Goal: Task Accomplishment & Management: Complete application form

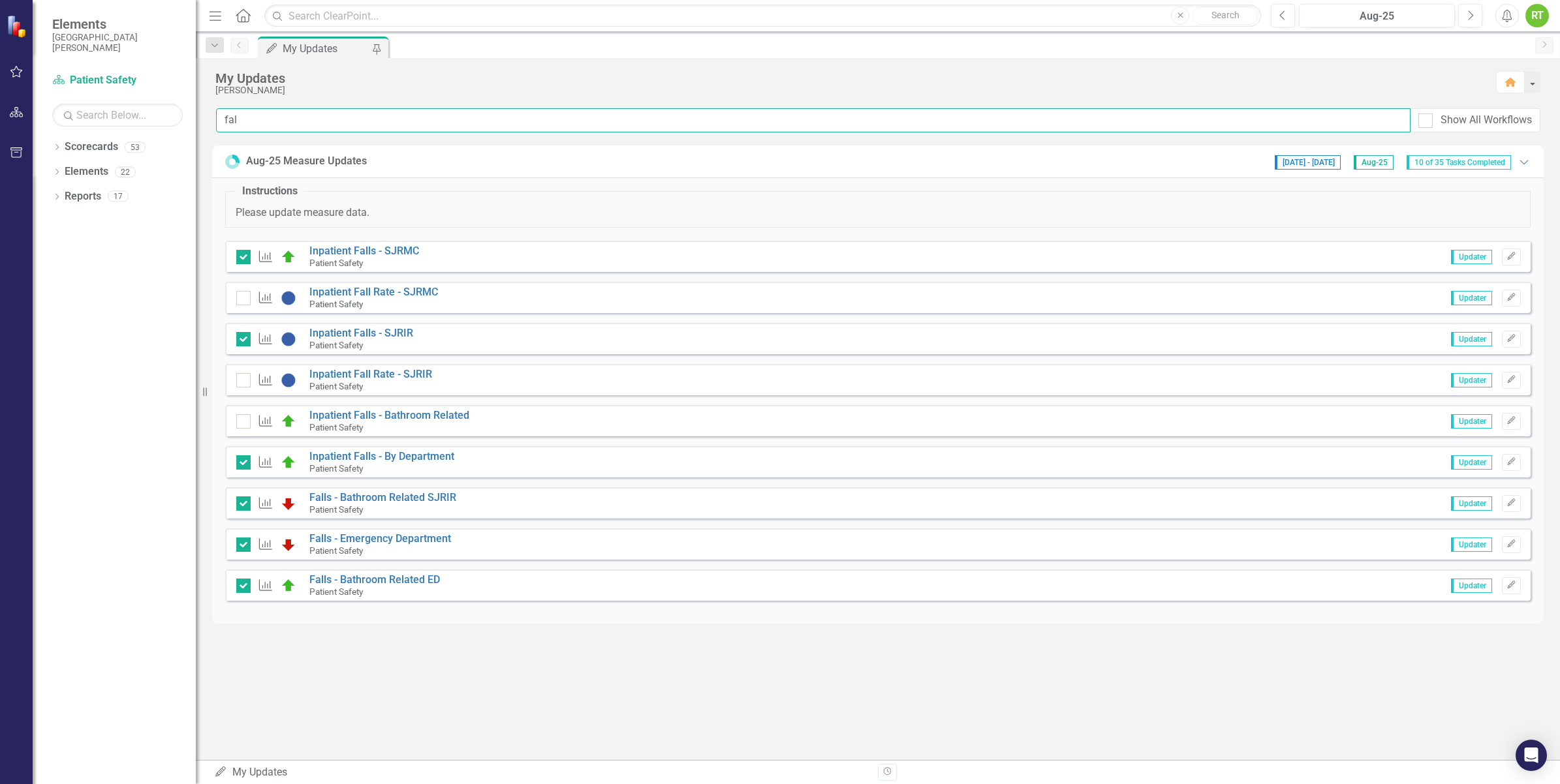
drag, startPoint x: 269, startPoint y: 114, endPoint x: 201, endPoint y: 123, distance: 68.6
click at [201, 123] on div "Elements San Juan Regional Medical Center Scorecard Patient Safety Search Dropd…" at bounding box center [780, 392] width 1560 height 784
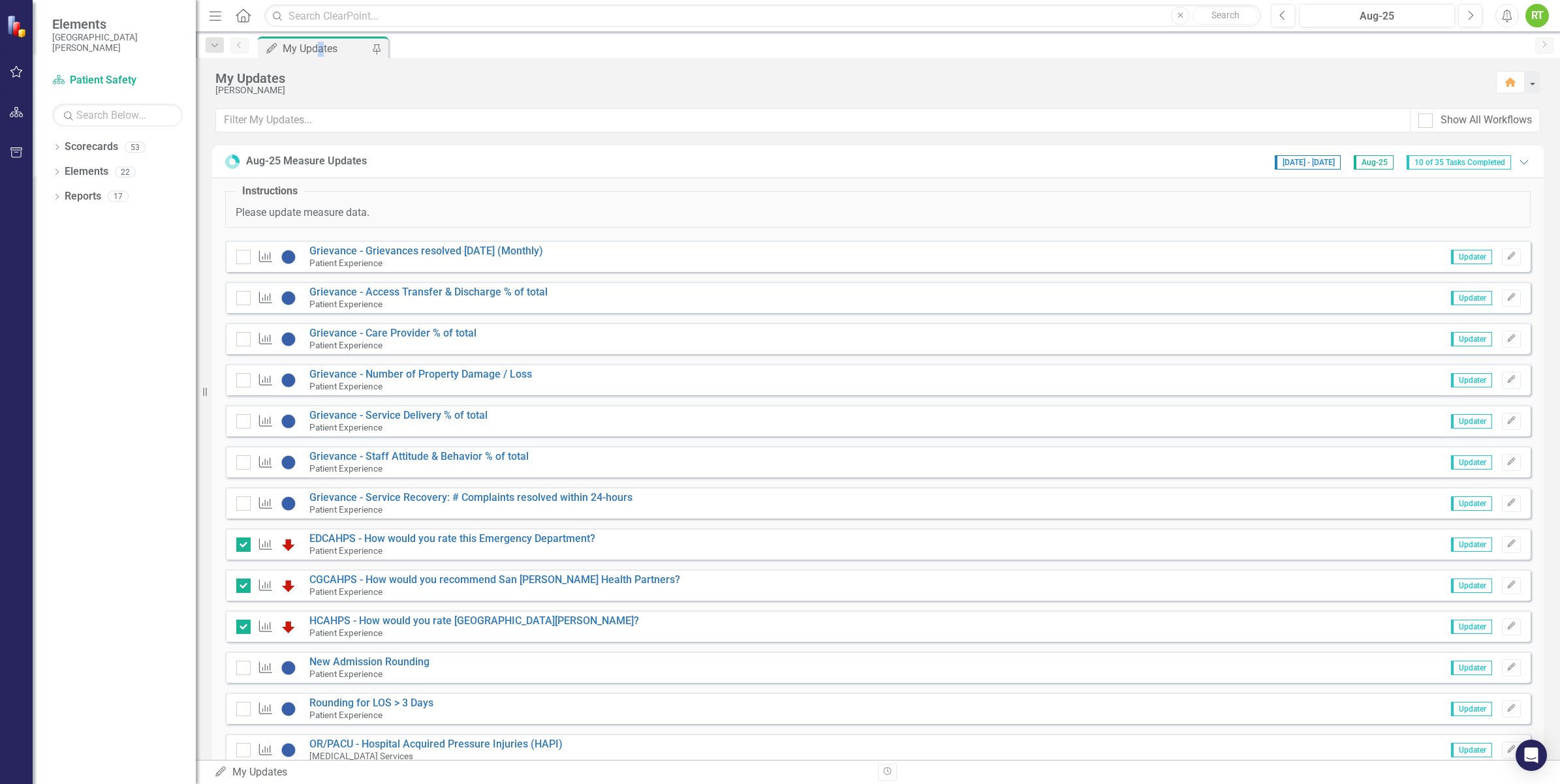
click at [319, 51] on div "My Updates" at bounding box center [325, 48] width 86 height 16
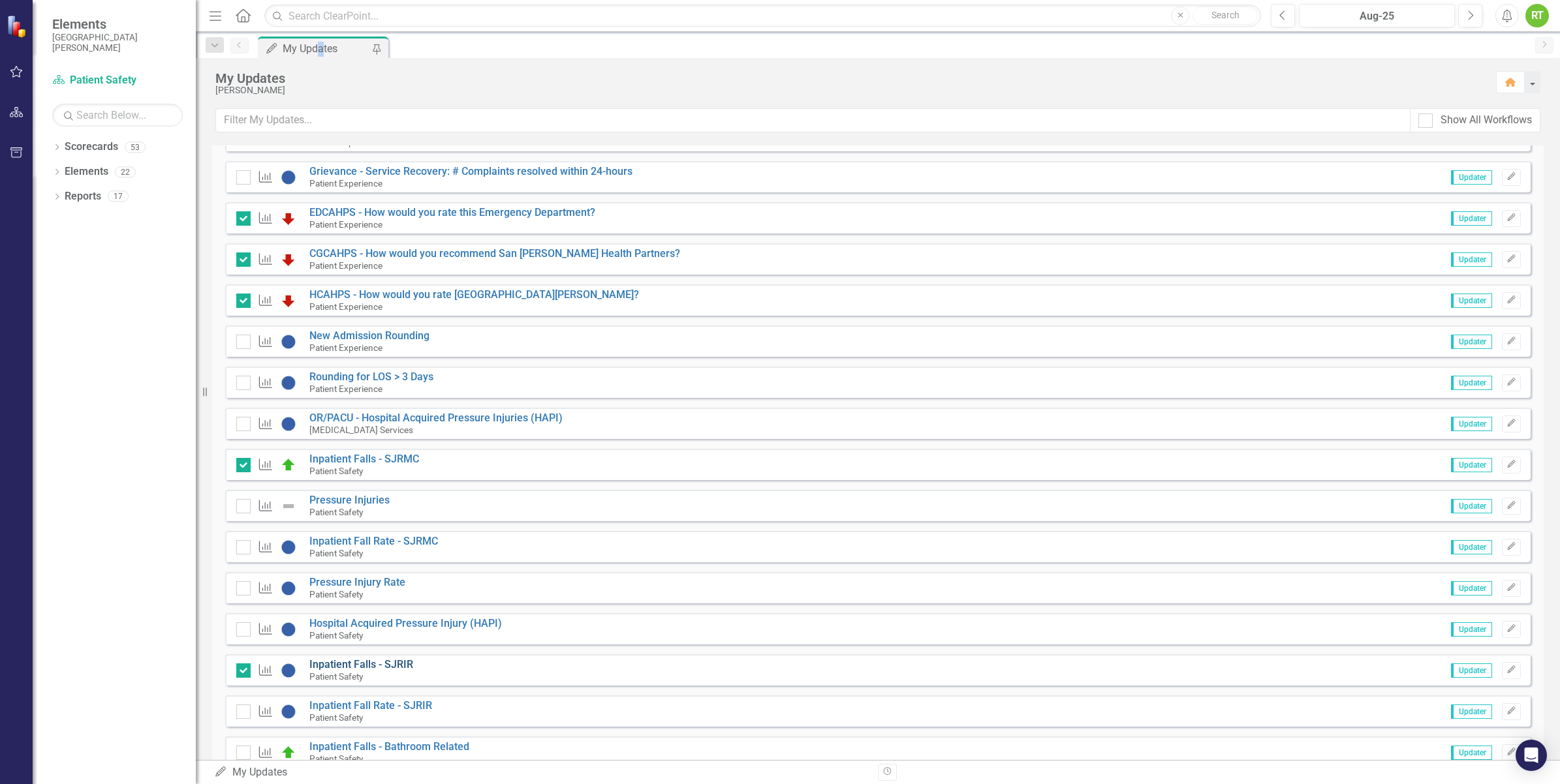
scroll to position [490, 0]
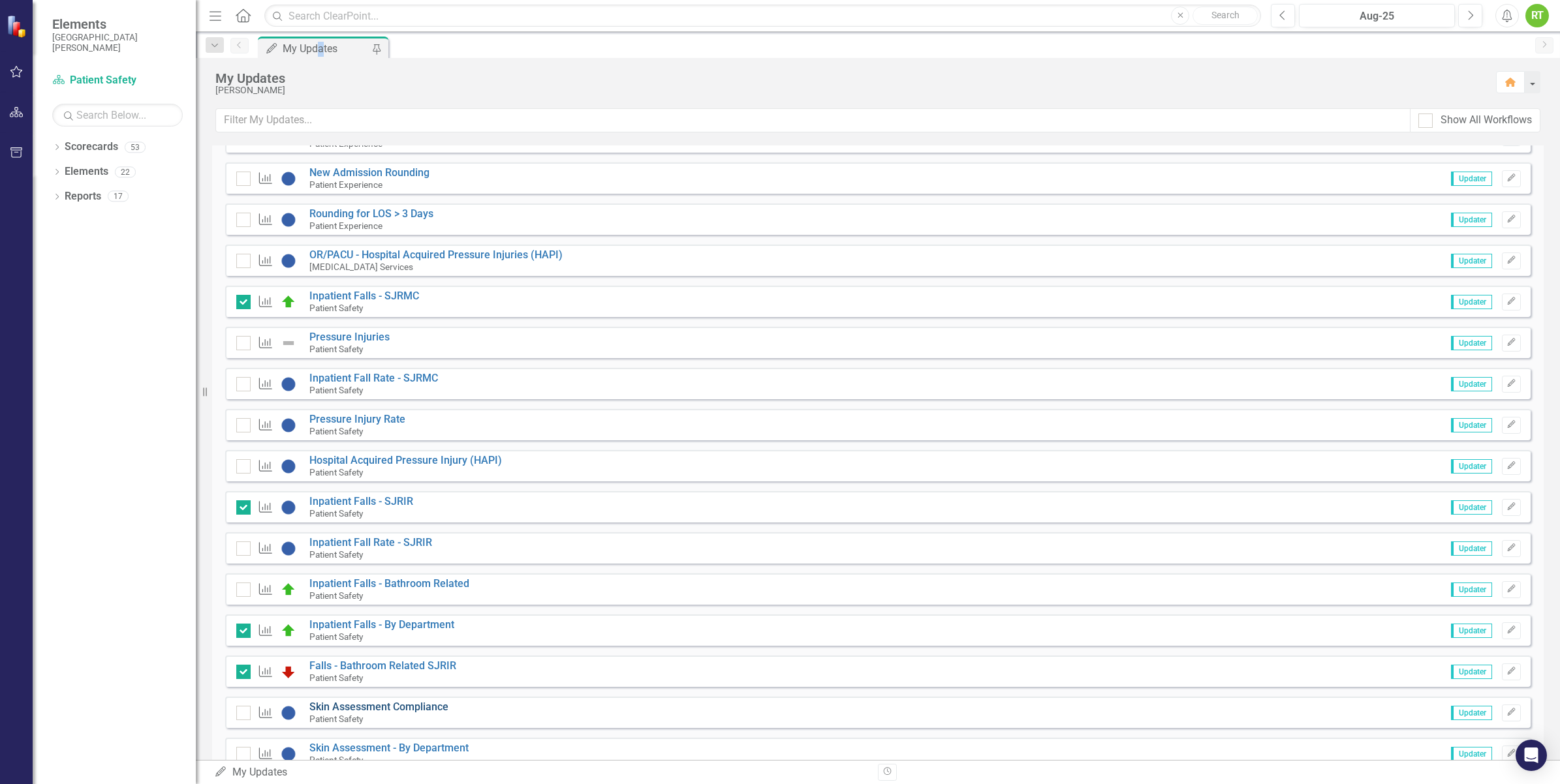
click at [348, 707] on link "Skin Assessment Compliance" at bounding box center [378, 707] width 139 height 12
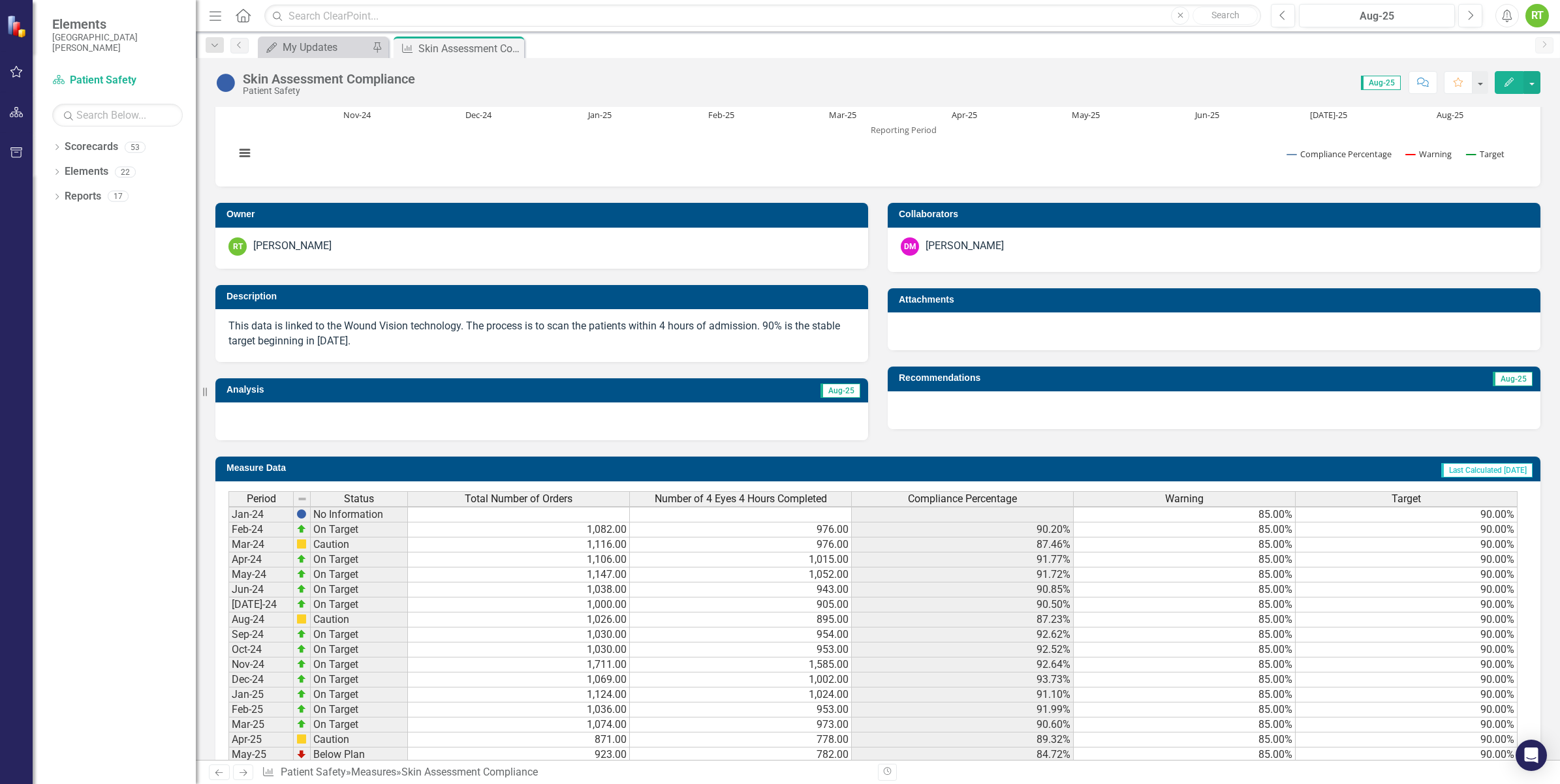
scroll to position [313, 0]
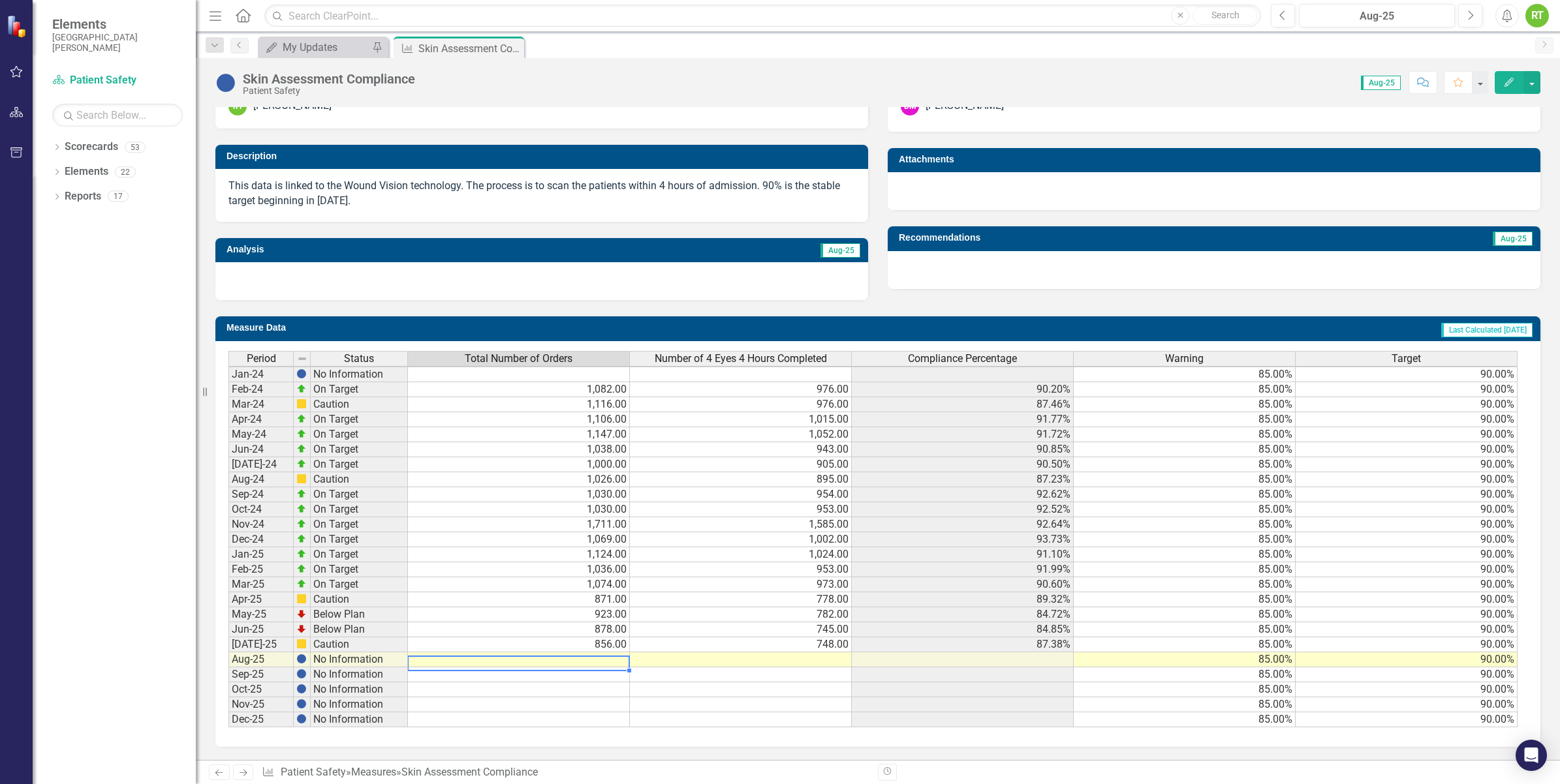
click at [568, 652] on td at bounding box center [519, 659] width 222 height 15
click at [492, 652] on td at bounding box center [519, 659] width 222 height 15
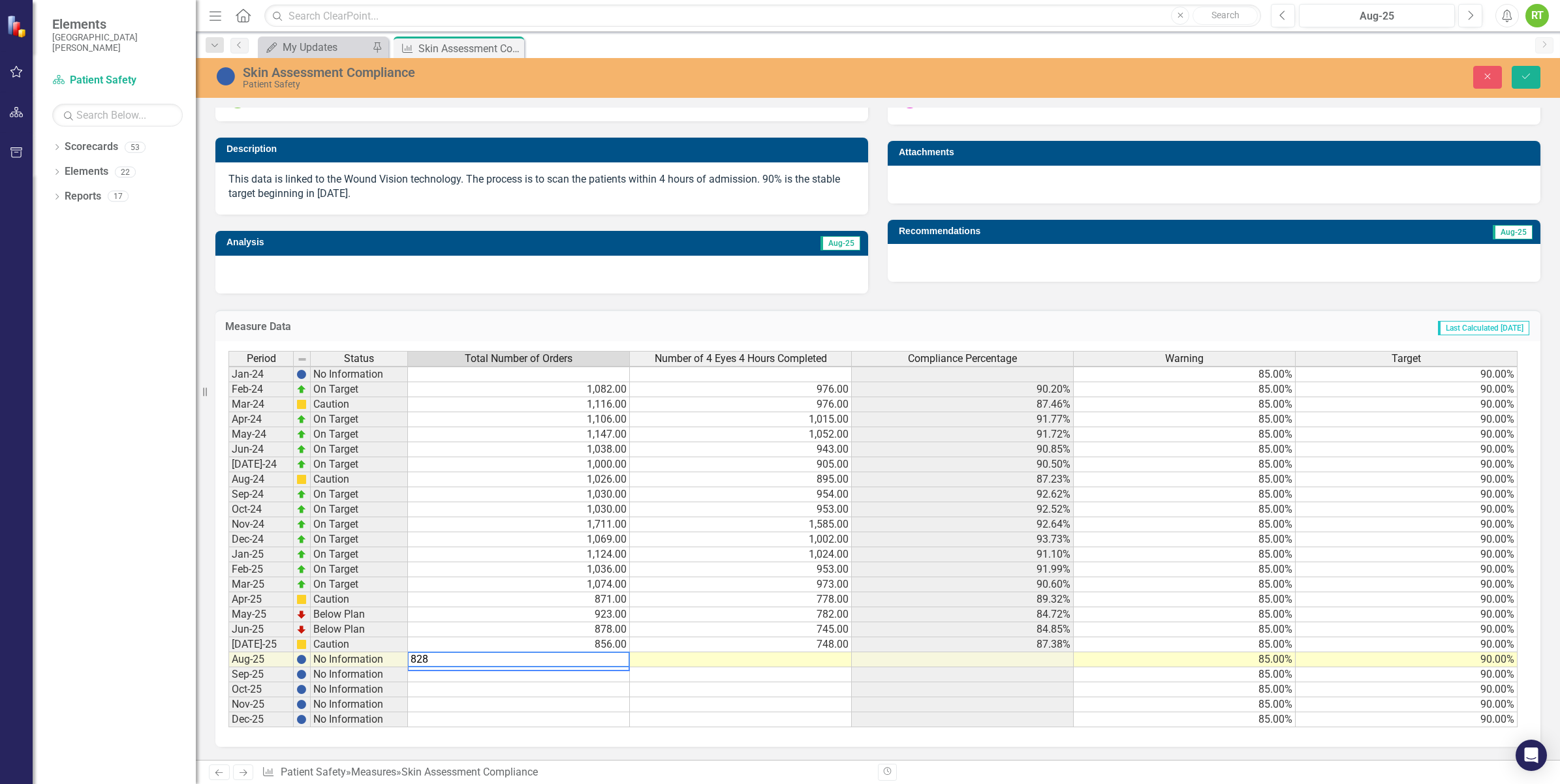
type textarea "828"
click at [787, 656] on td at bounding box center [741, 659] width 222 height 15
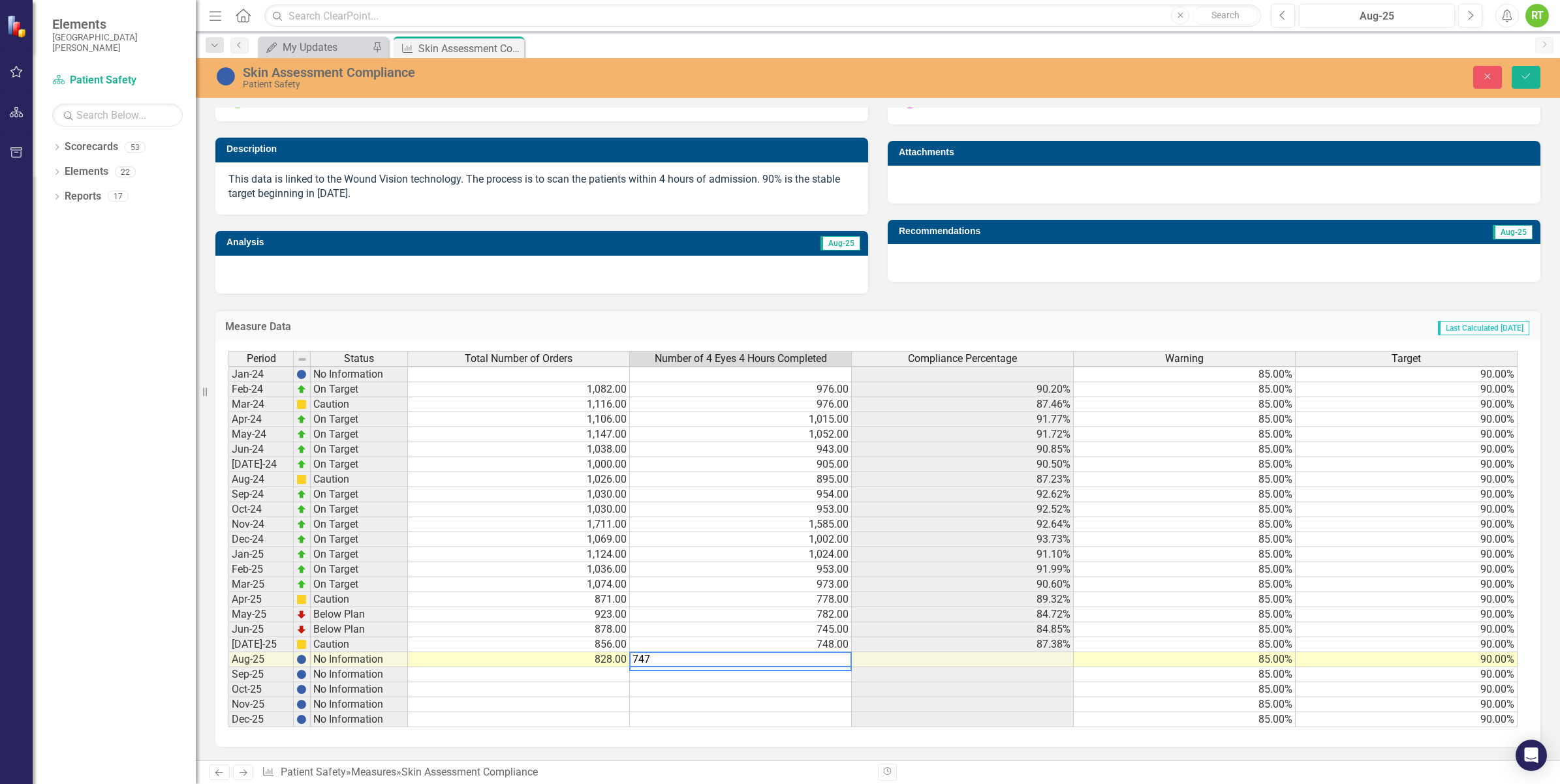
type textarea "747"
click at [228, 666] on div "Period Status Total Number of Orders Number of 4 Eyes 4 Hours Completed Complia…" at bounding box center [228, 539] width 0 height 376
click at [912, 653] on td at bounding box center [963, 659] width 222 height 15
click at [228, 694] on div "Period Status Total Number of Orders Number of 4 Eyes 4 Hours Completed Complia…" at bounding box center [228, 539] width 0 height 376
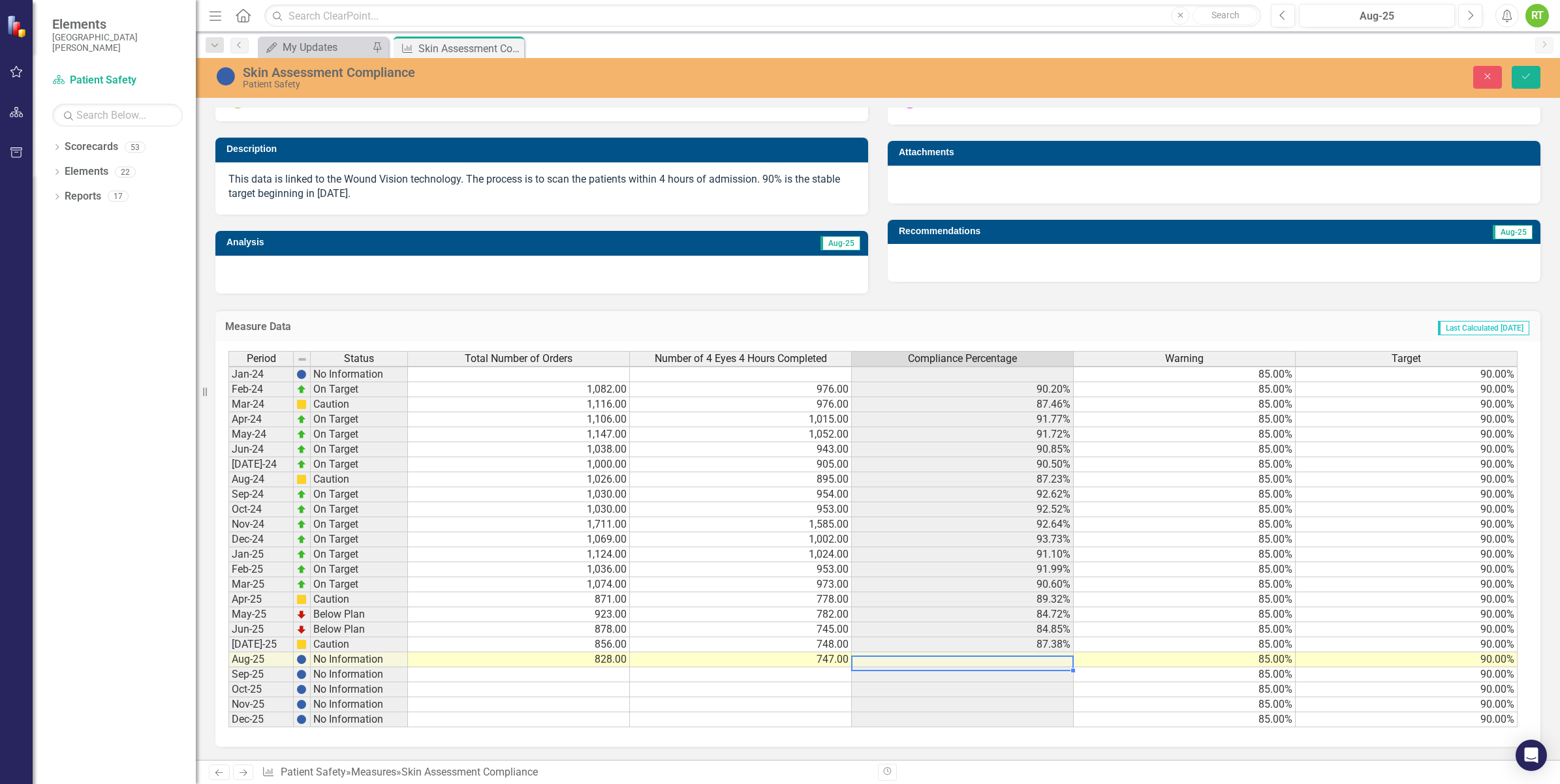
click at [1053, 652] on td at bounding box center [963, 659] width 222 height 15
click at [297, 47] on div "My Updates" at bounding box center [325, 46] width 86 height 16
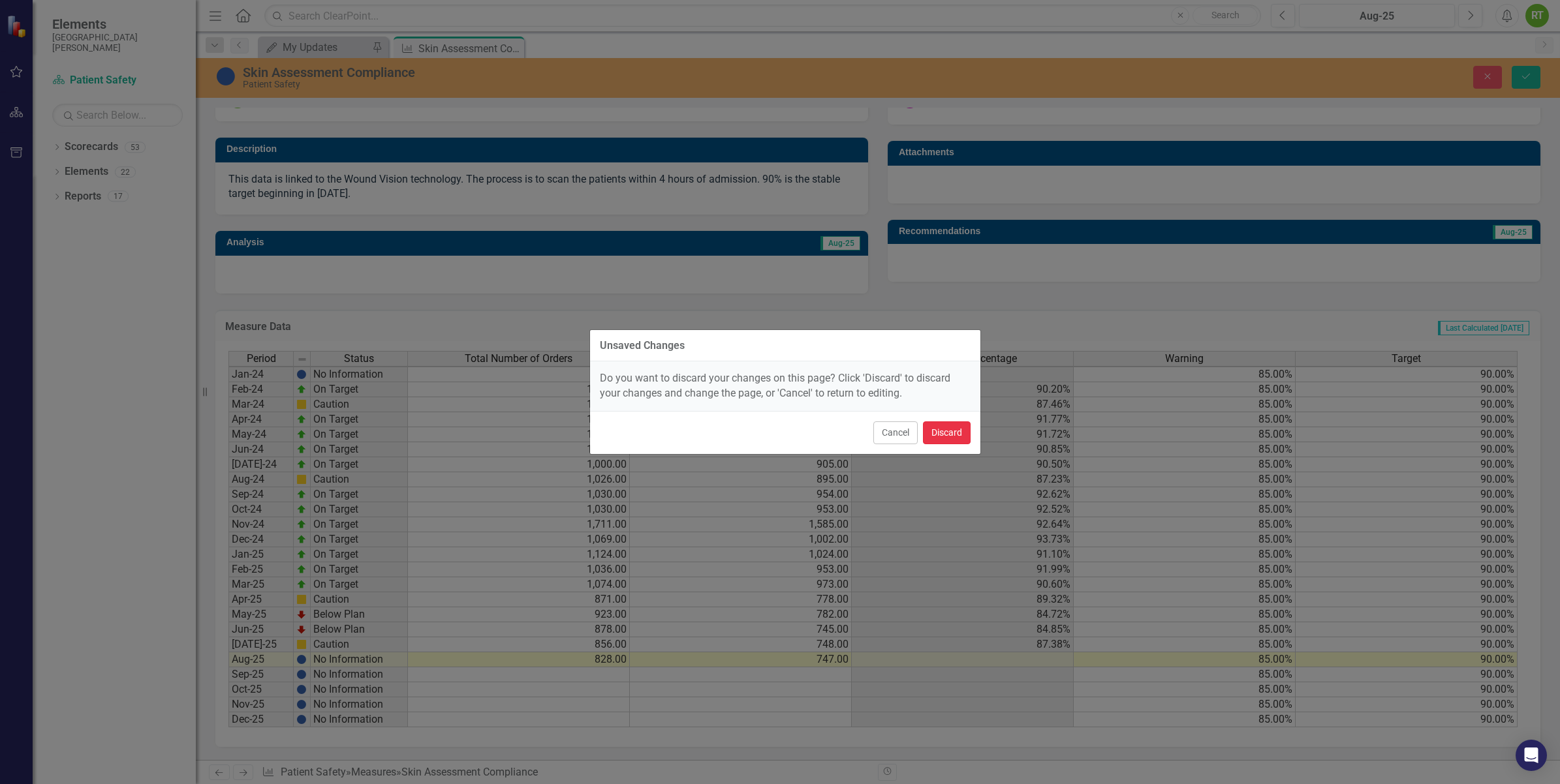
click at [958, 435] on button "Discard" at bounding box center [946, 433] width 47 height 23
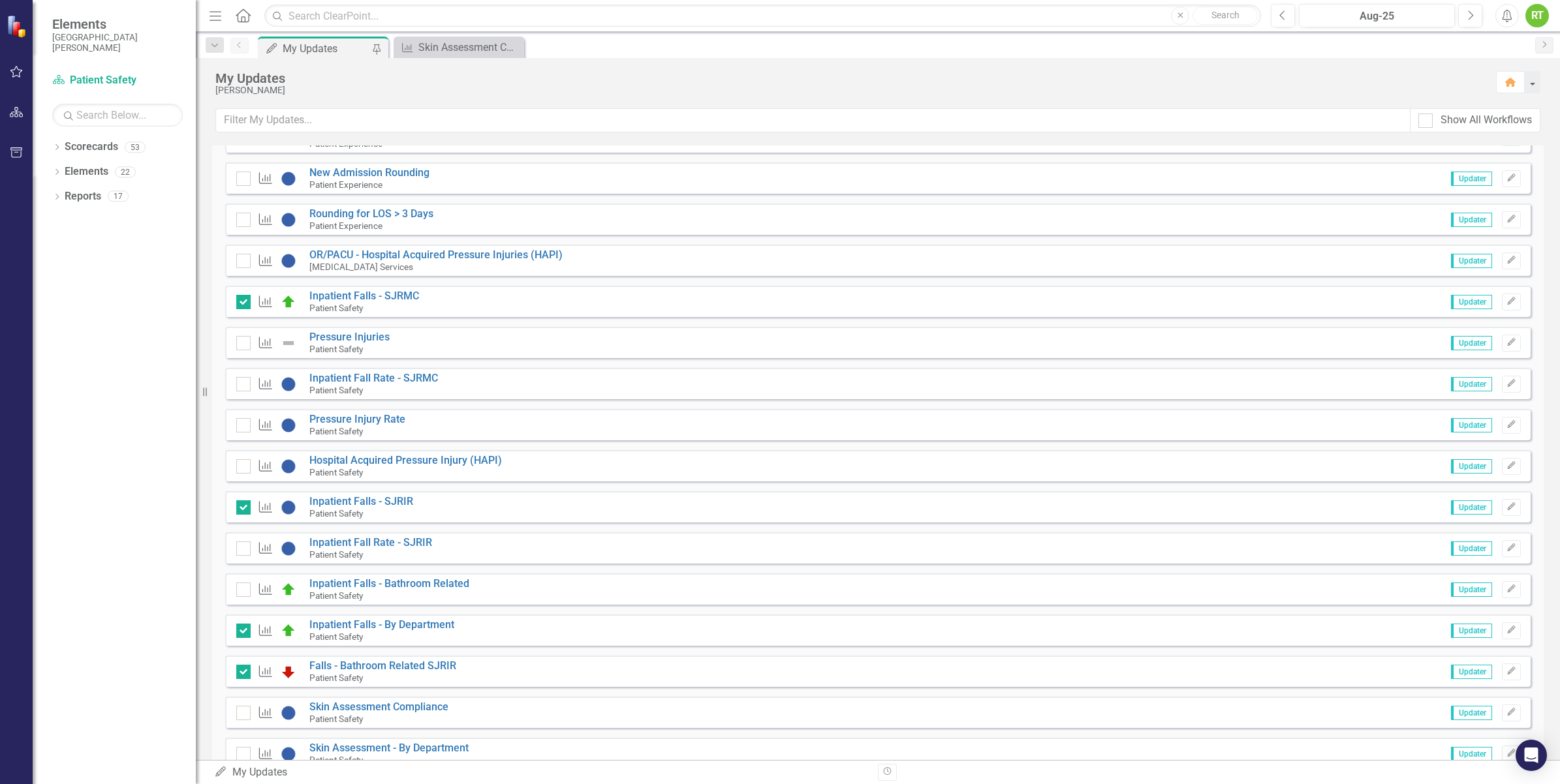
scroll to position [652, 0]
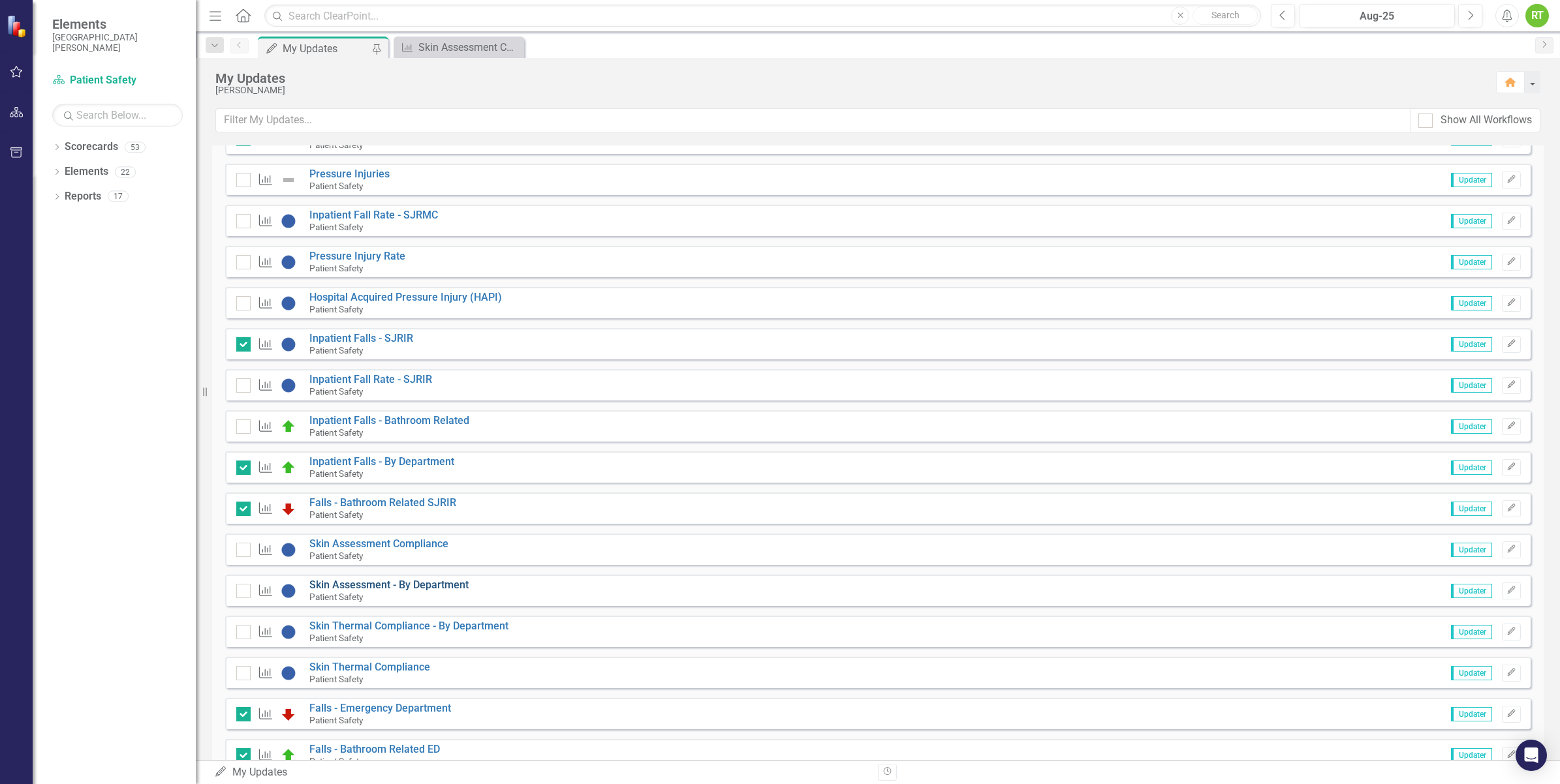
click at [327, 589] on link "Skin Assessment - By Department" at bounding box center [388, 584] width 159 height 12
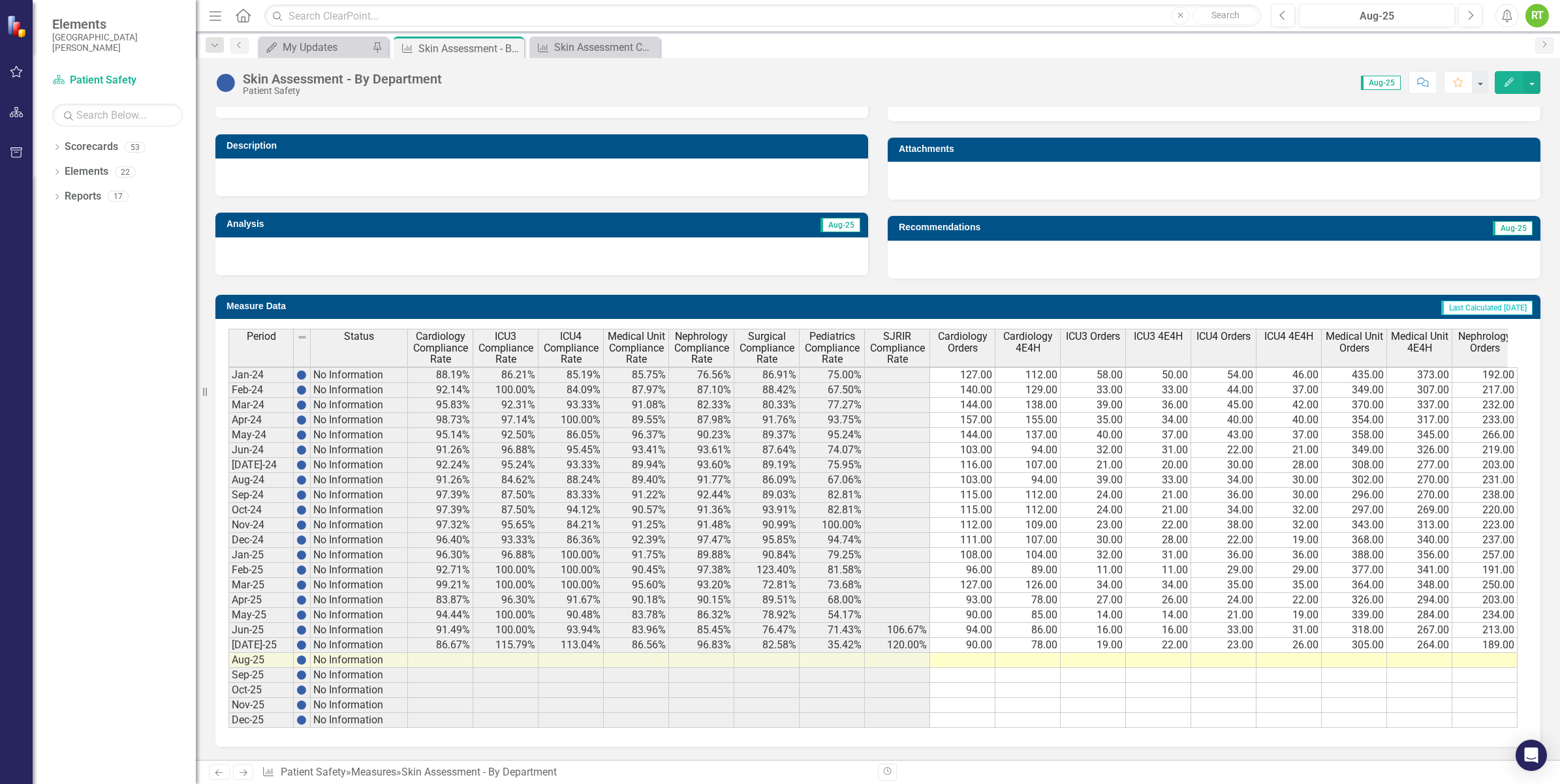
click at [964, 653] on td at bounding box center [963, 660] width 65 height 15
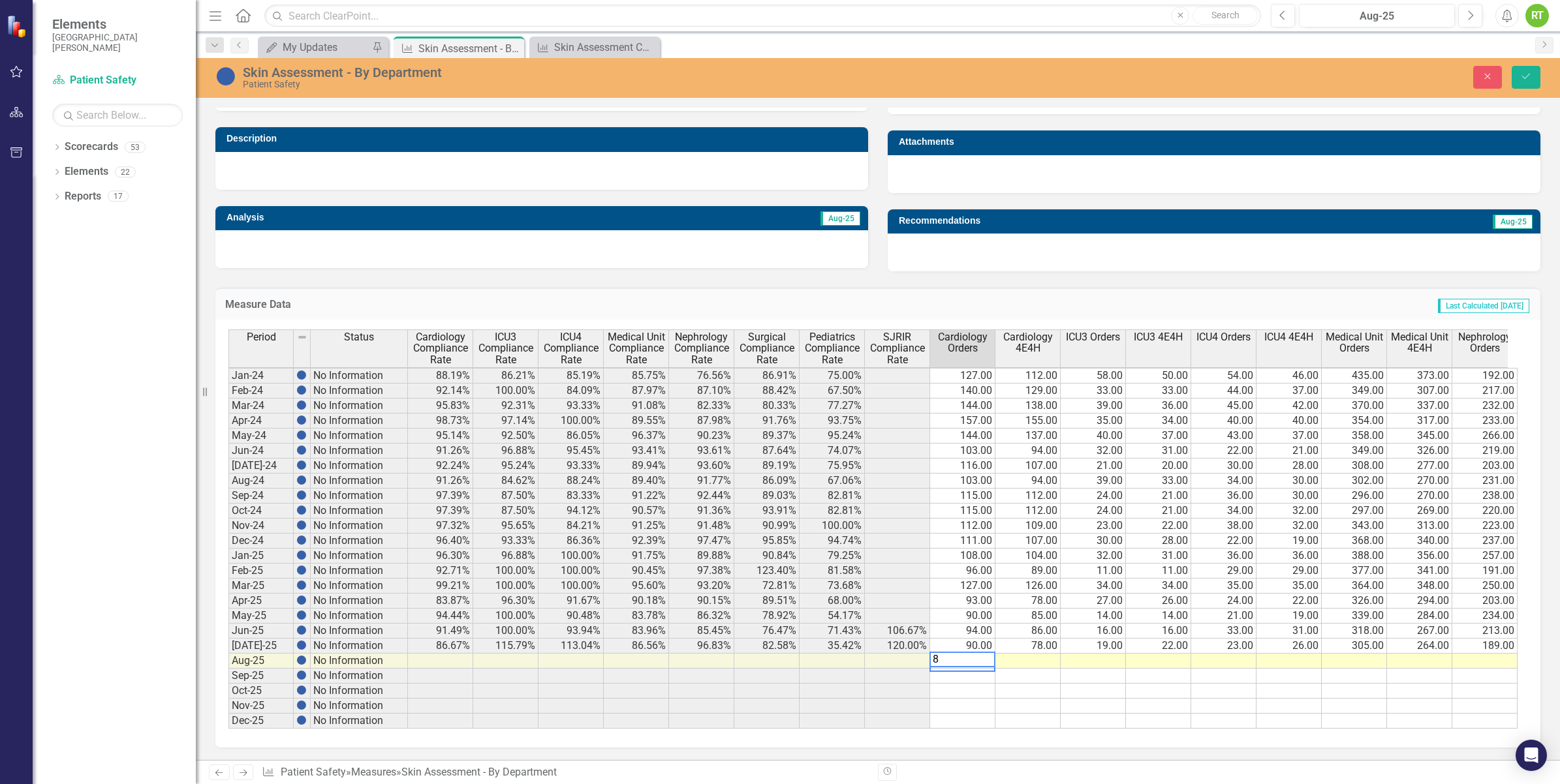
type textarea "88"
type textarea "86"
type textarea "18"
type textarea "17"
type textarea "34"
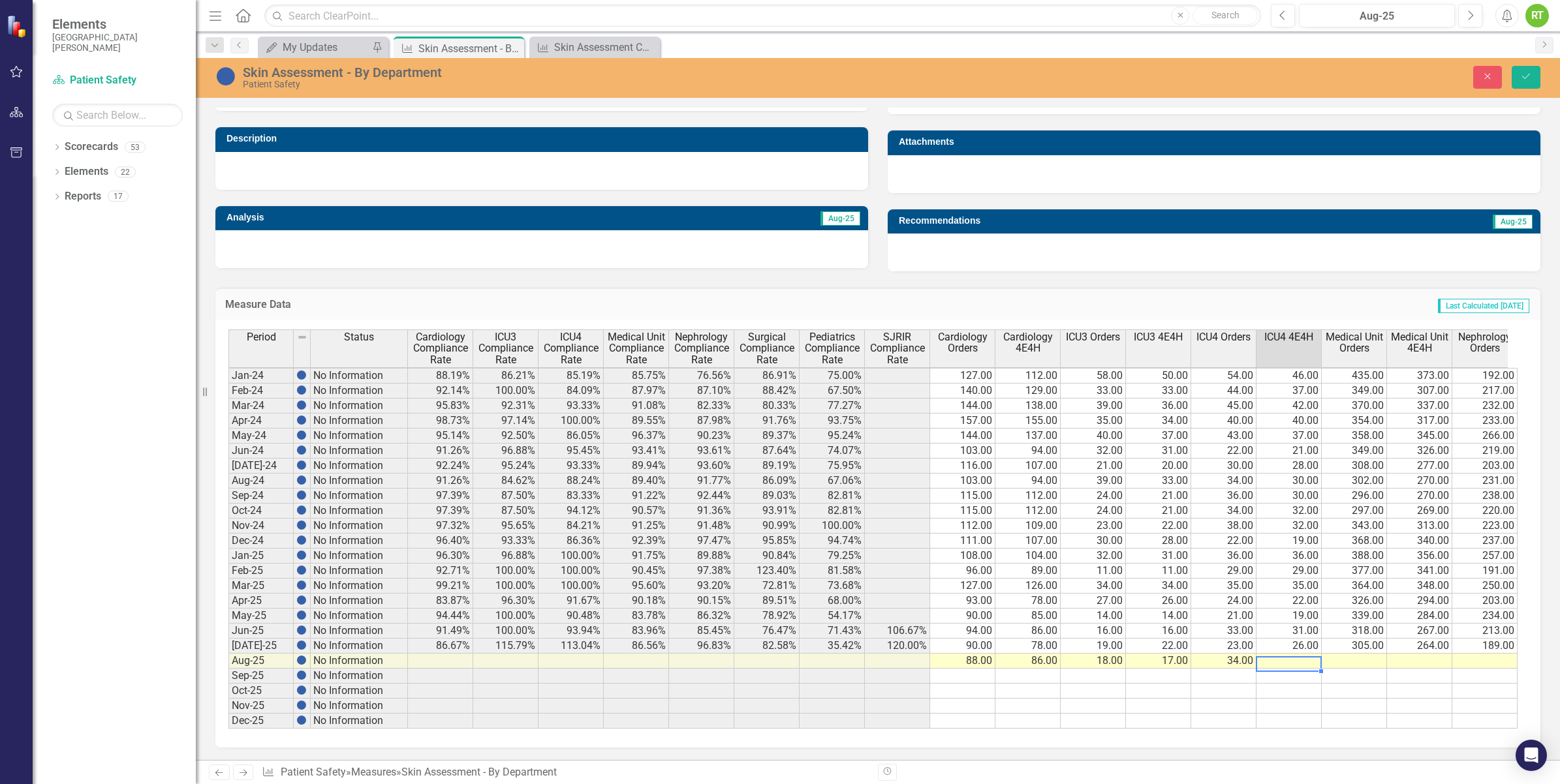
type textarea "32"
type textarea "175"
type textarea "149"
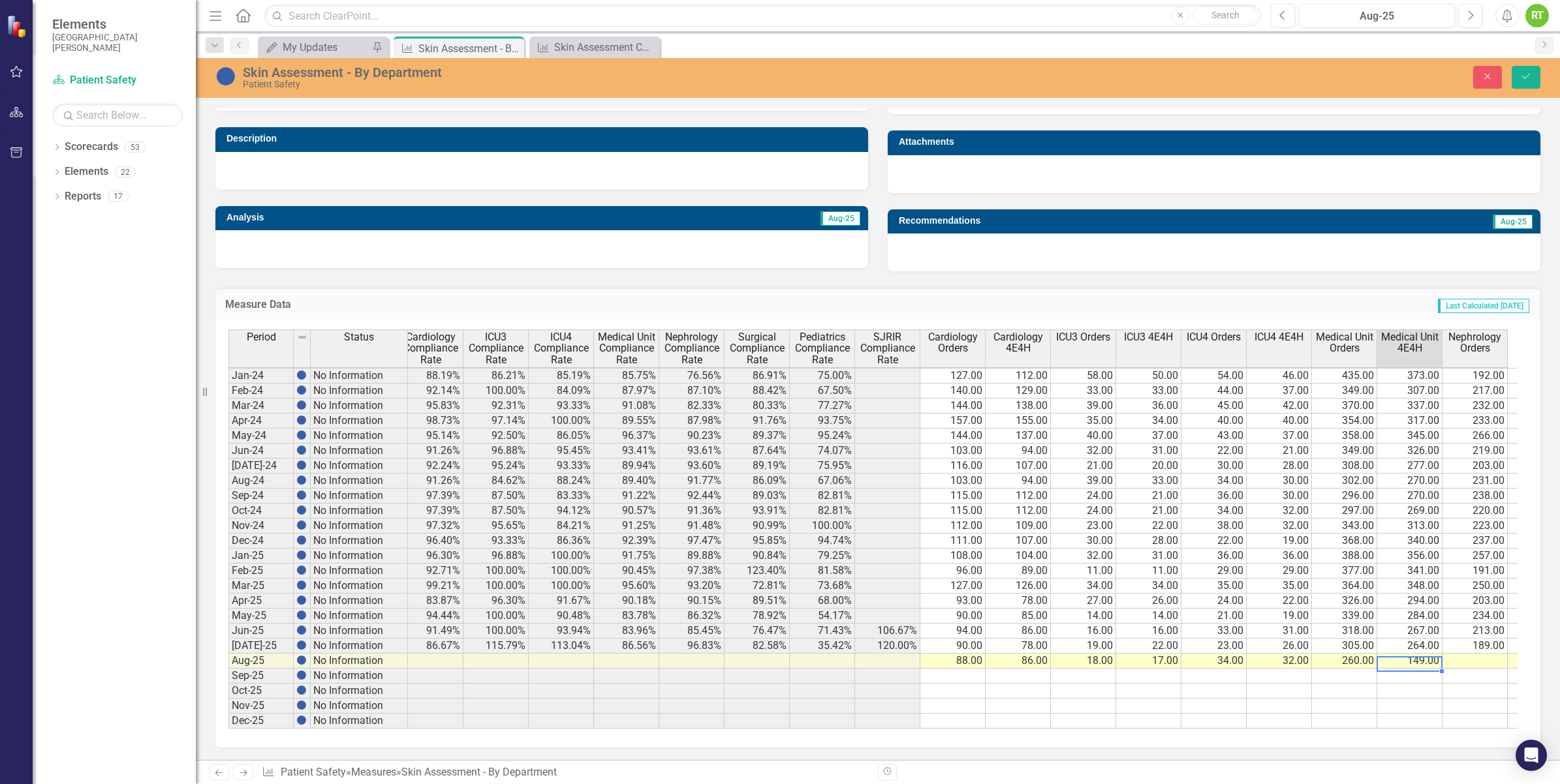
click at [1395, 656] on td "149.00" at bounding box center [1410, 661] width 65 height 15
type textarea "224"
type textarea "225"
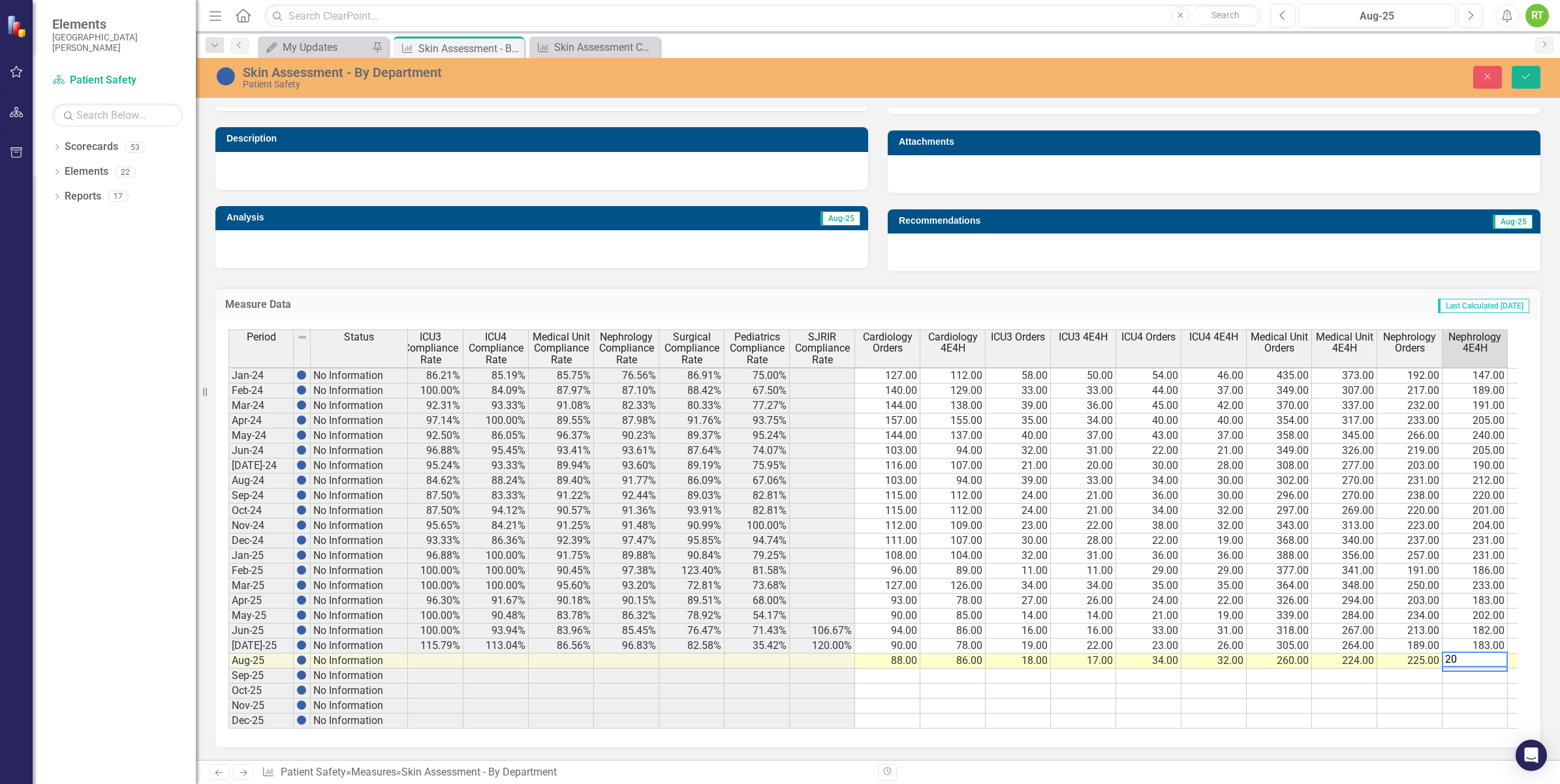
type textarea "203"
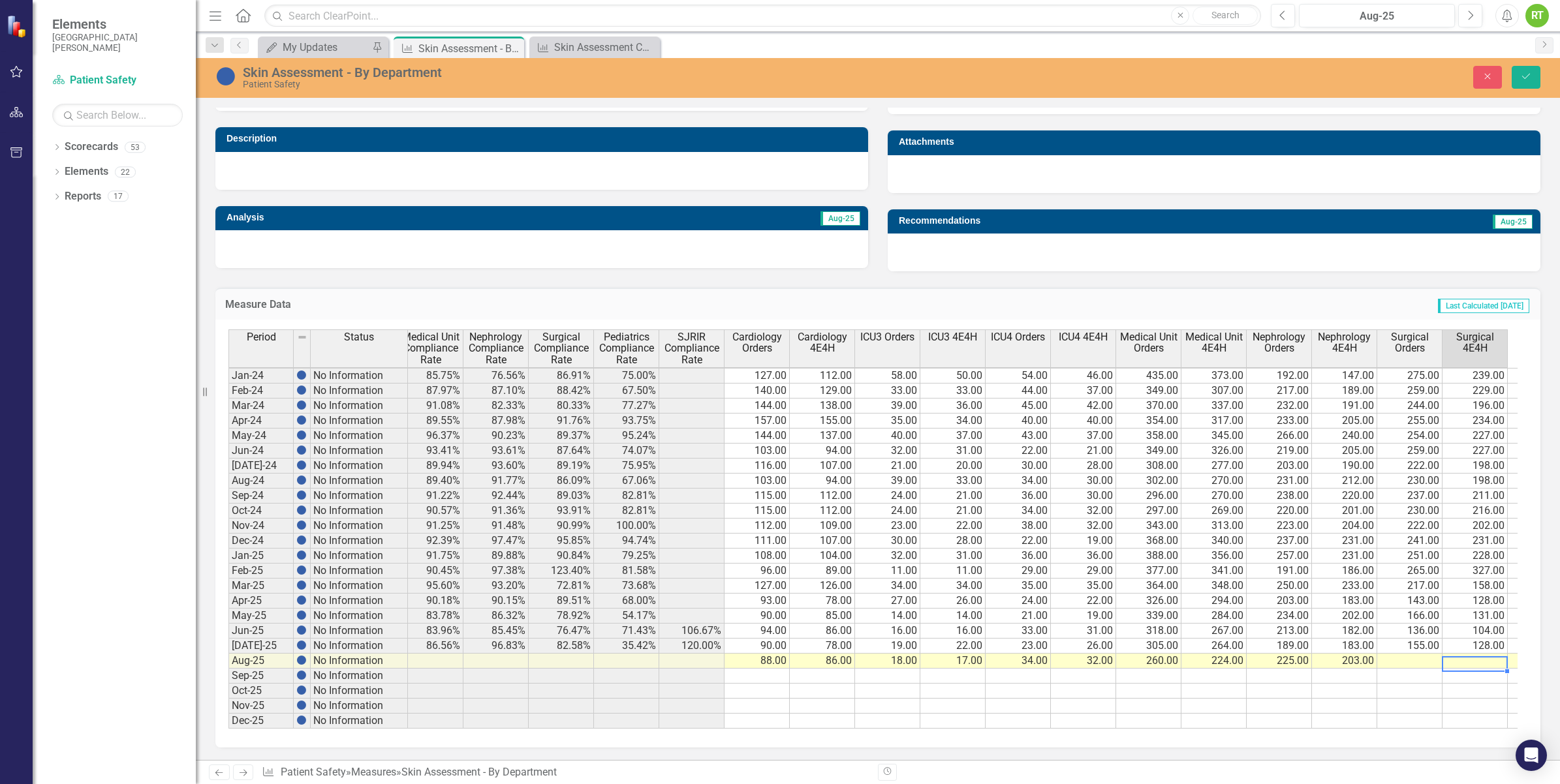
scroll to position [0, 271]
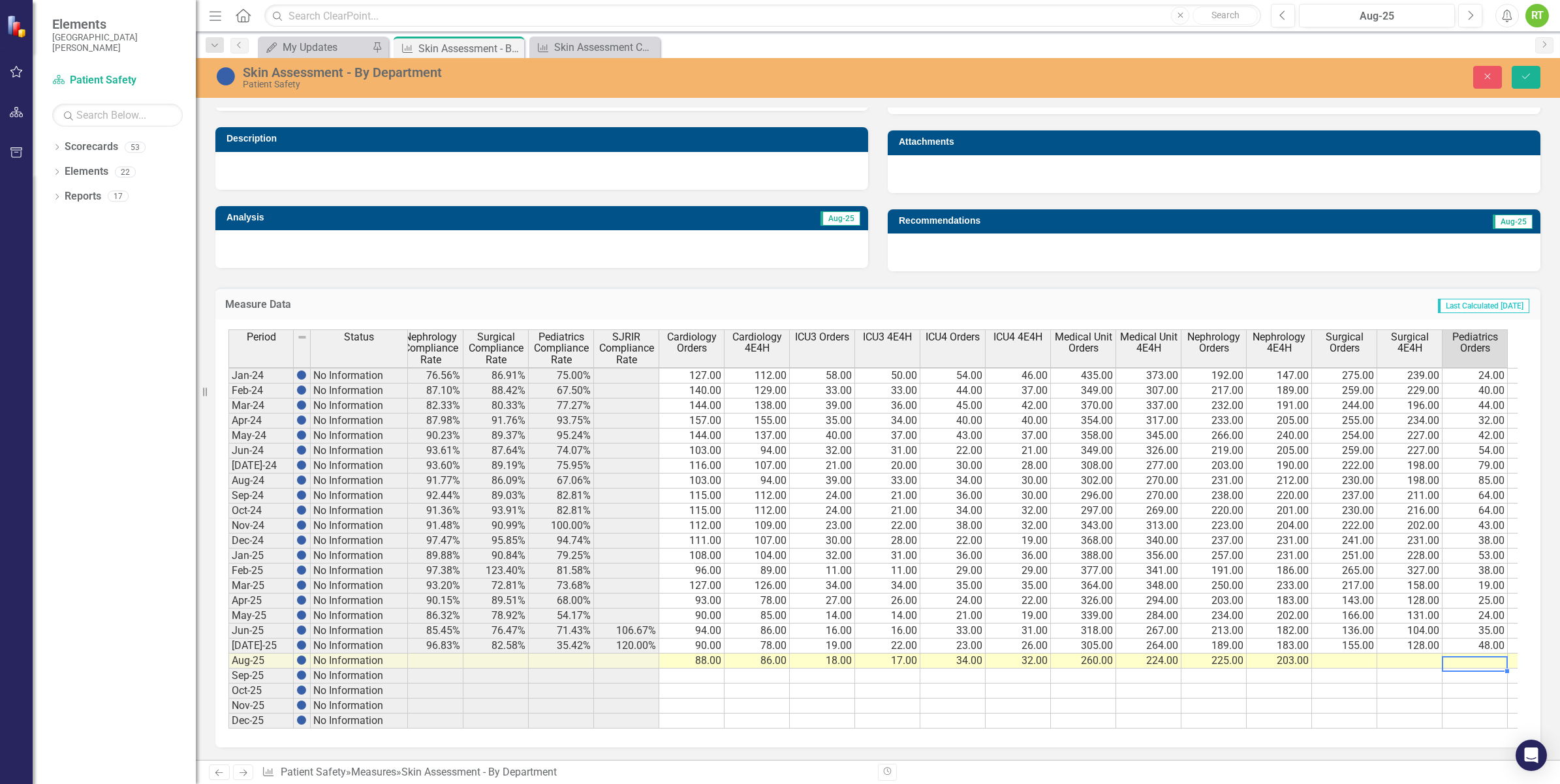
type textarea "45"
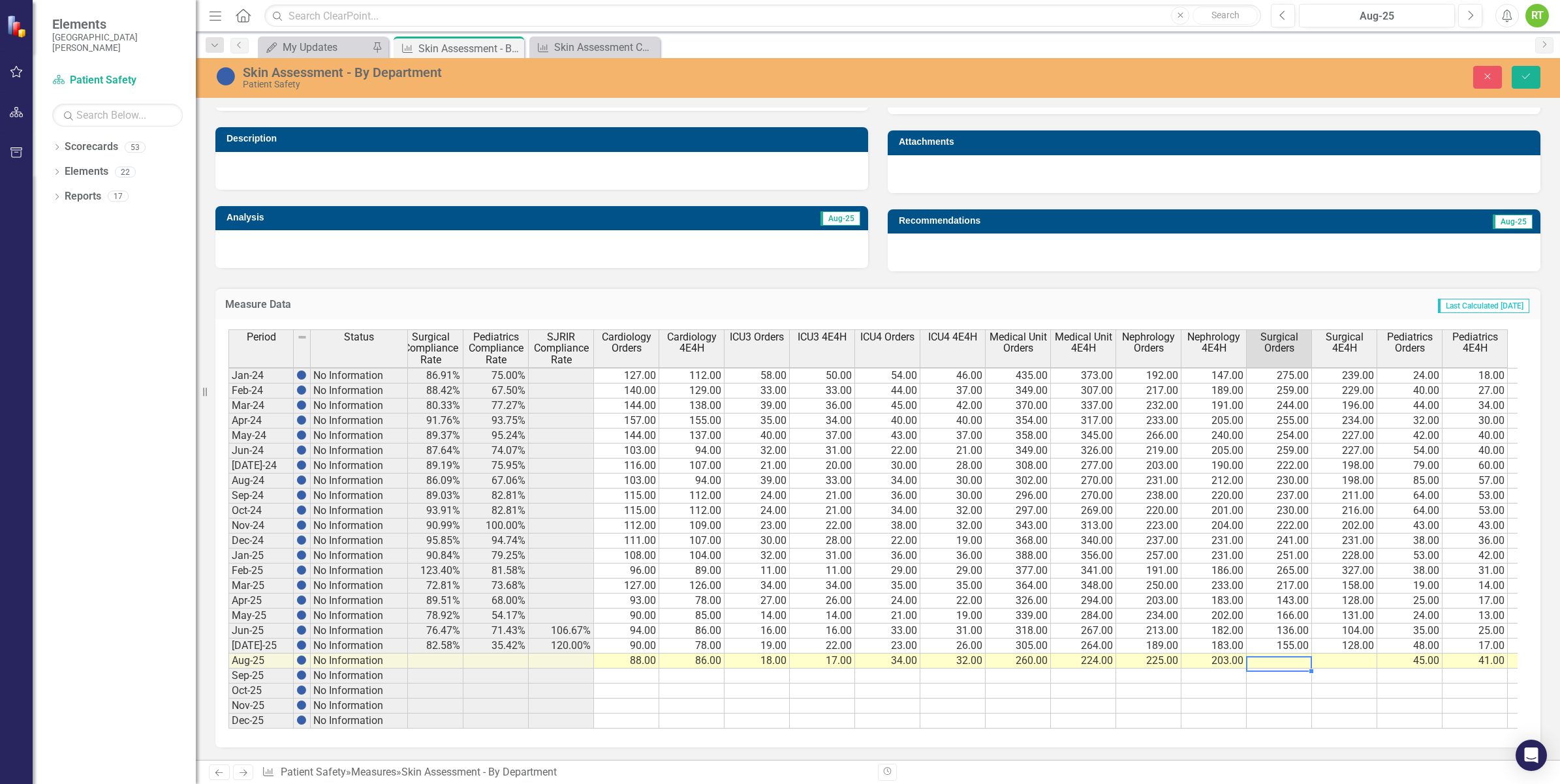
type textarea "8"
type textarea "158"
click at [1339, 660] on td at bounding box center [1345, 661] width 65 height 15
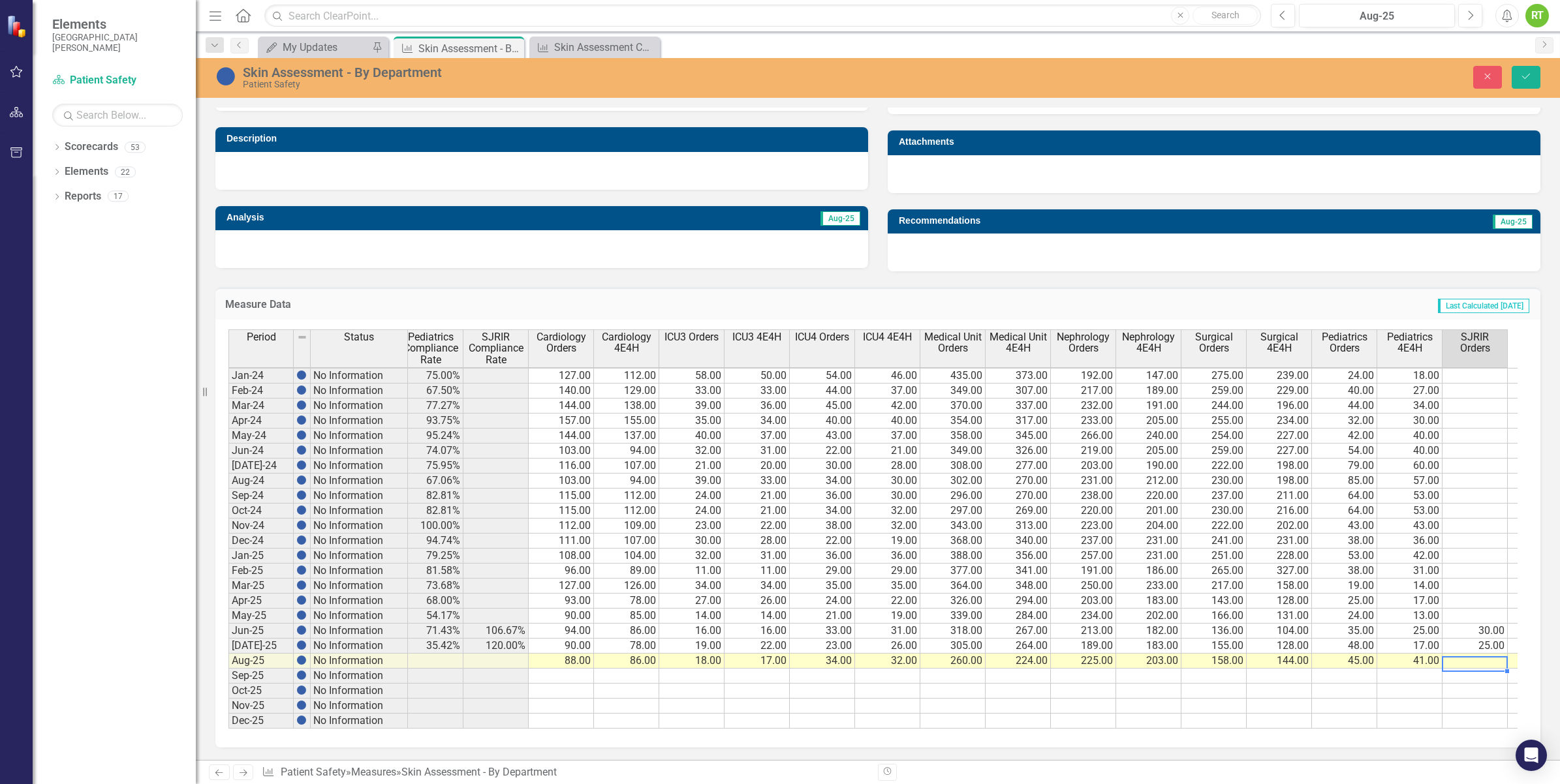
scroll to position [0, 467]
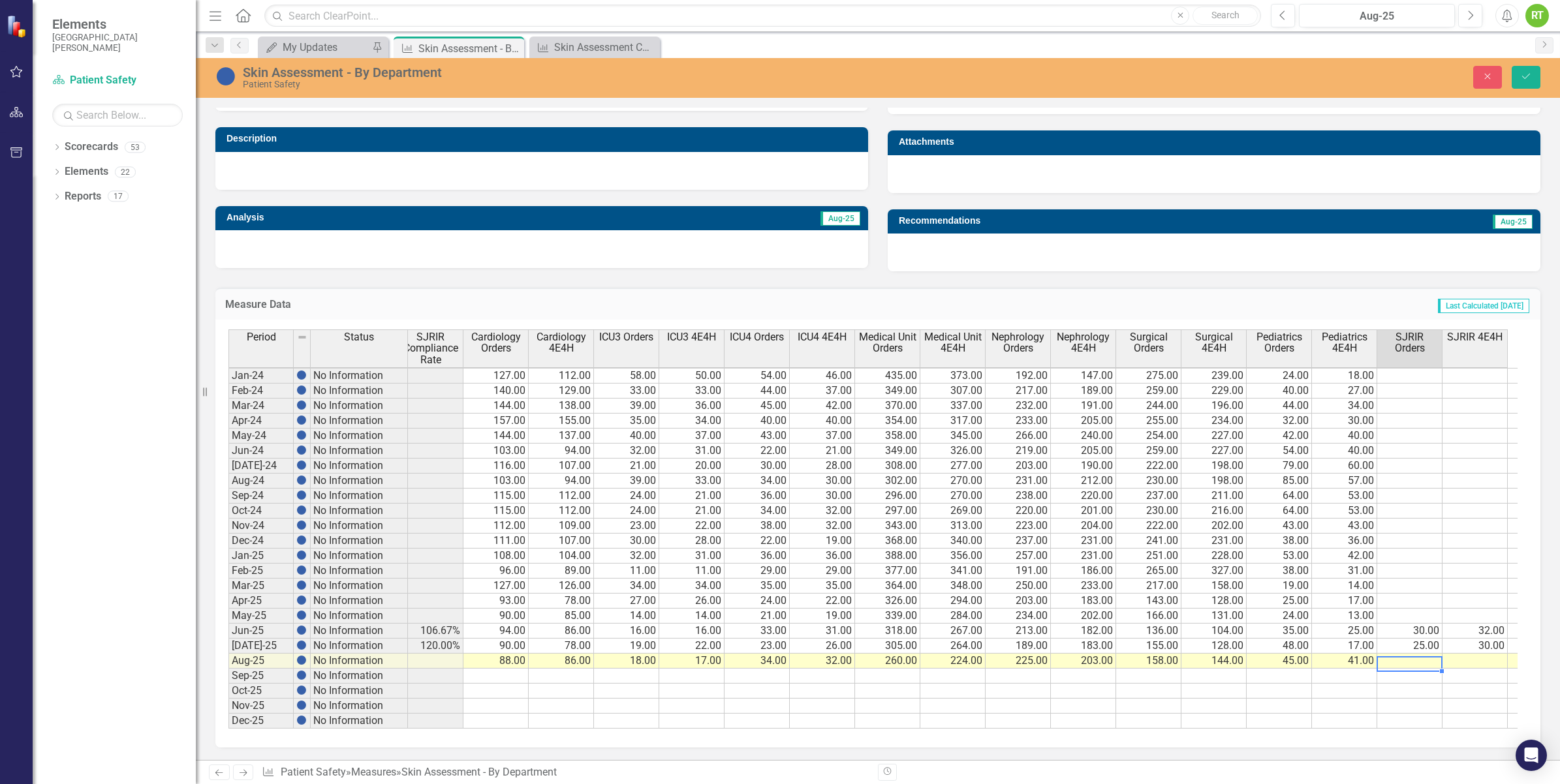
type textarea "35"
type textarea "33"
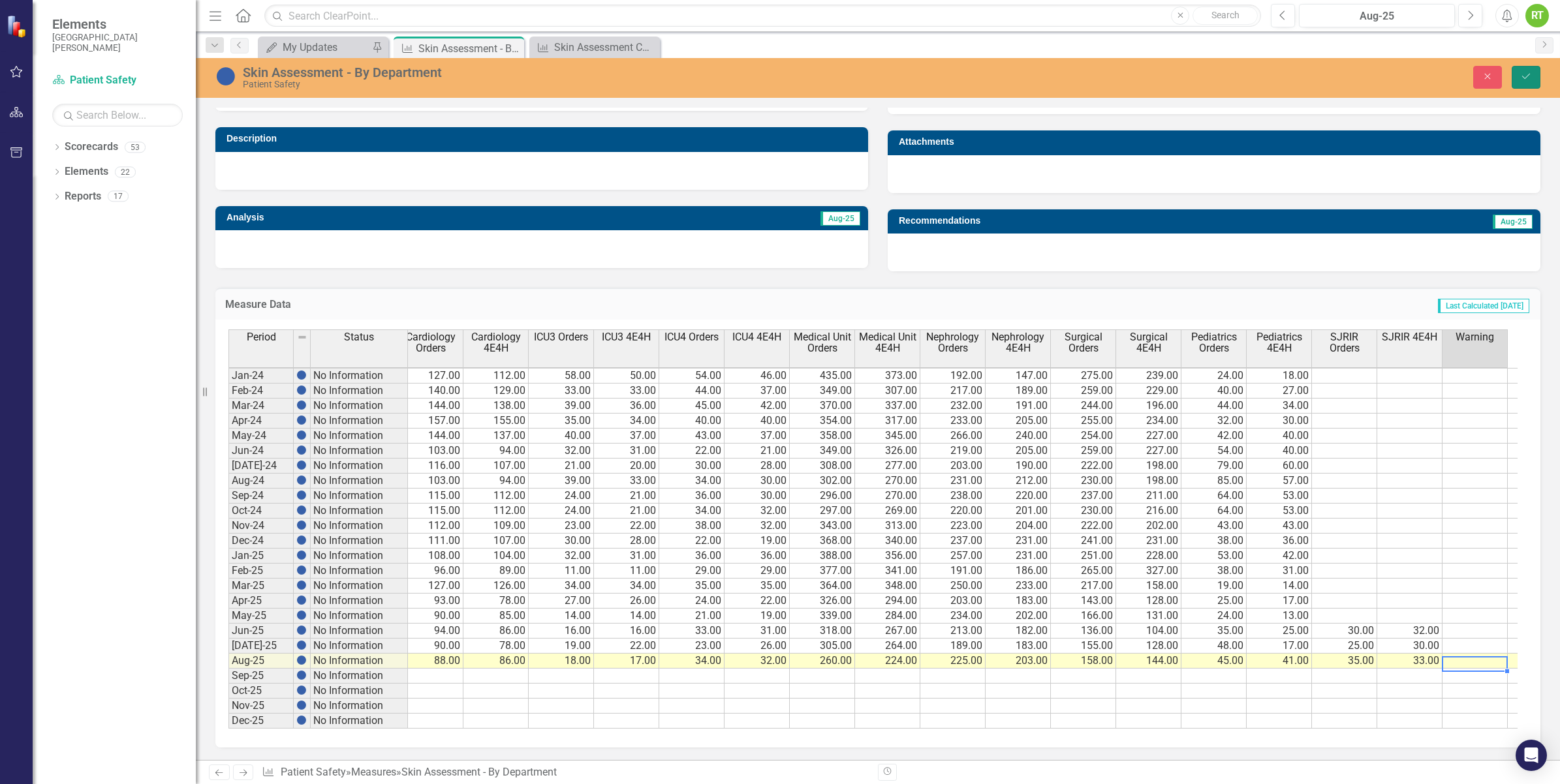
click at [1523, 76] on icon "Save" at bounding box center [1526, 76] width 12 height 9
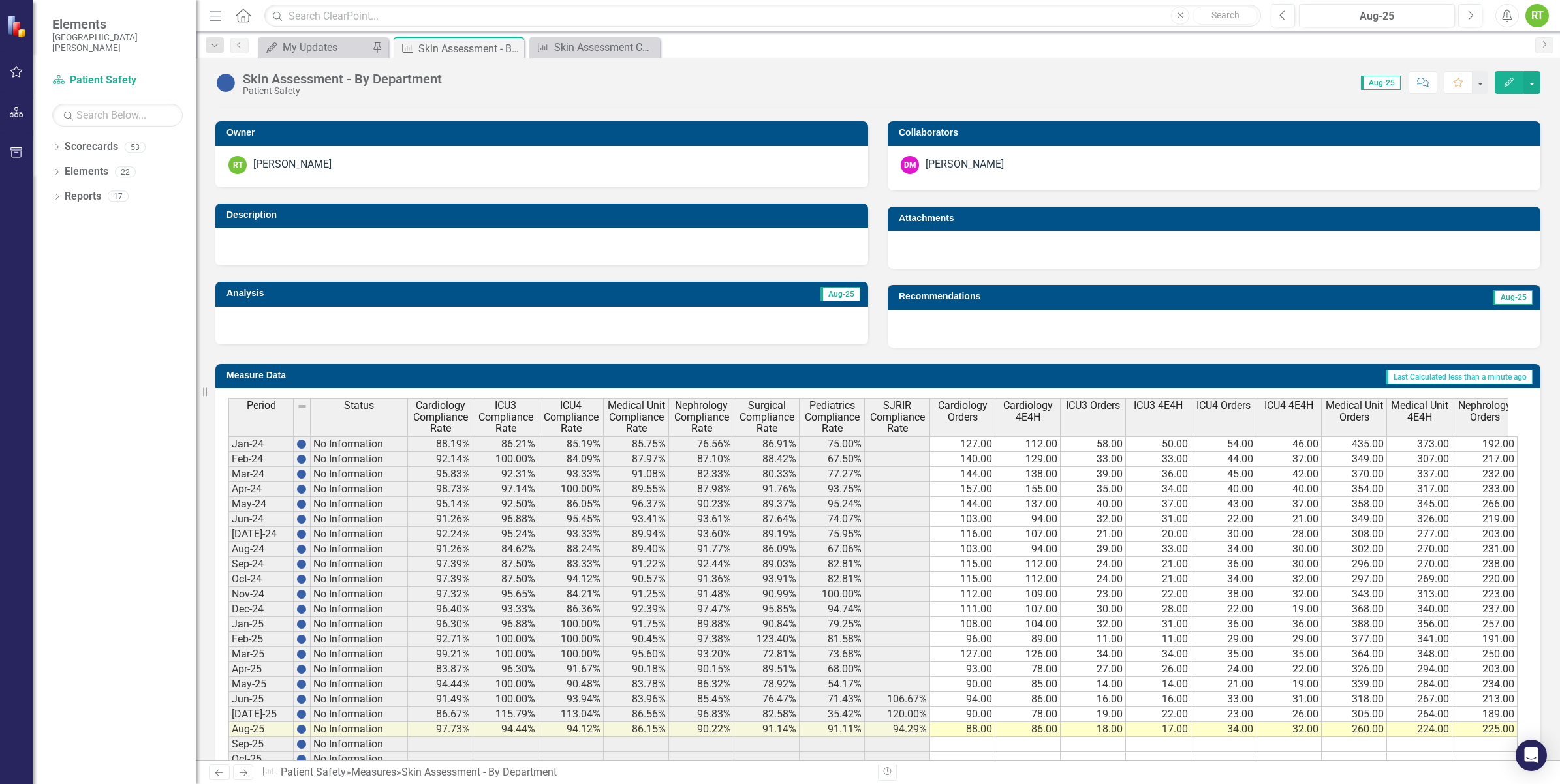
scroll to position [324, 0]
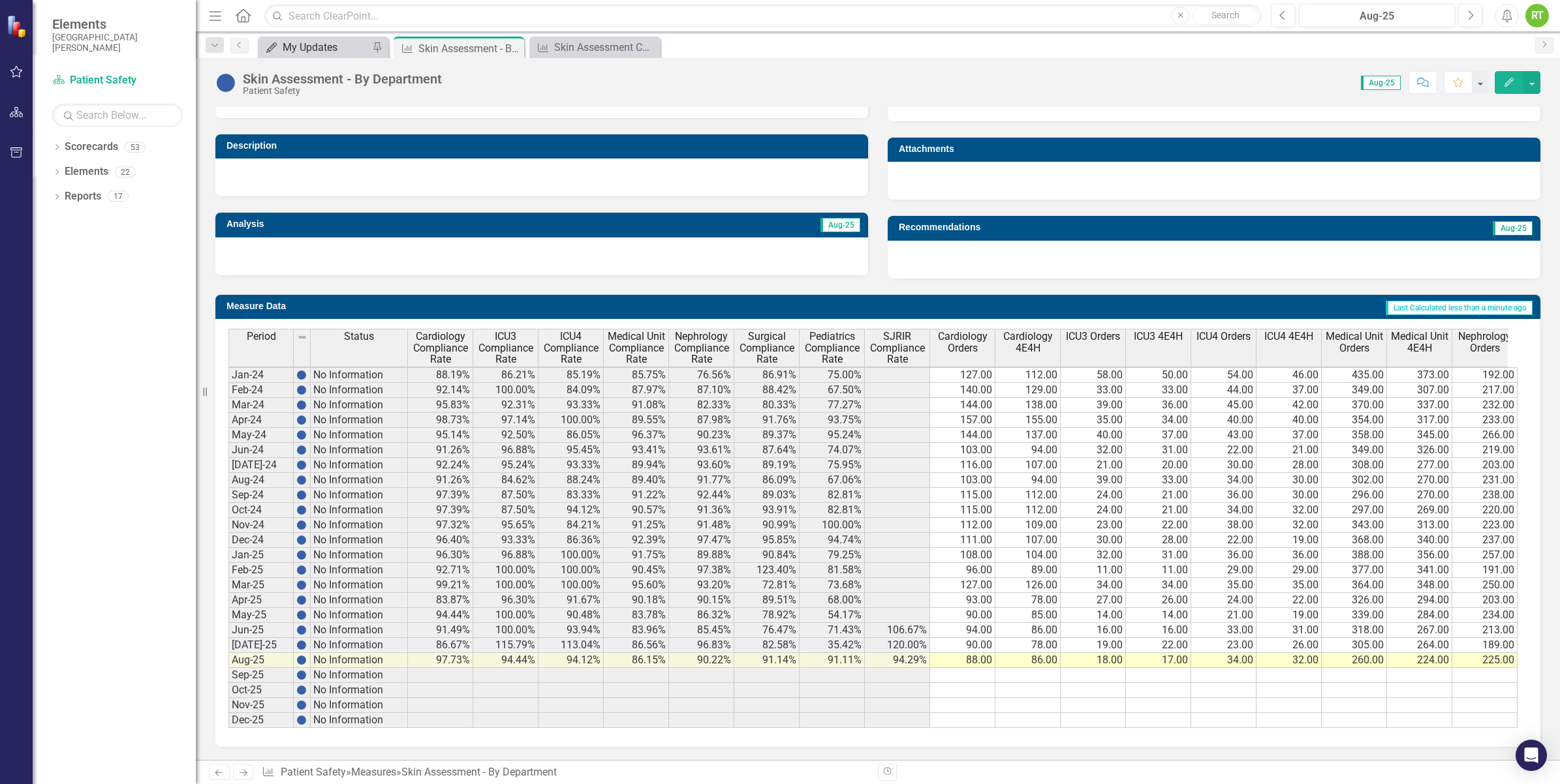
click at [356, 49] on div "My Updates" at bounding box center [325, 46] width 86 height 16
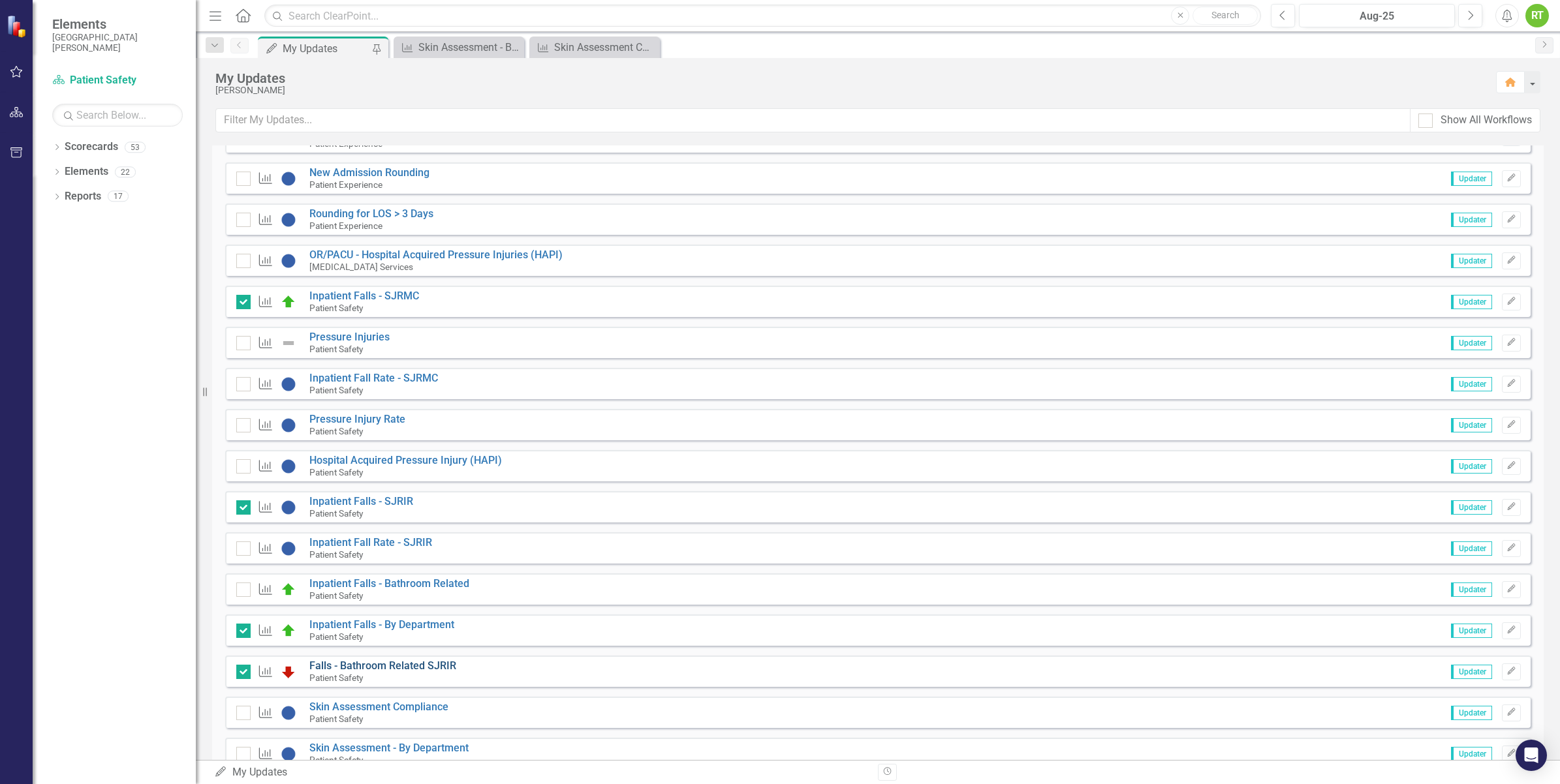
scroll to position [652, 0]
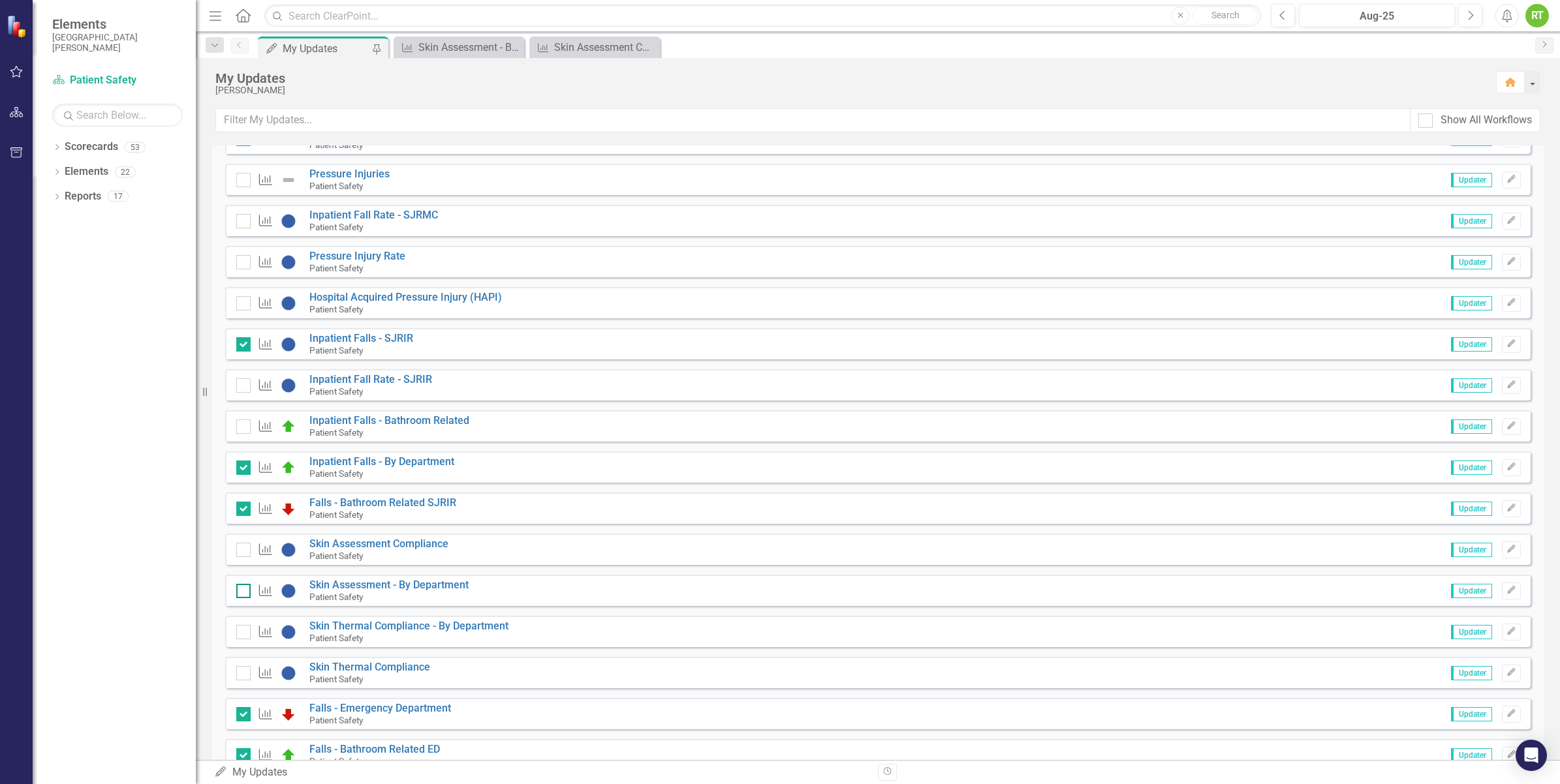
click at [245, 597] on div at bounding box center [243, 591] width 15 height 15
click at [245, 592] on input "checkbox" at bounding box center [240, 589] width 9 height 9
click at [245, 597] on div at bounding box center [243, 591] width 15 height 15
click at [245, 592] on input "checkbox" at bounding box center [240, 589] width 9 height 9
checkbox input "true"
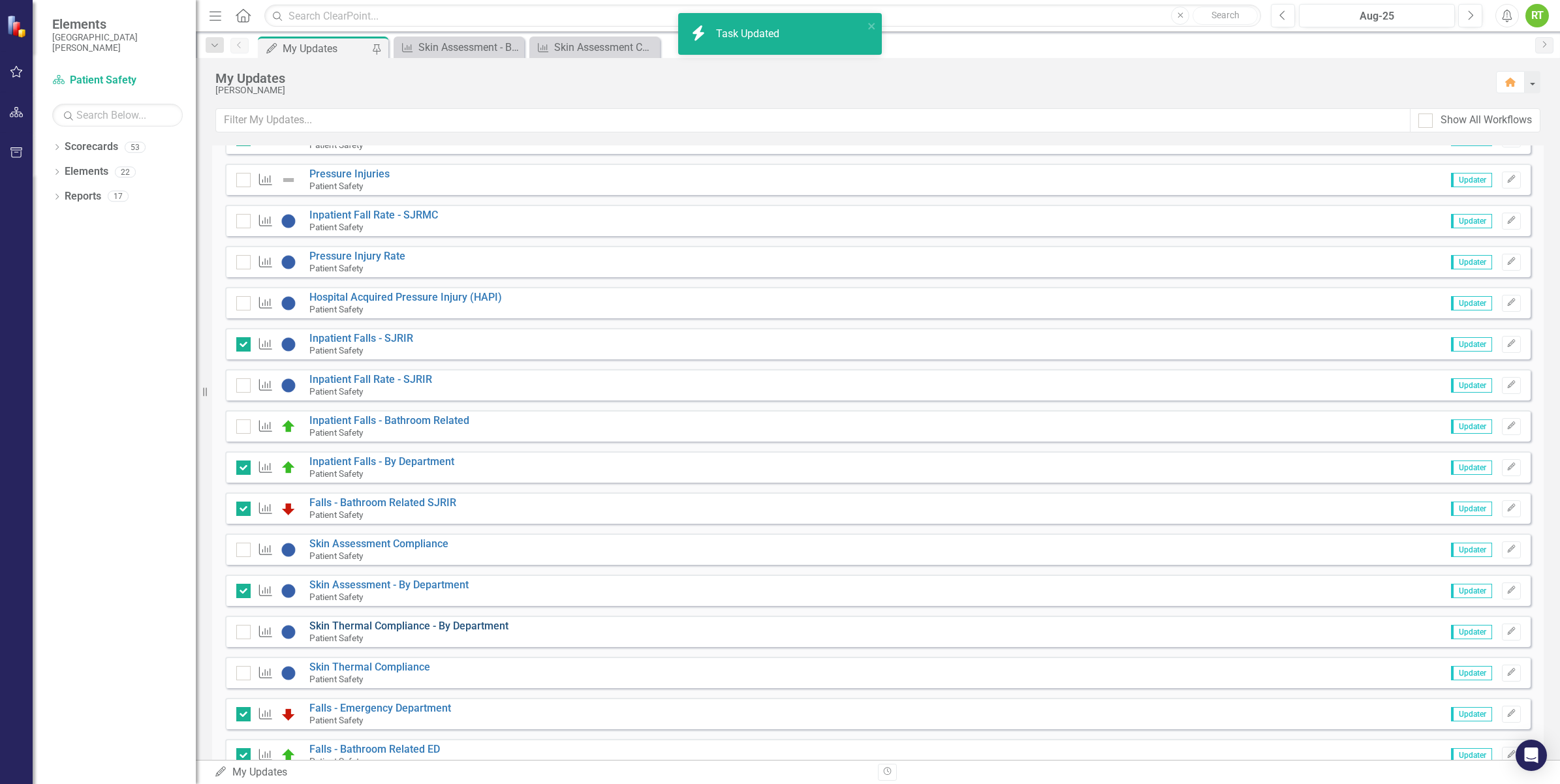
click at [425, 628] on link "Skin Thermal Compliance - By Department" at bounding box center [408, 626] width 199 height 12
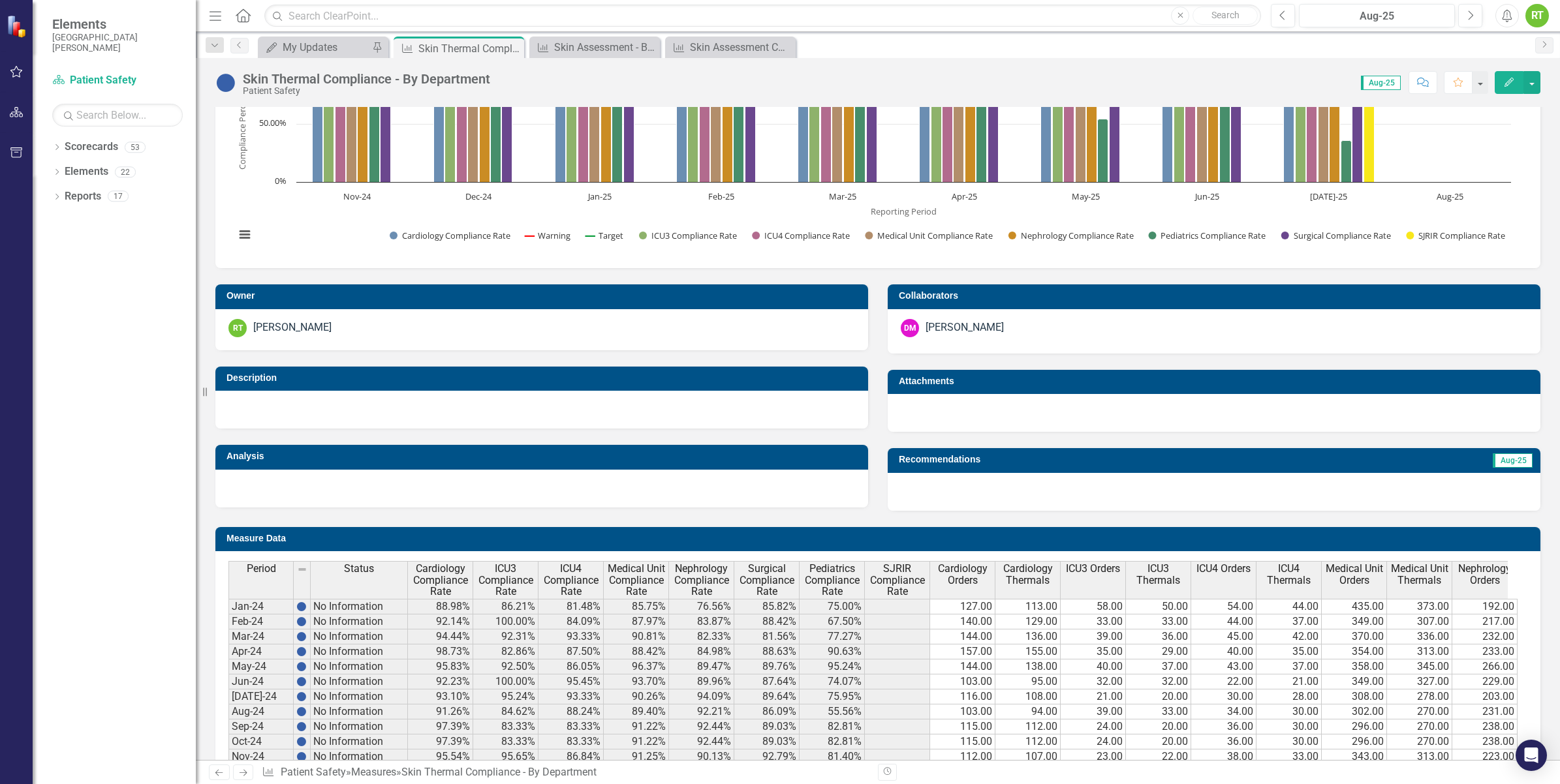
scroll to position [323, 0]
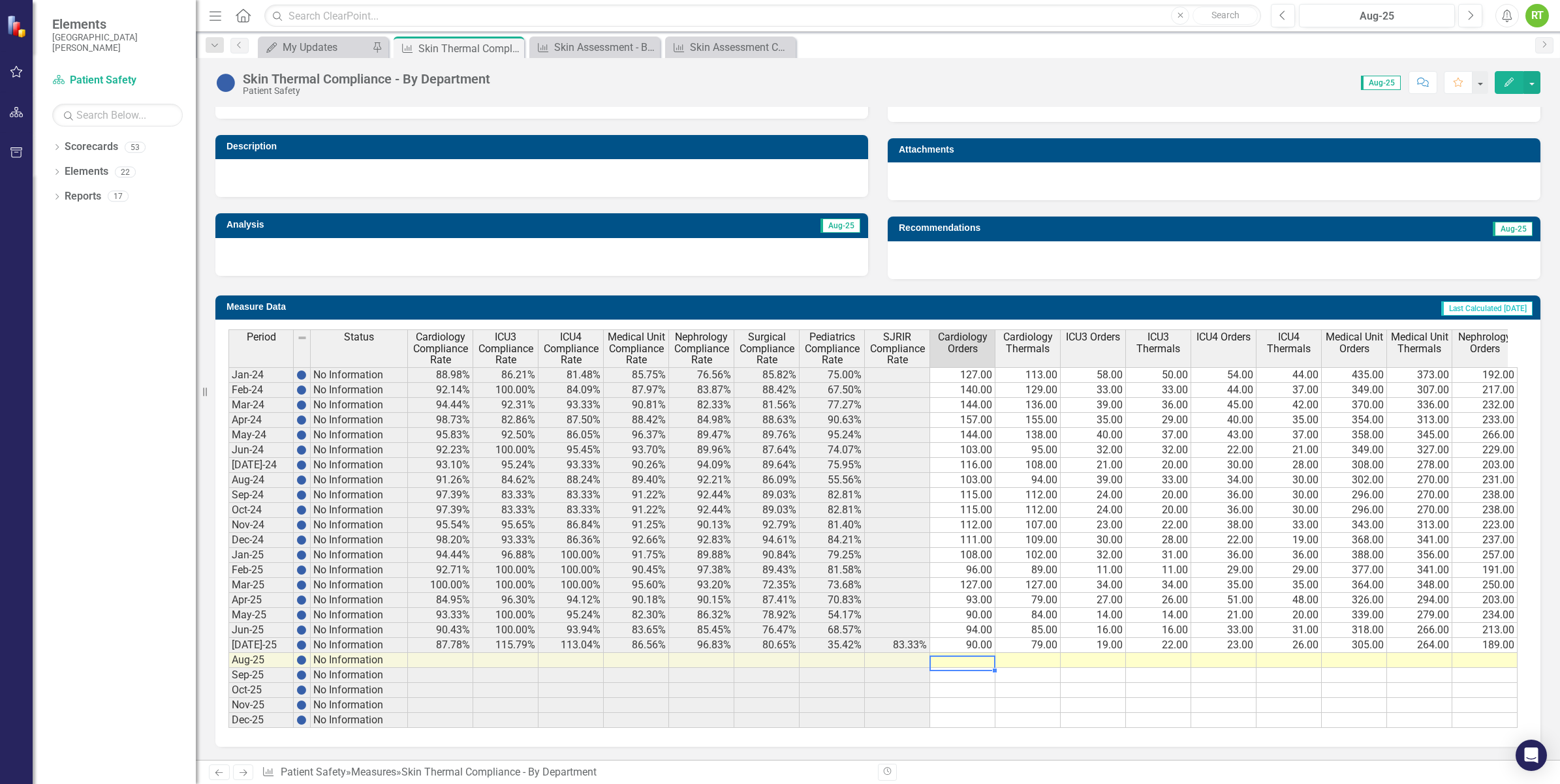
click at [979, 653] on td at bounding box center [963, 660] width 65 height 15
click at [967, 657] on td at bounding box center [963, 660] width 65 height 15
type textarea "88"
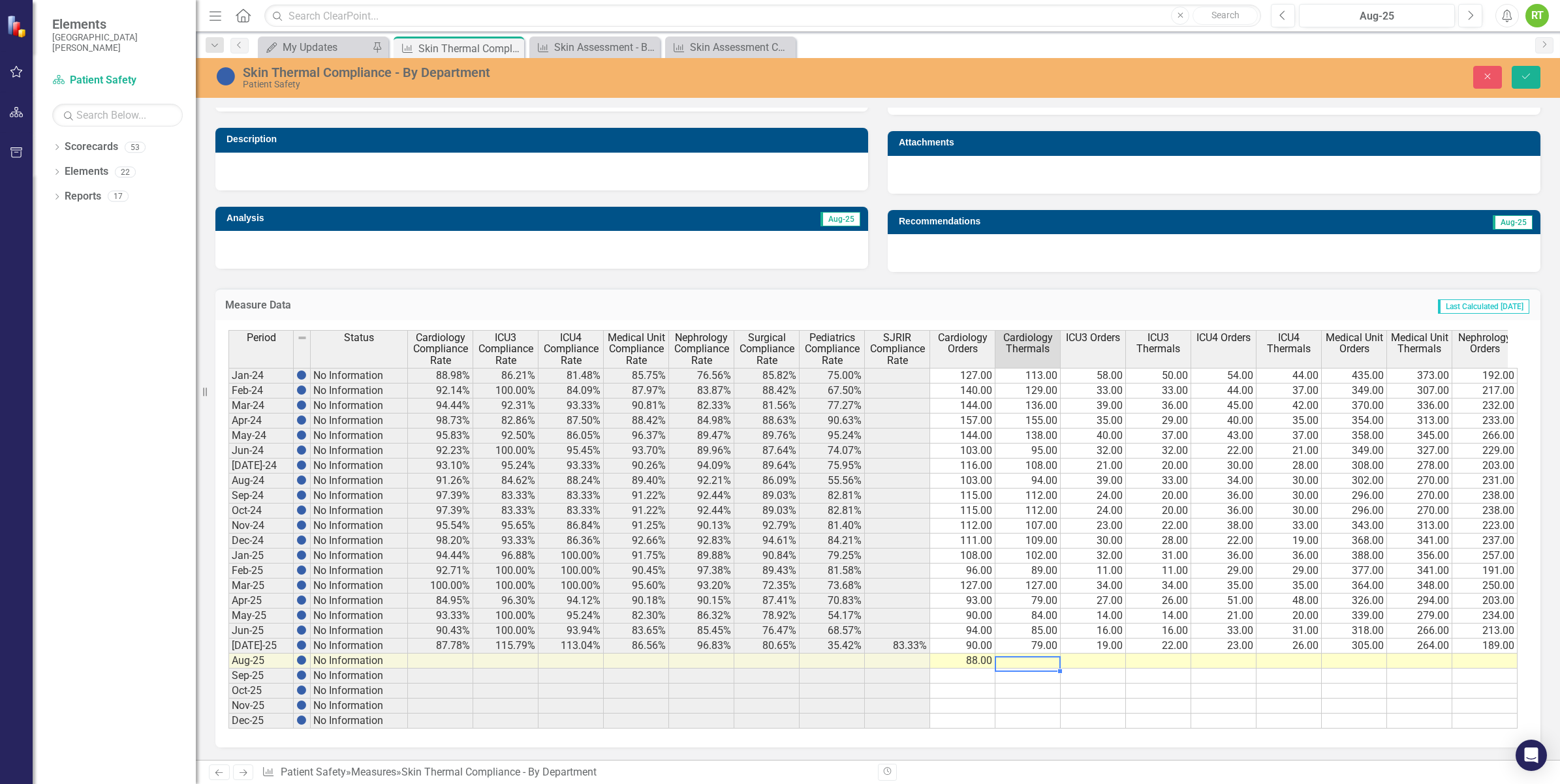
type textarea "88"
type textarea "18"
type textarea "17"
type textarea "34"
type textarea "33"
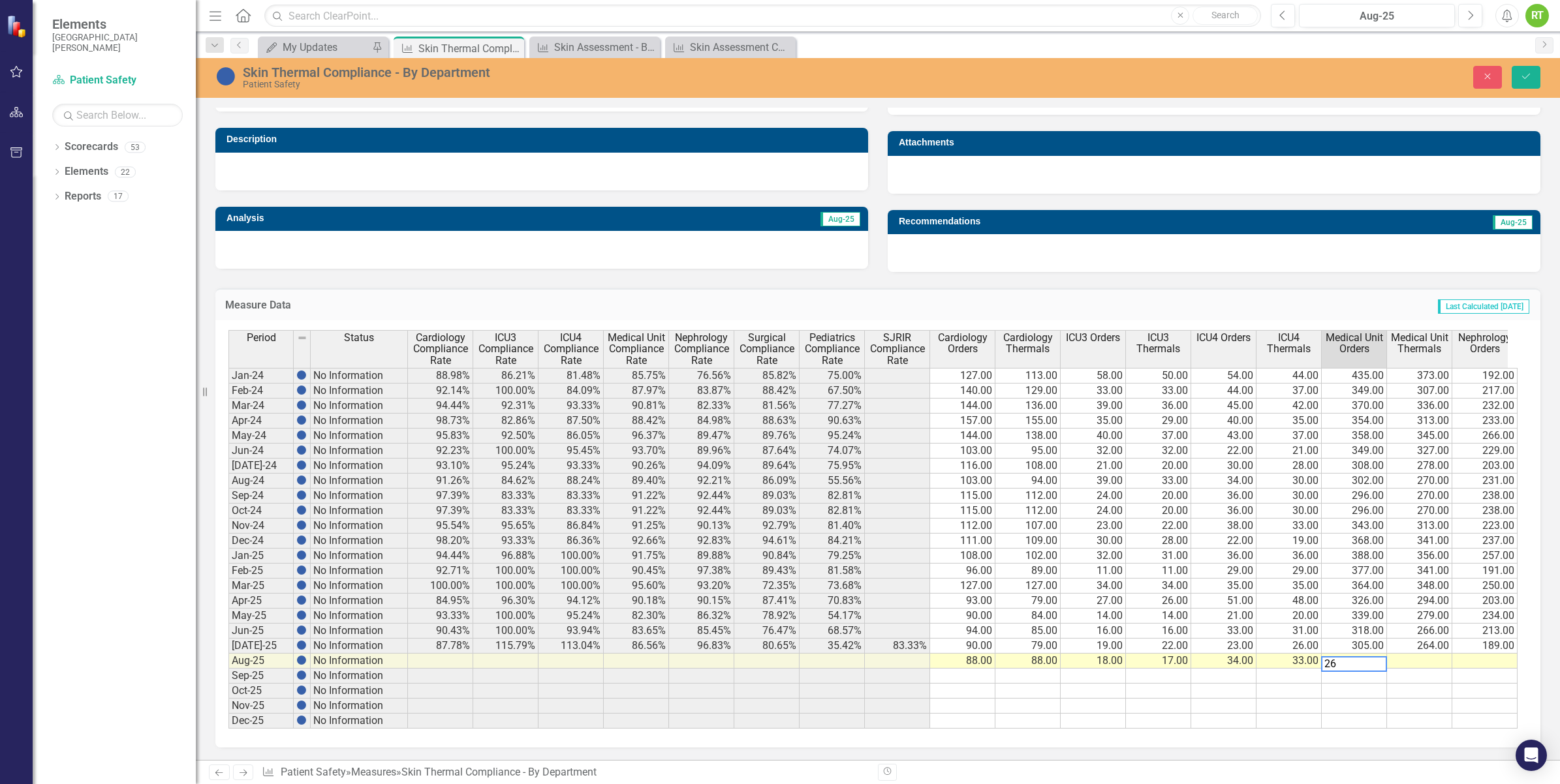
type textarea "260"
type textarea "223"
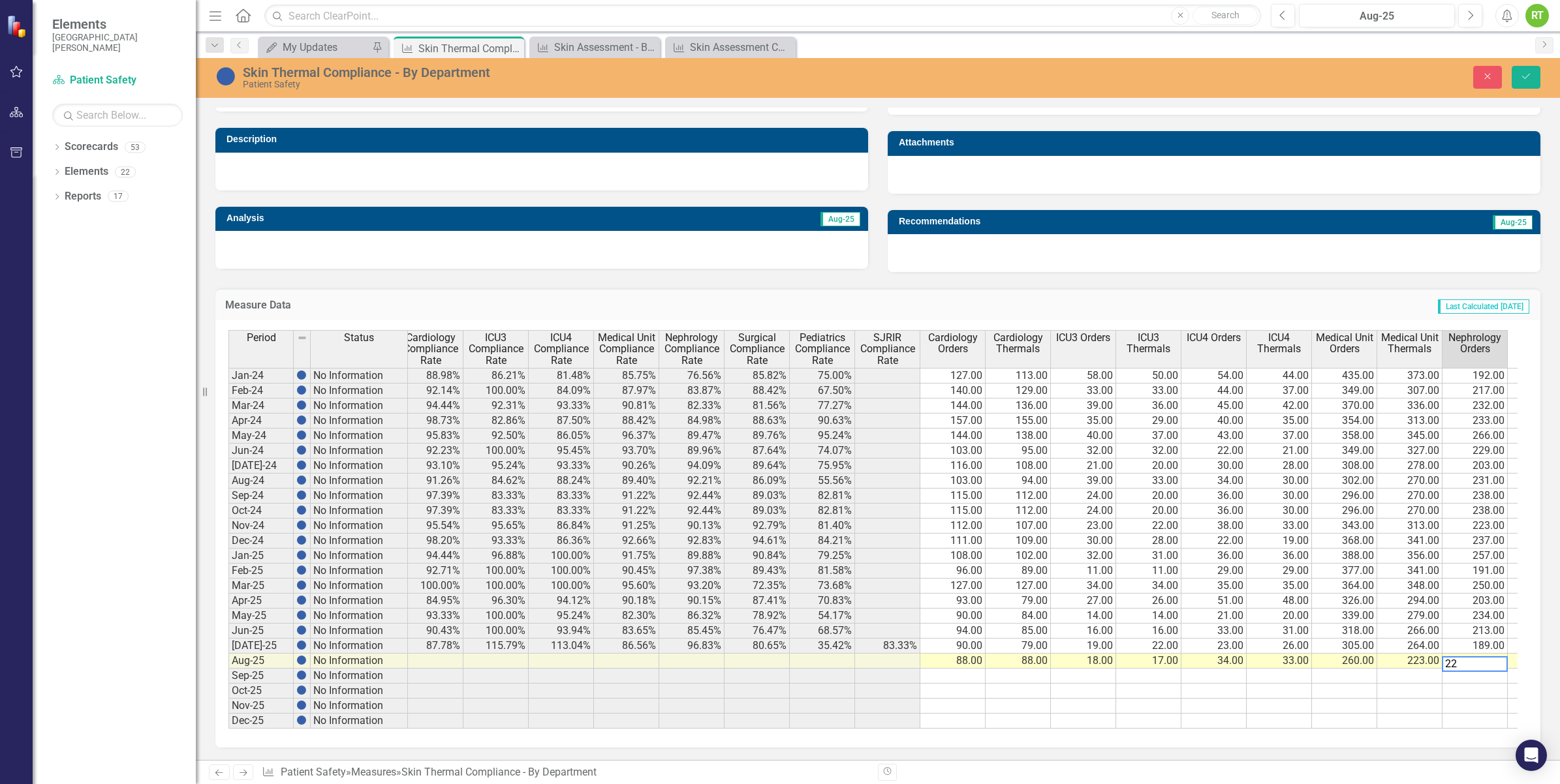
type textarea "225"
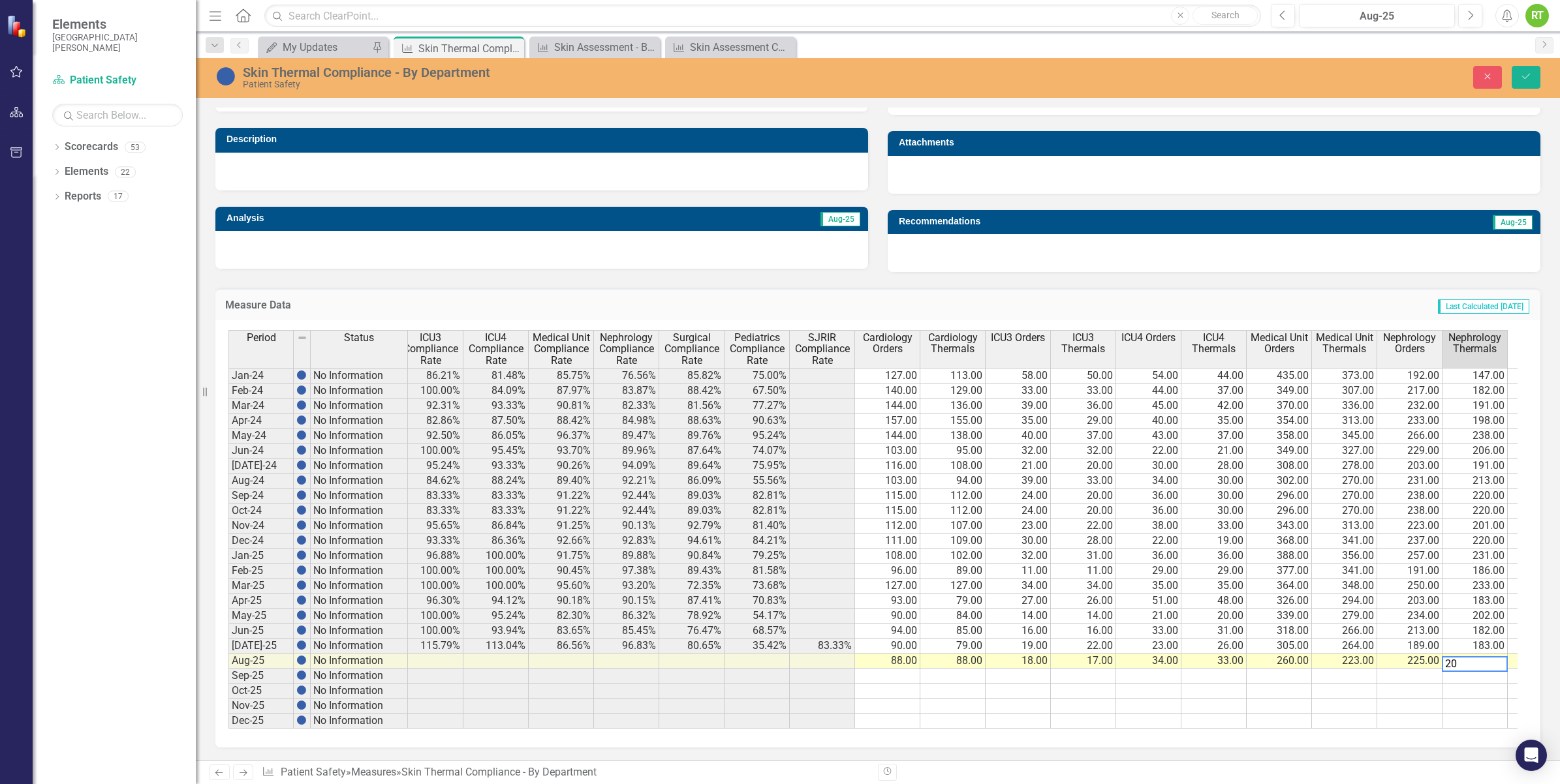
type textarea "204"
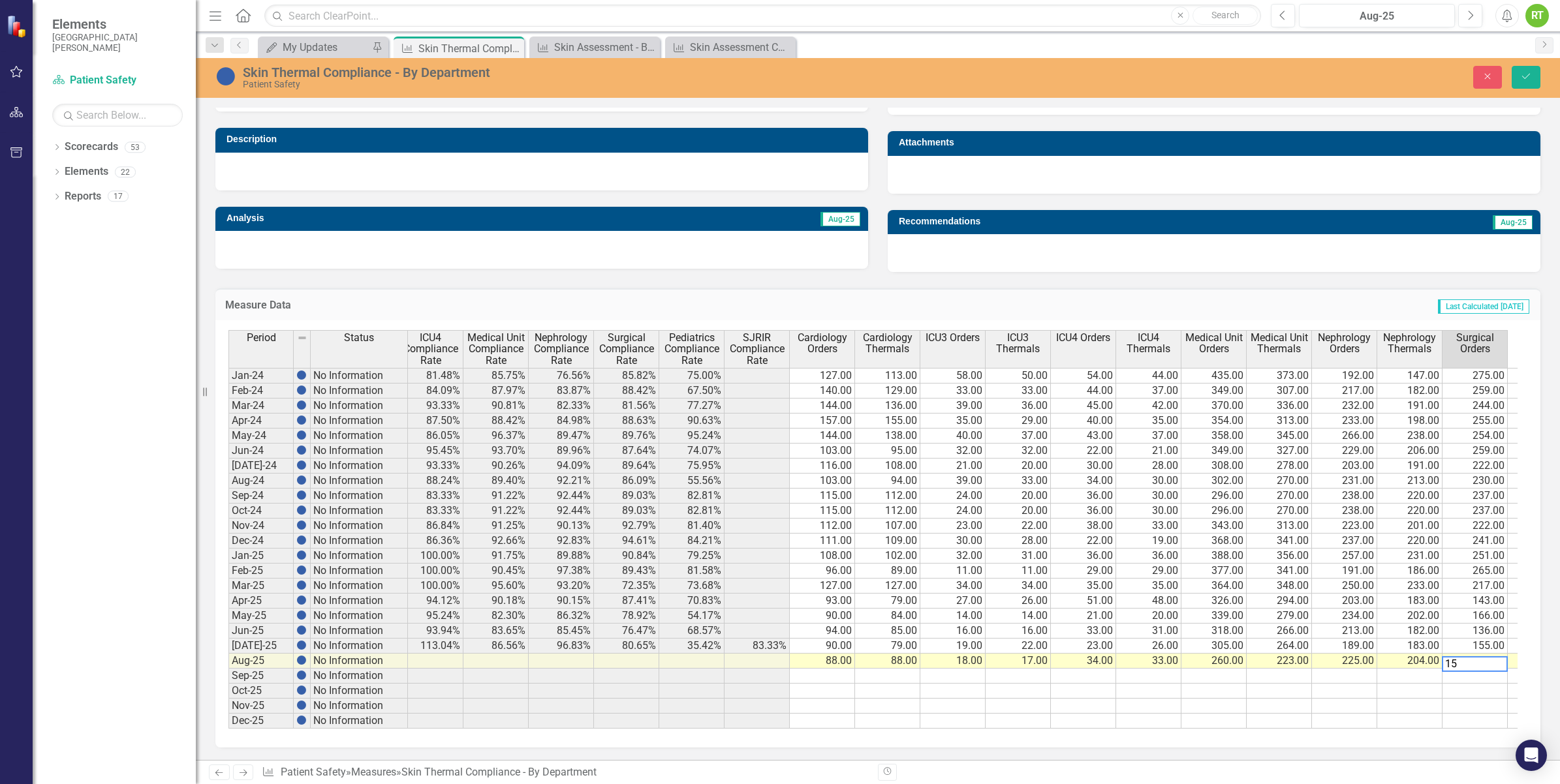
type textarea "158"
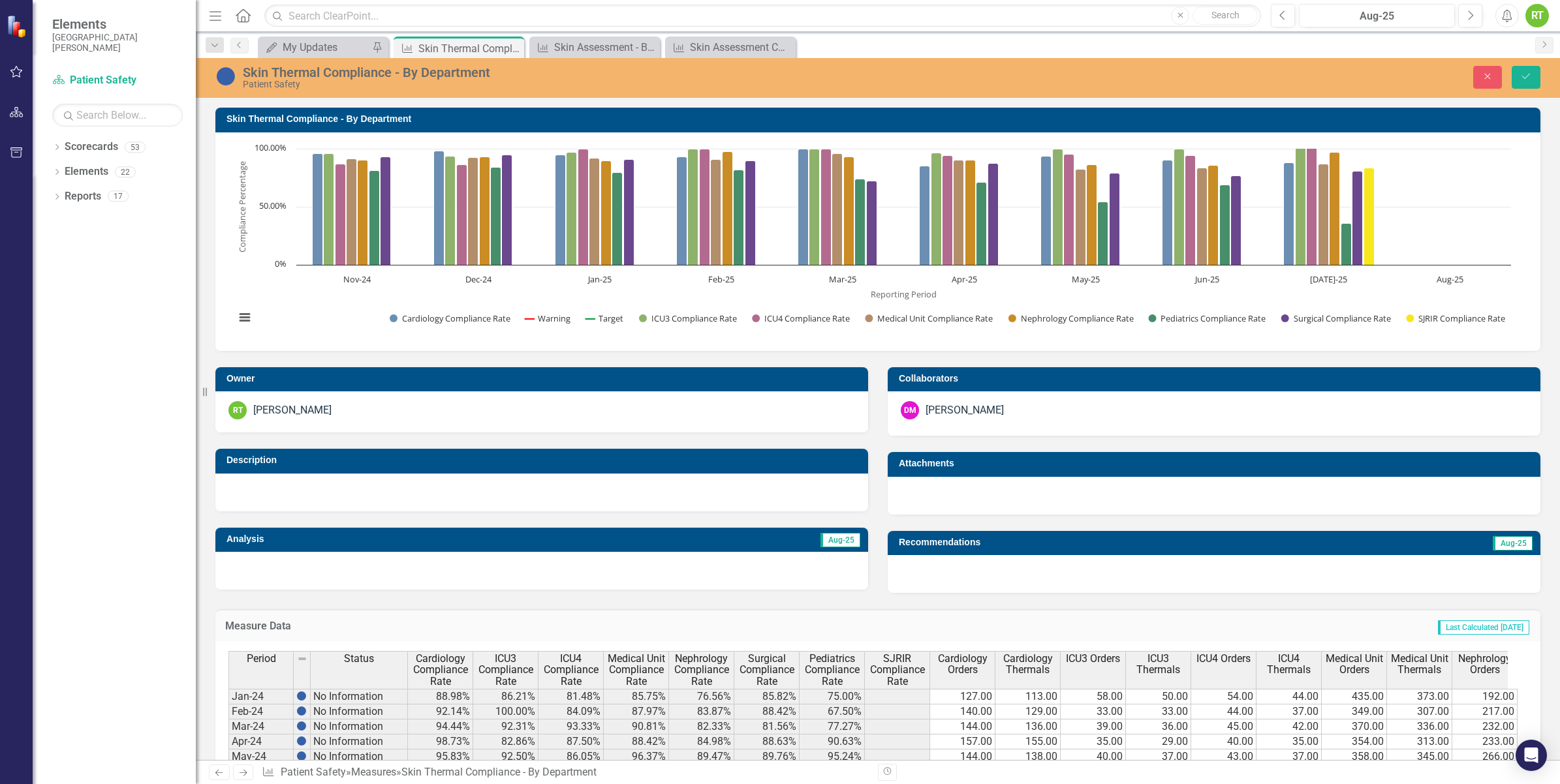
scroll to position [0, 206]
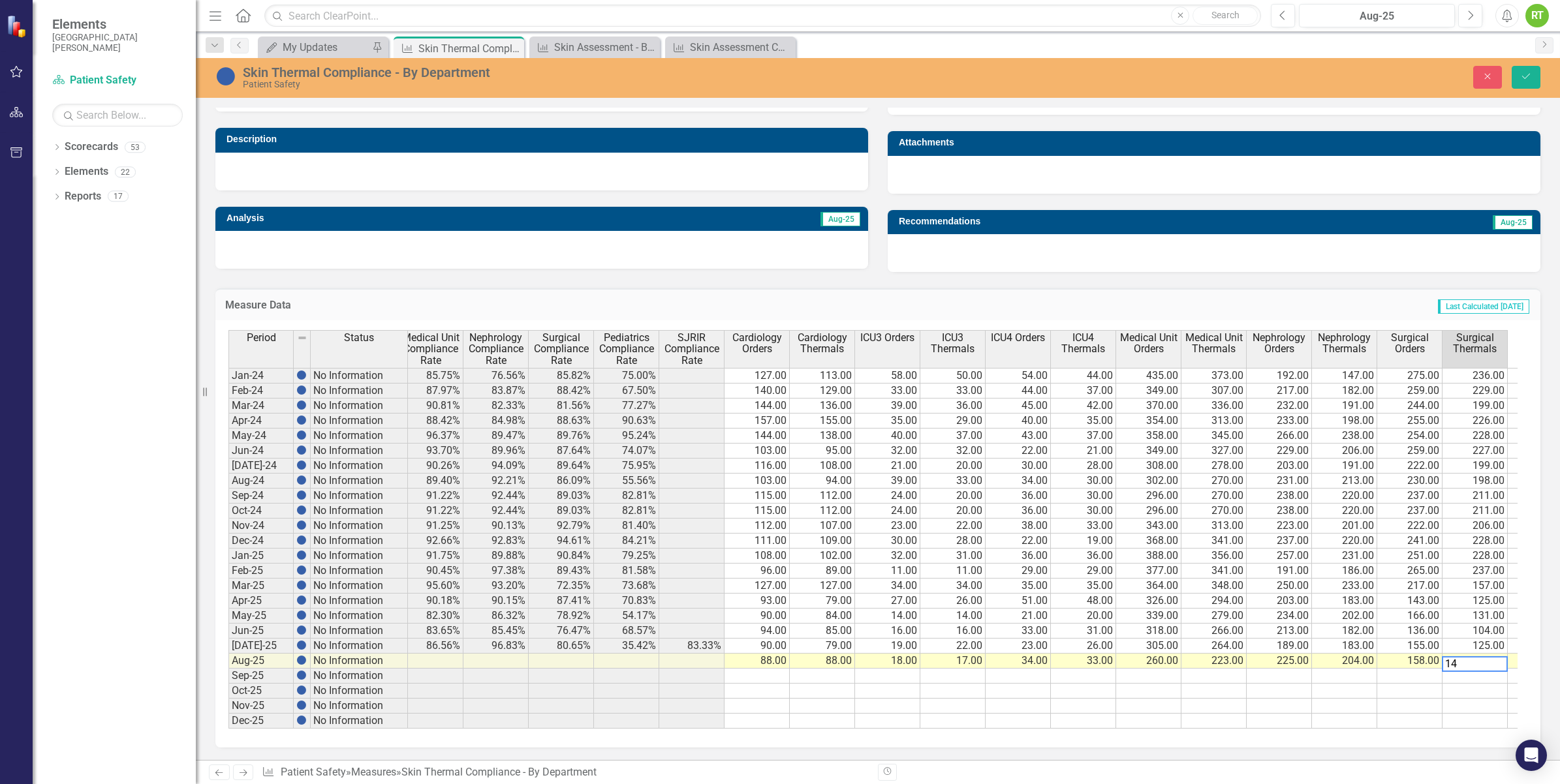
type textarea "143"
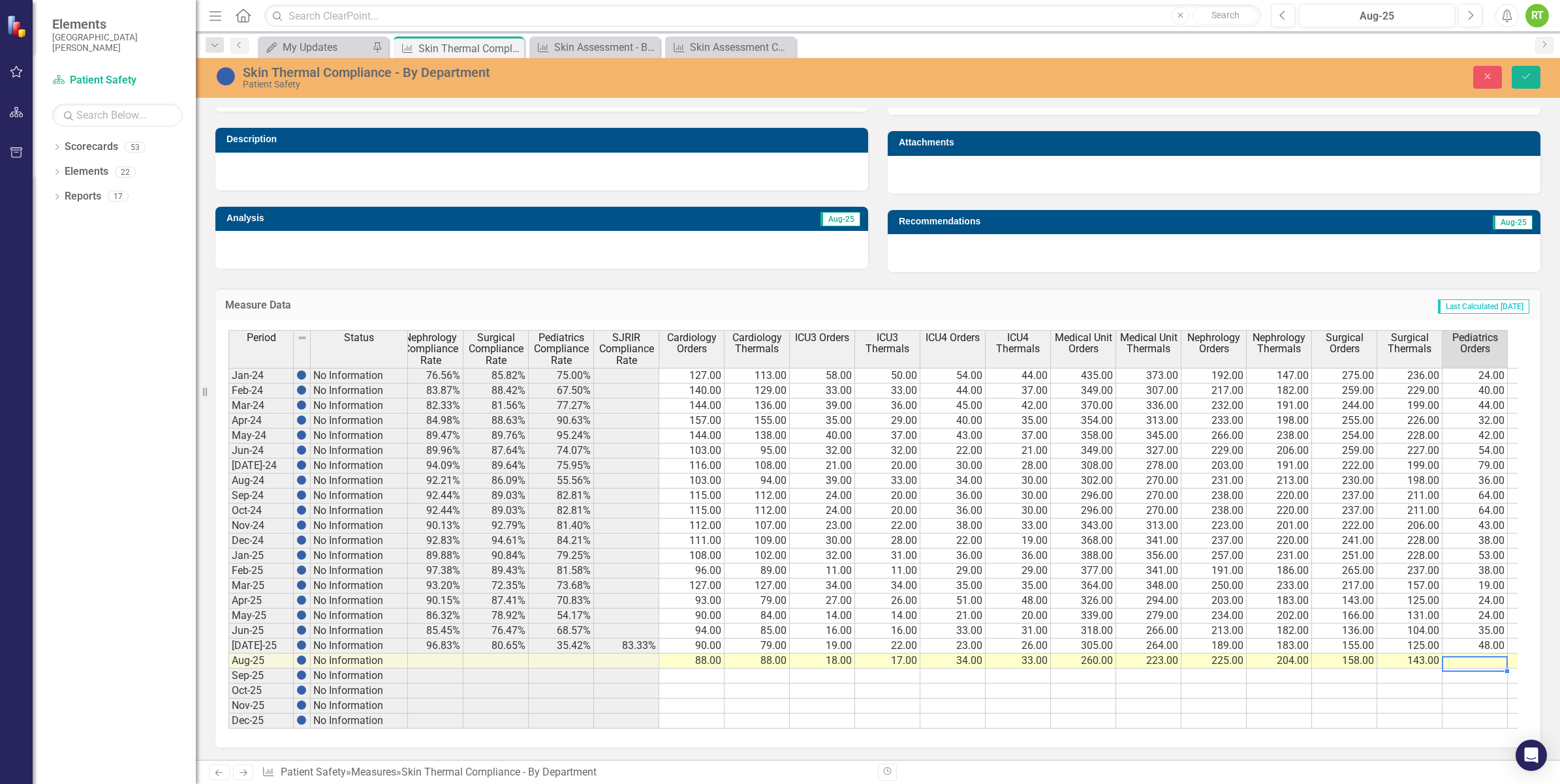
type textarea "45"
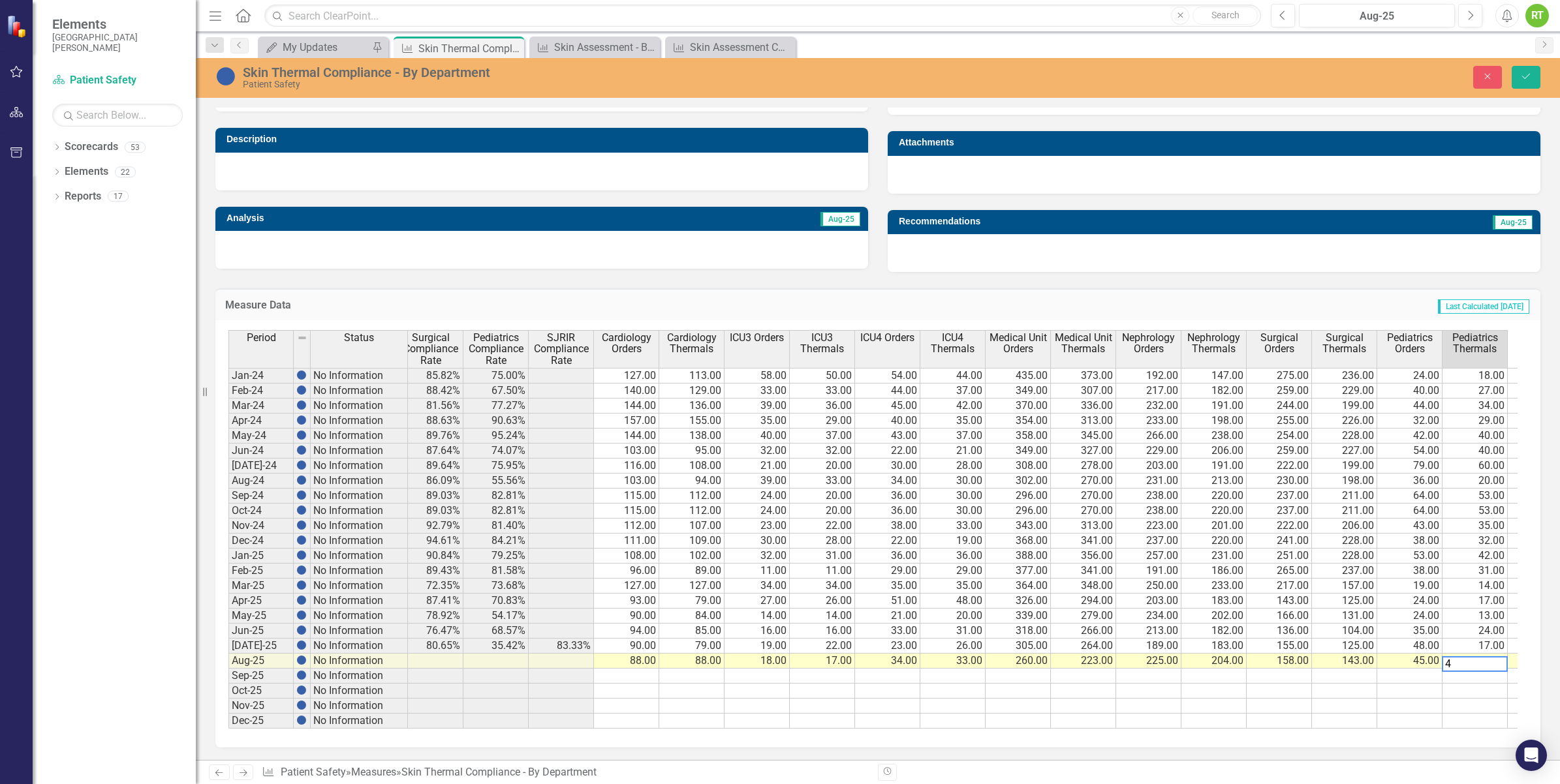
type textarea "43"
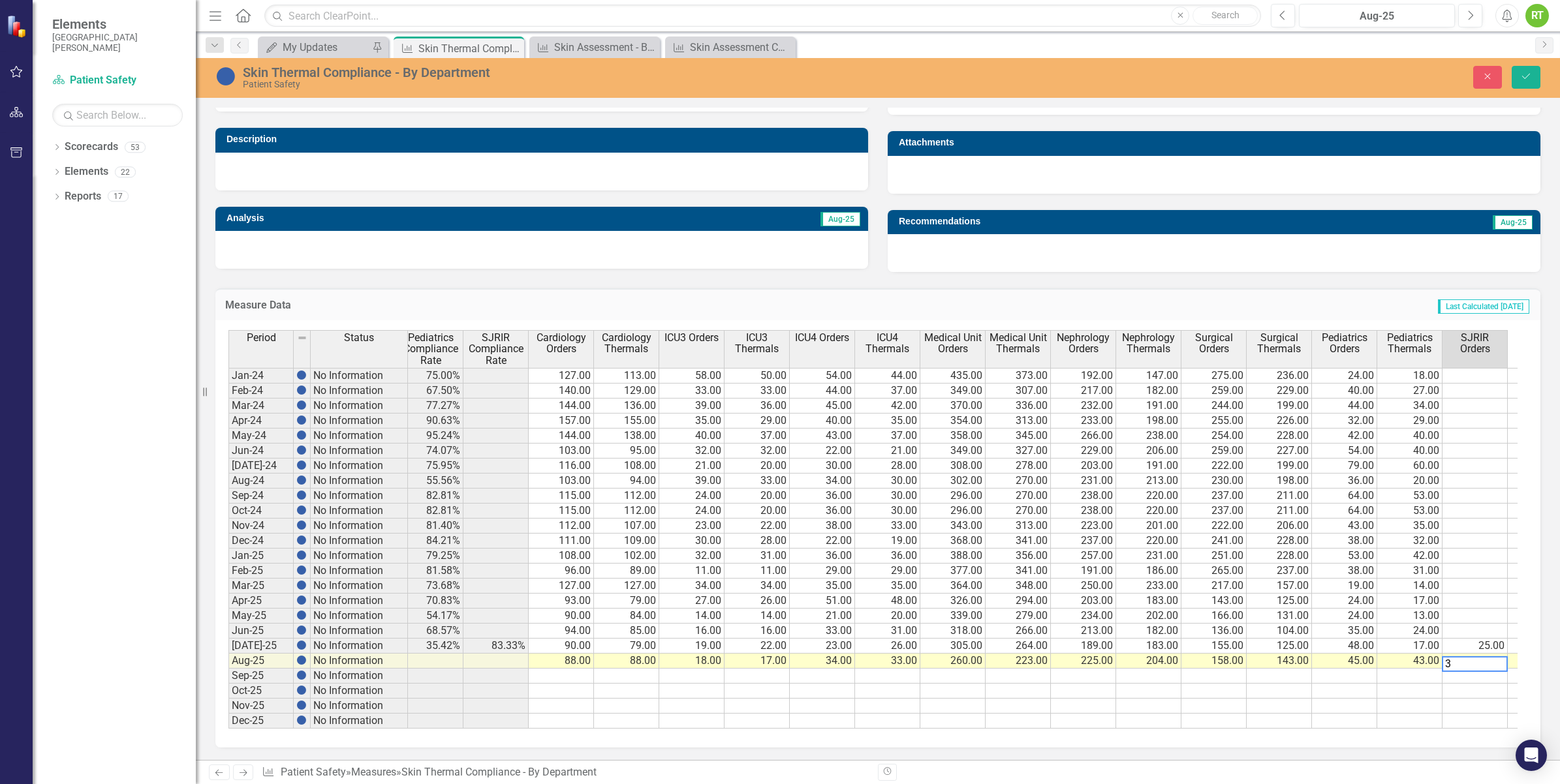
type textarea "35"
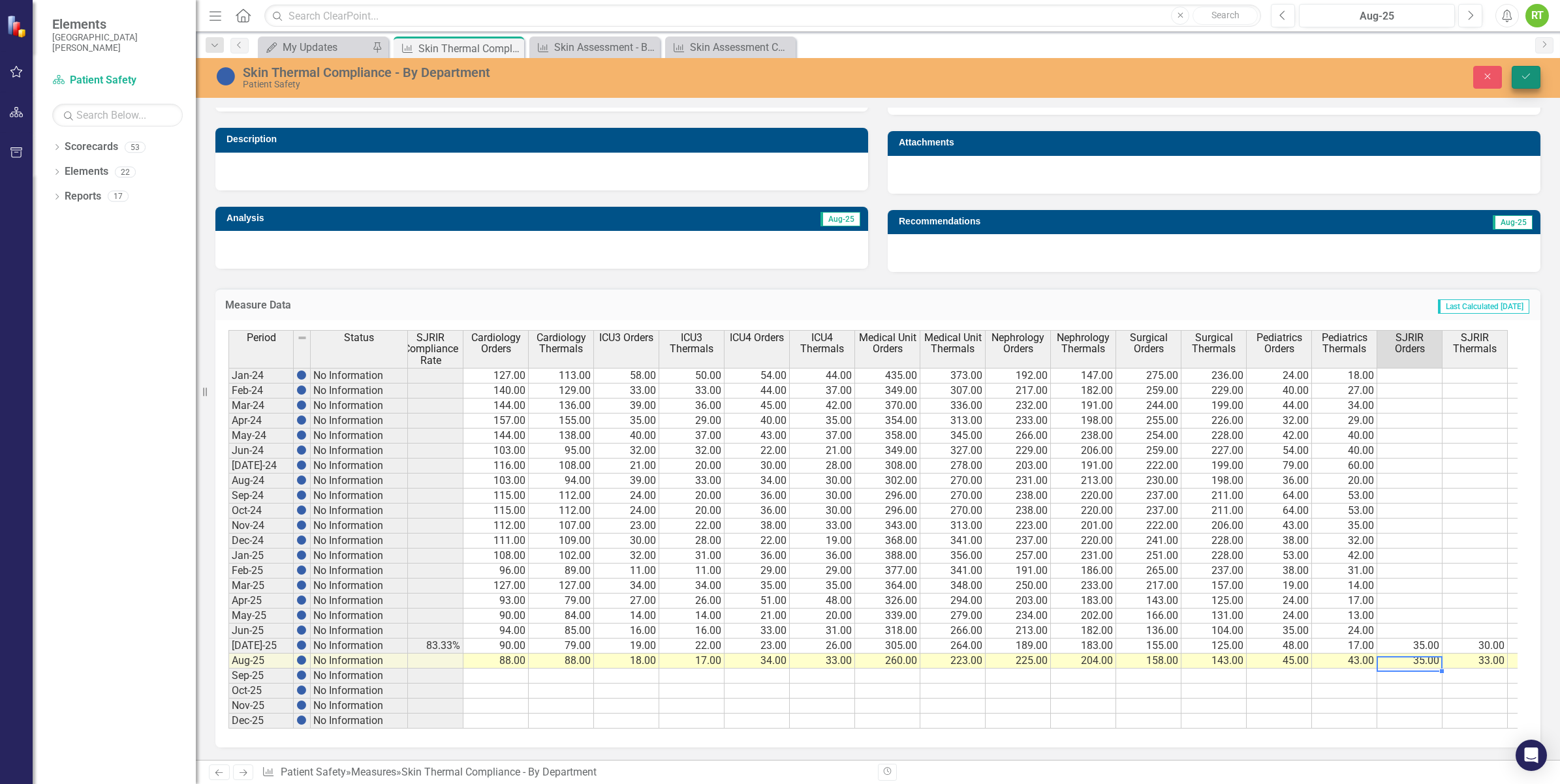
type textarea "35"
click at [1526, 79] on icon "Save" at bounding box center [1526, 76] width 12 height 9
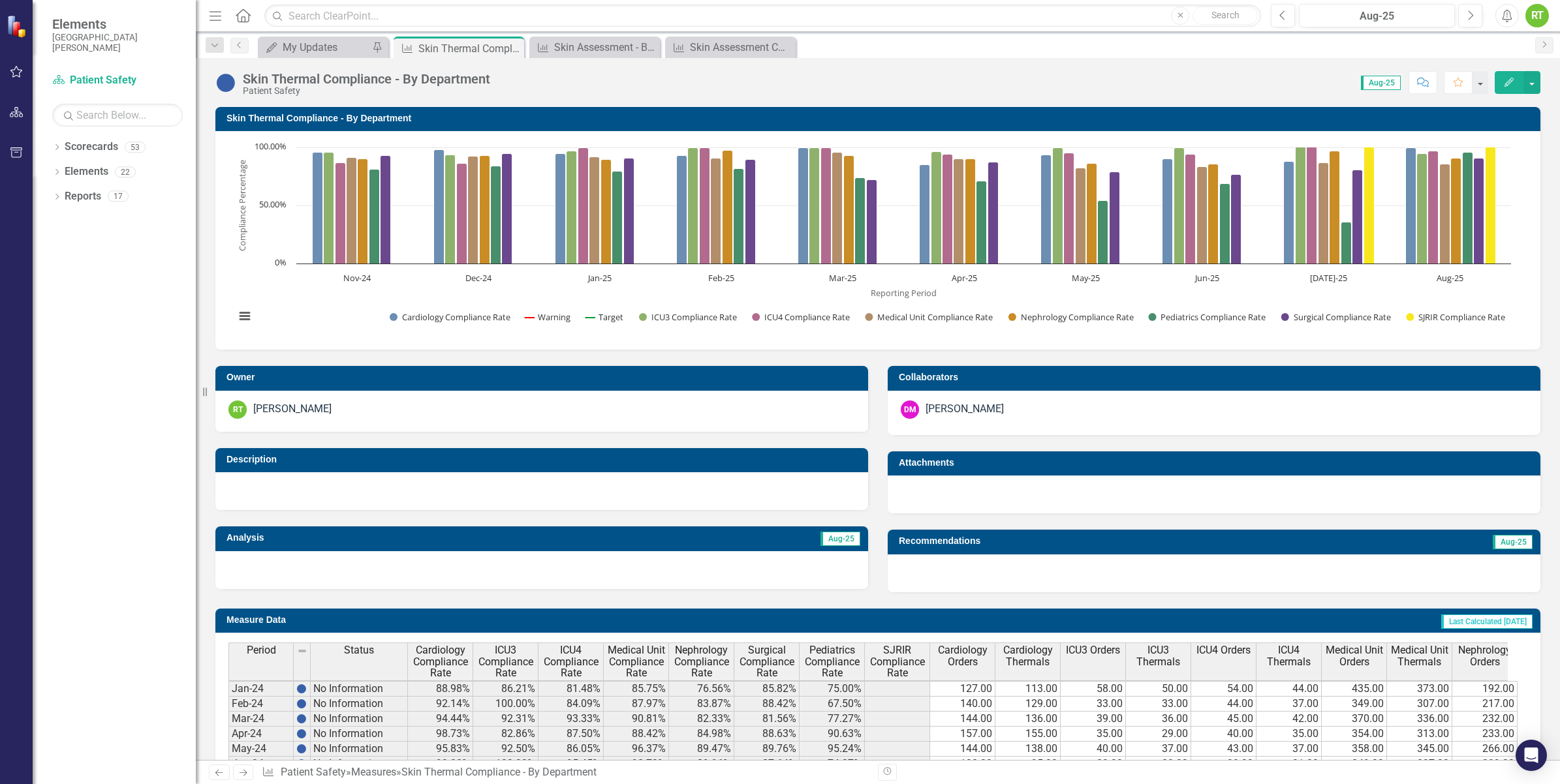
scroll to position [324, 0]
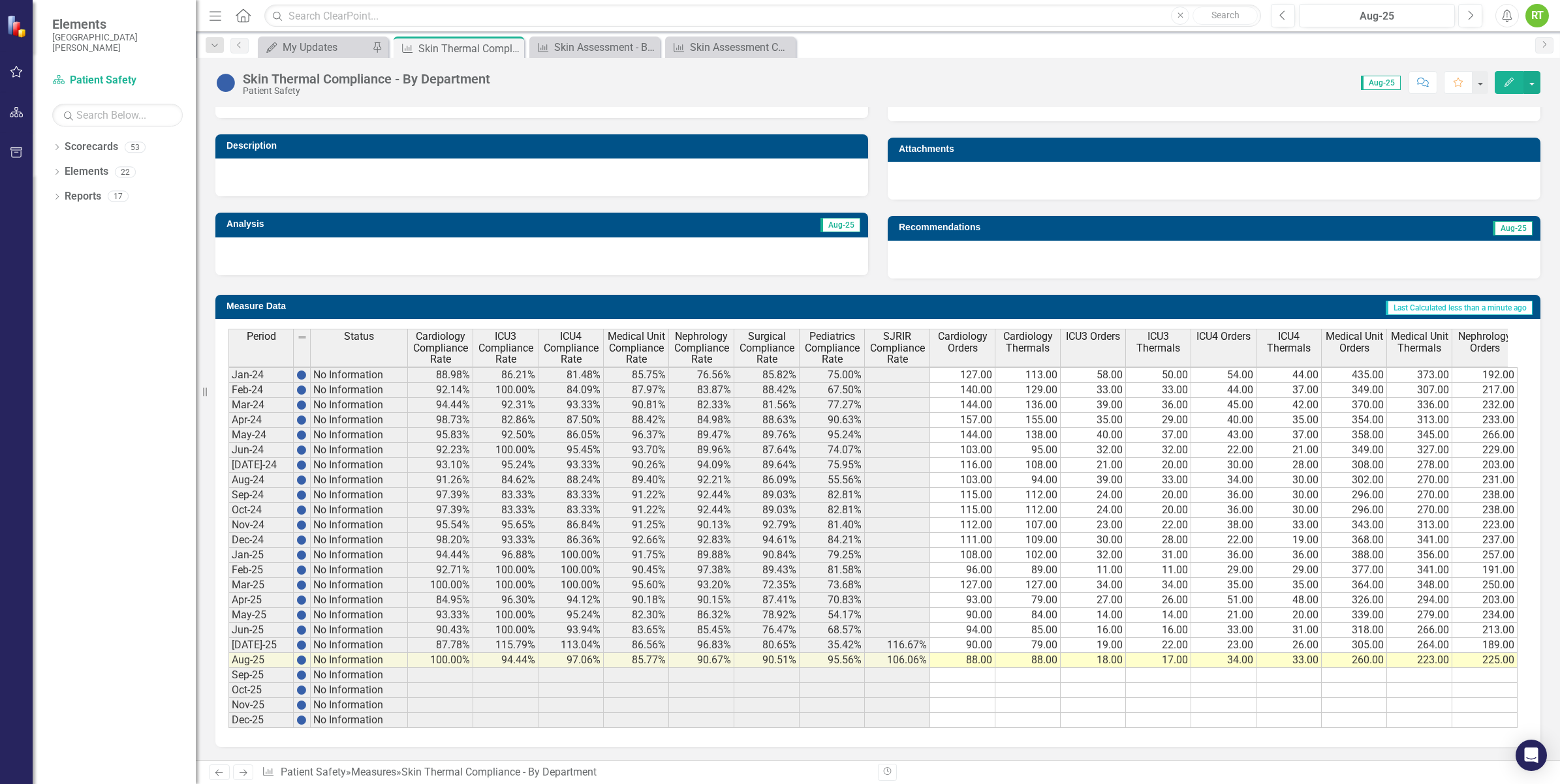
click at [625, 653] on td "85.77%" at bounding box center [636, 660] width 65 height 15
click at [715, 653] on td "90.67%" at bounding box center [702, 660] width 65 height 15
click at [1032, 638] on td "79.00" at bounding box center [1028, 645] width 65 height 15
click at [1017, 653] on td "88.00" at bounding box center [1028, 660] width 65 height 15
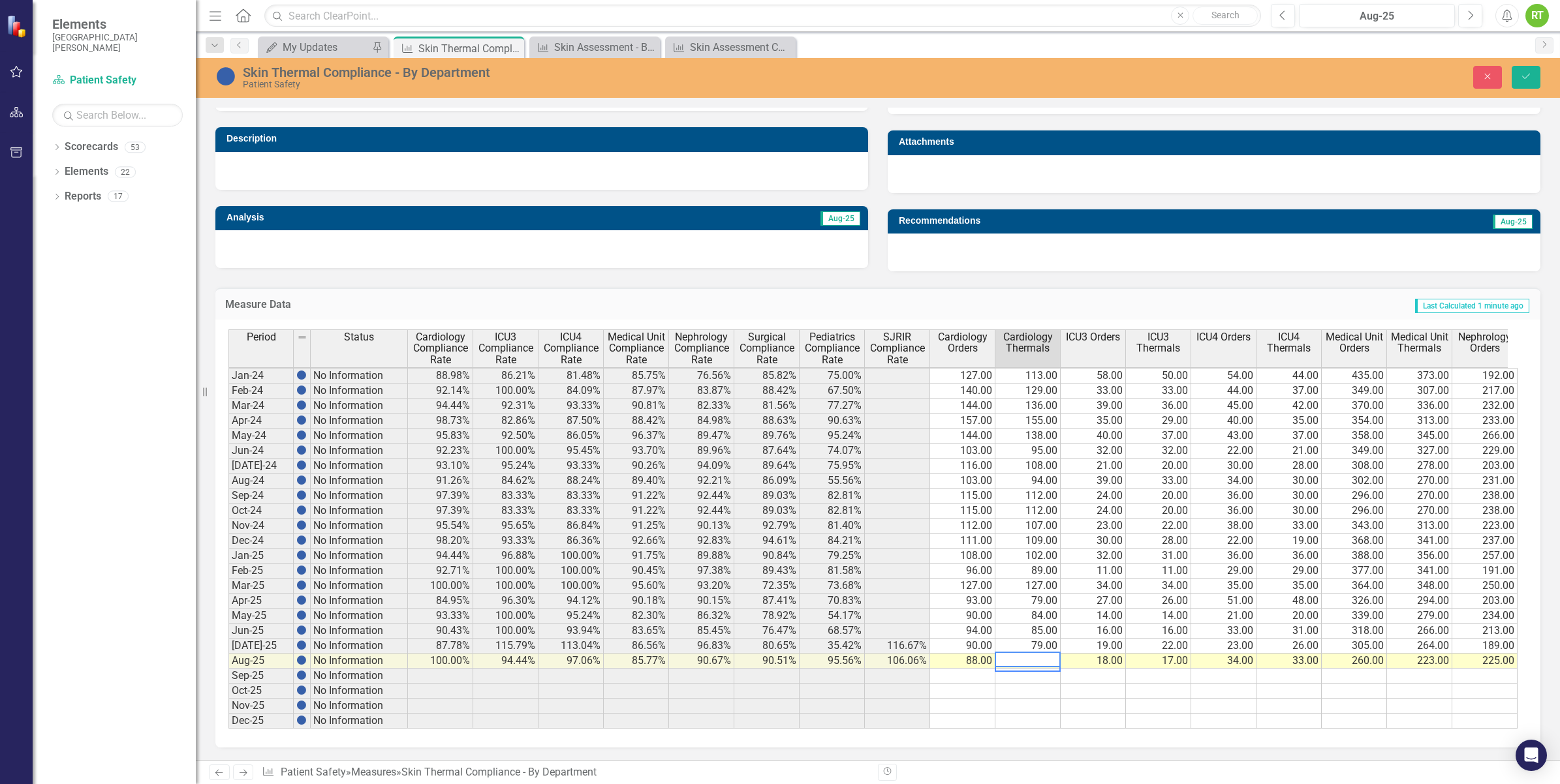
type textarea "88"
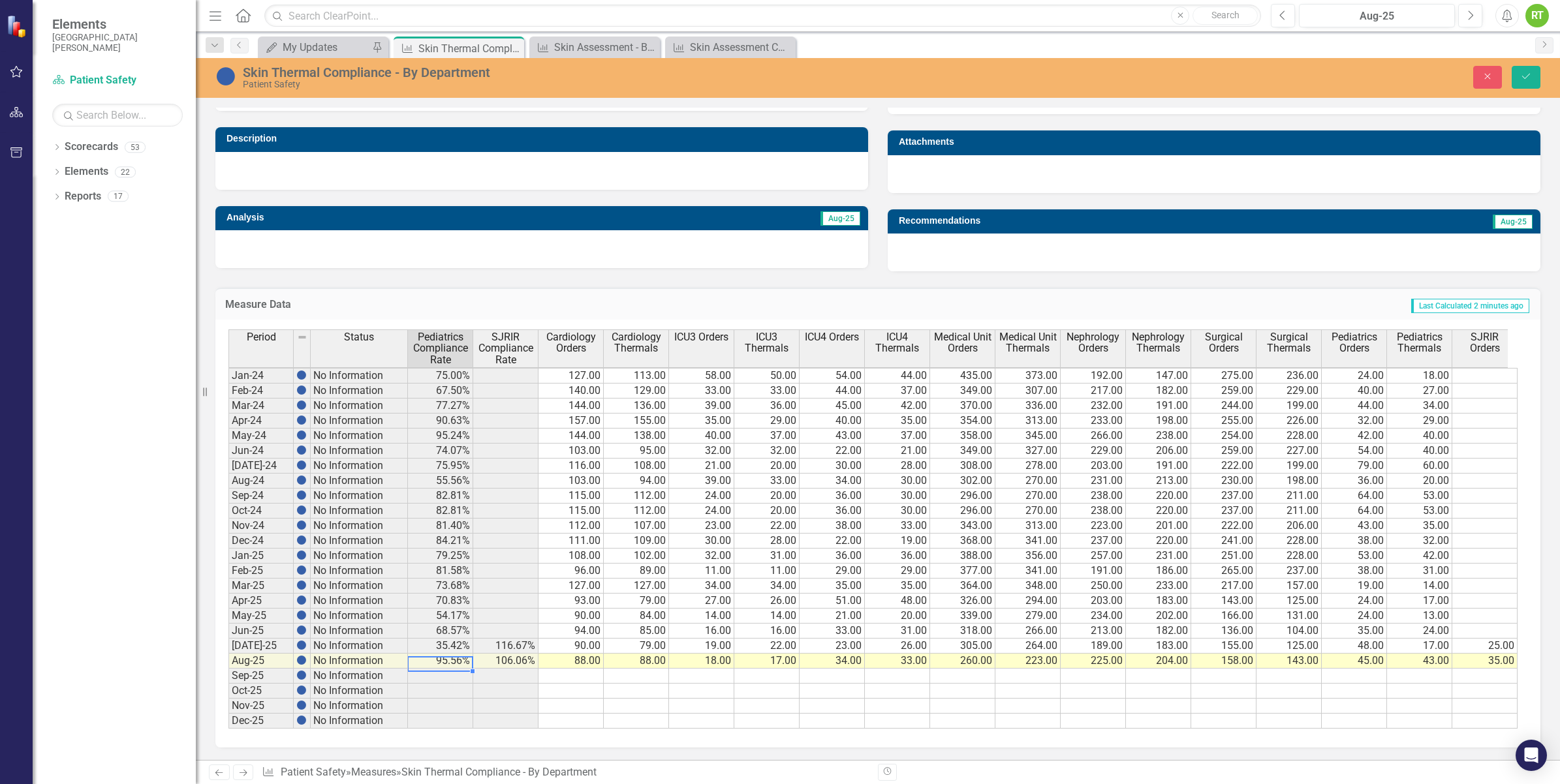
scroll to position [0, 131]
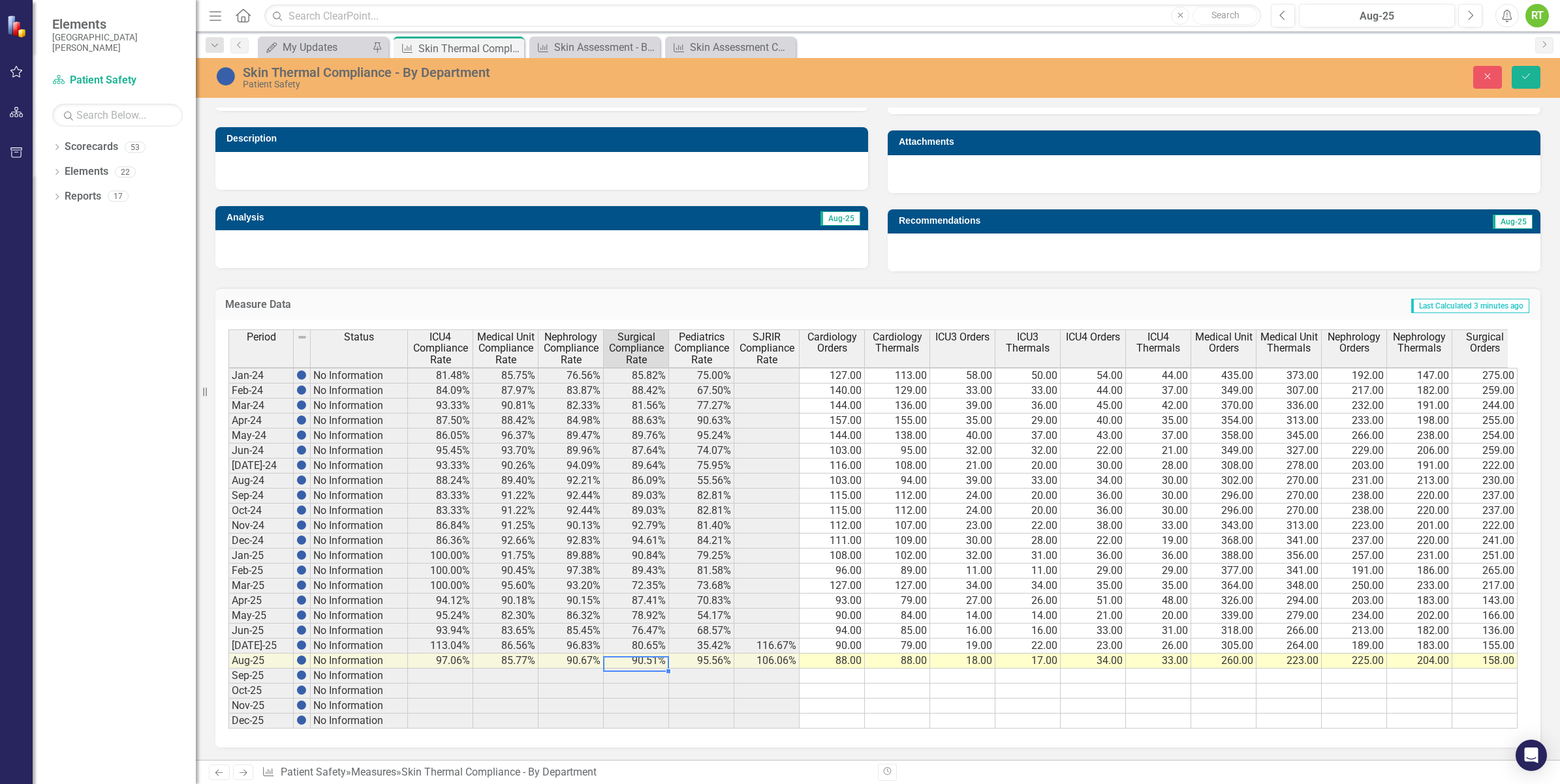
click at [1353, 660] on tr "No Information 100.00% 94.44% 97.06% 85.77% 90.67% 90.51% 95.56% 106.06% 88.00 …" at bounding box center [1077, 661] width 1794 height 15
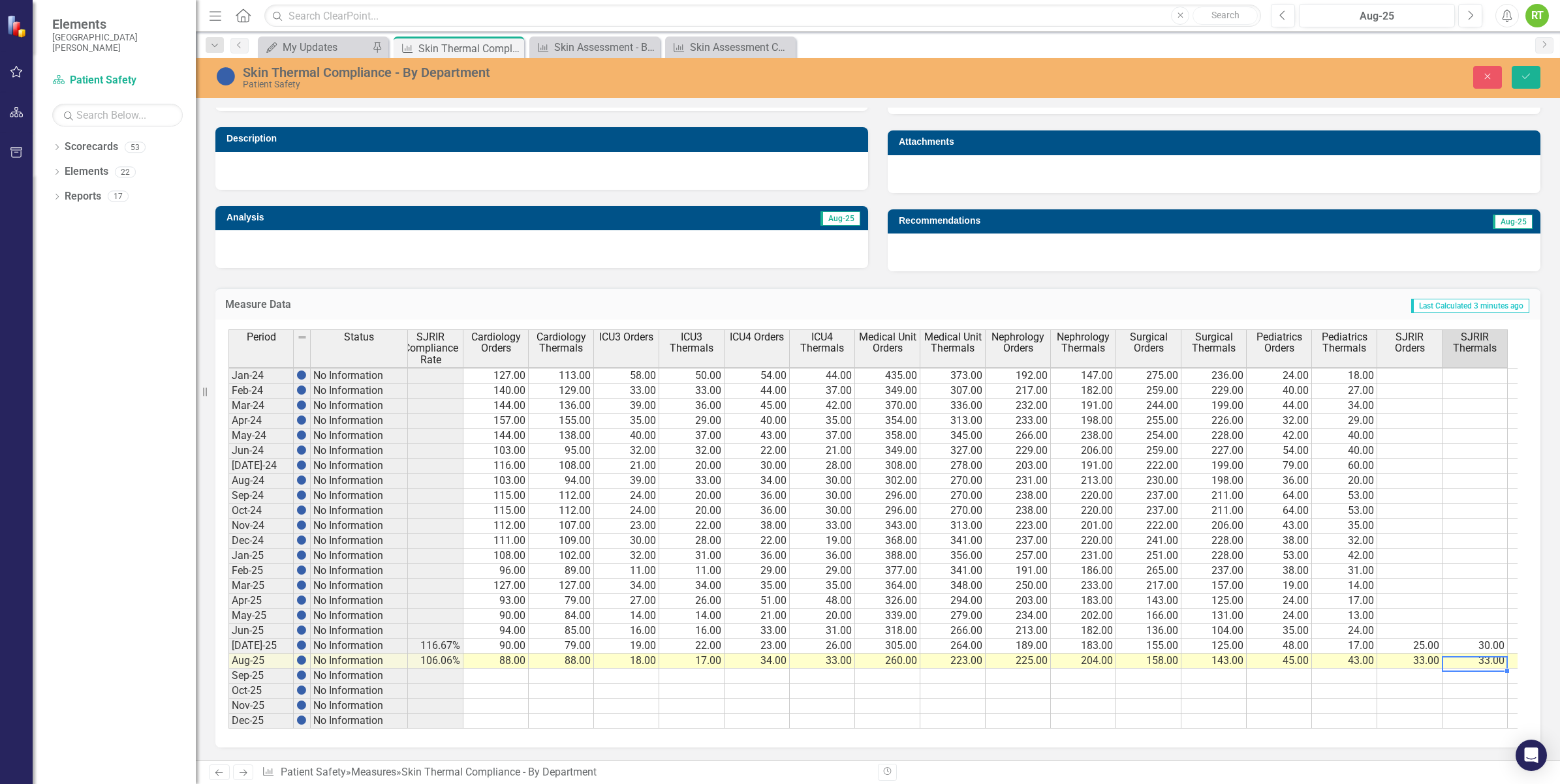
scroll to position [0, 0]
type textarea "35"
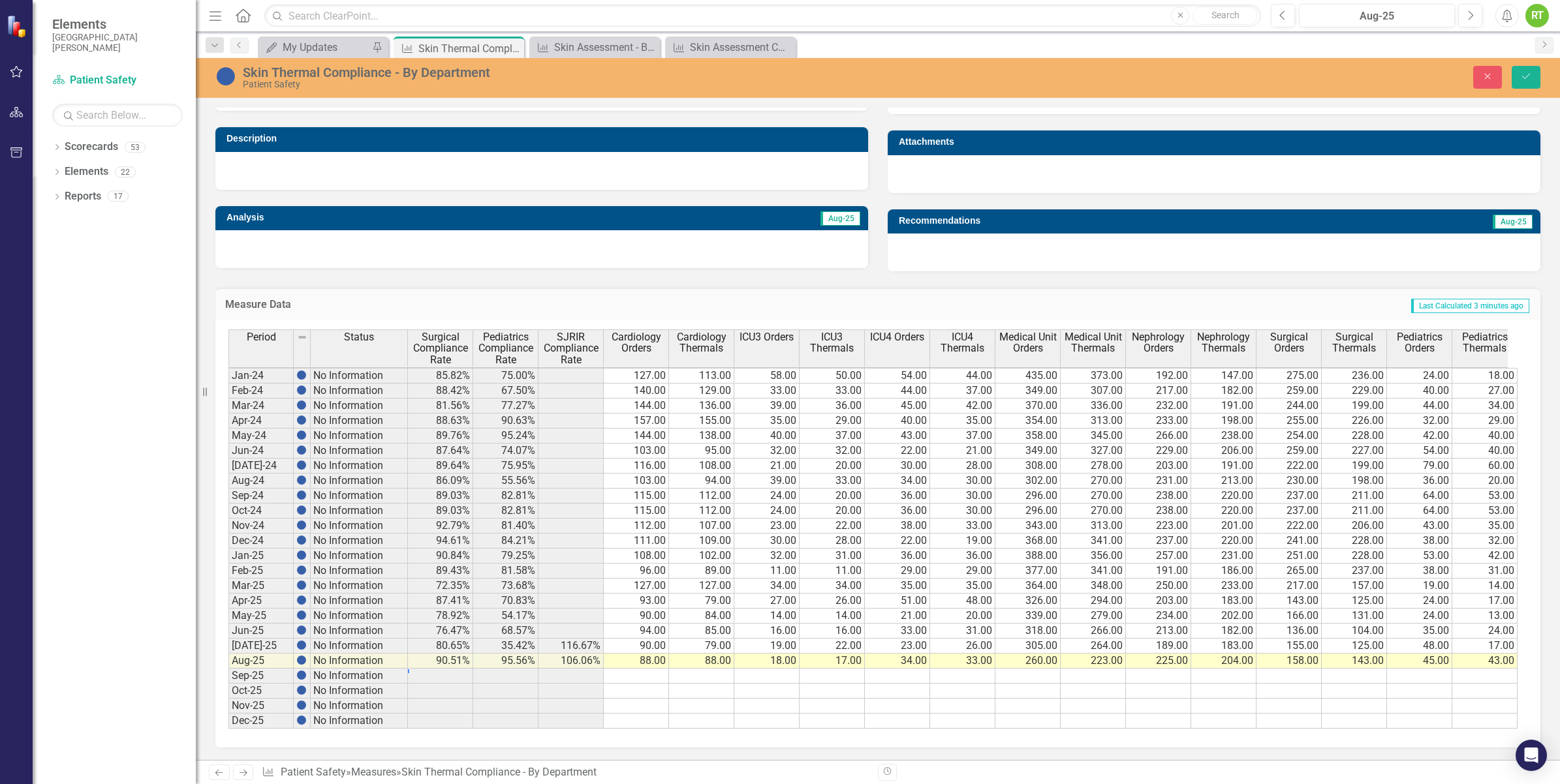
scroll to position [0, 131]
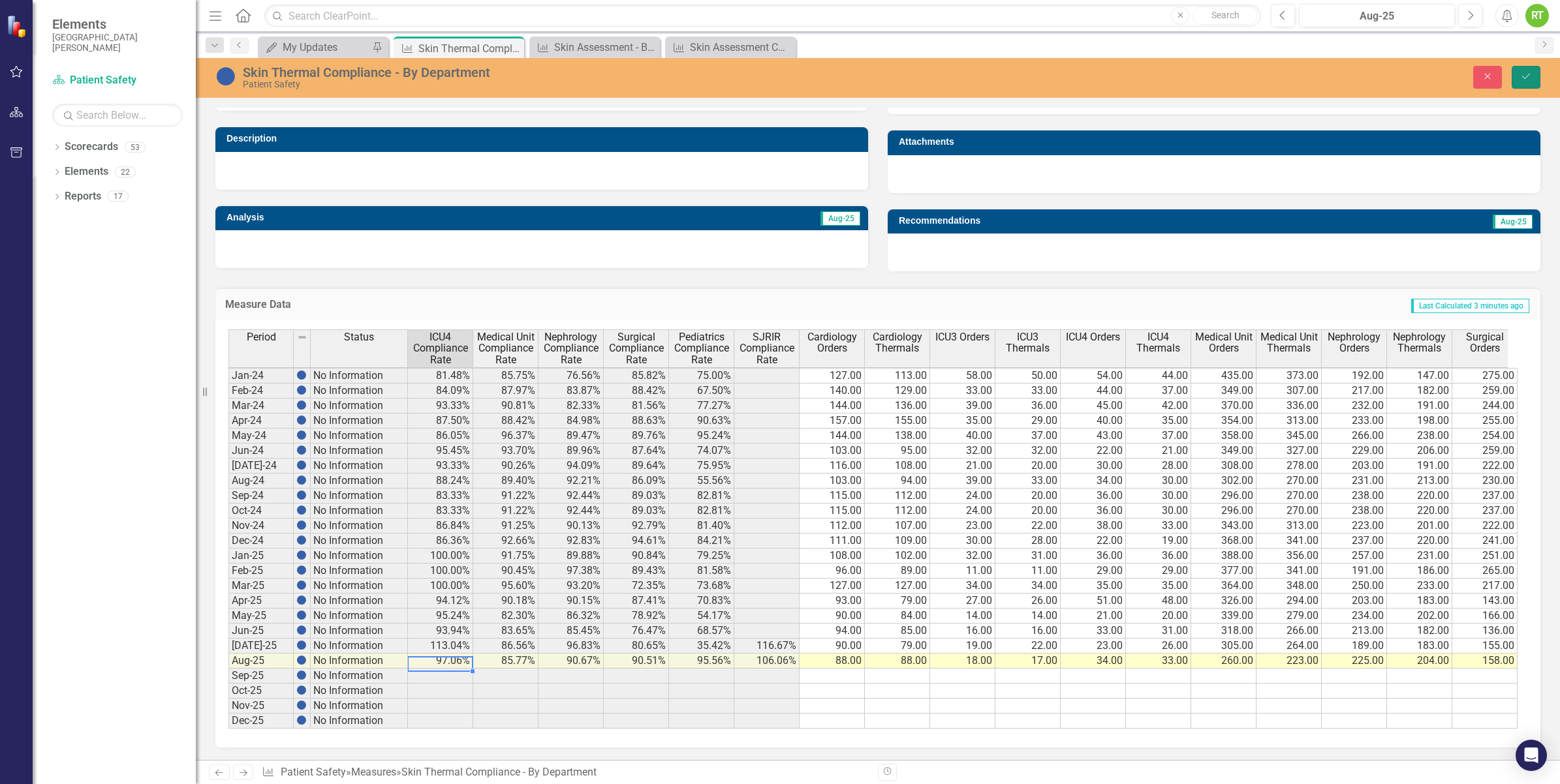
click at [1529, 80] on button "Save" at bounding box center [1526, 77] width 28 height 23
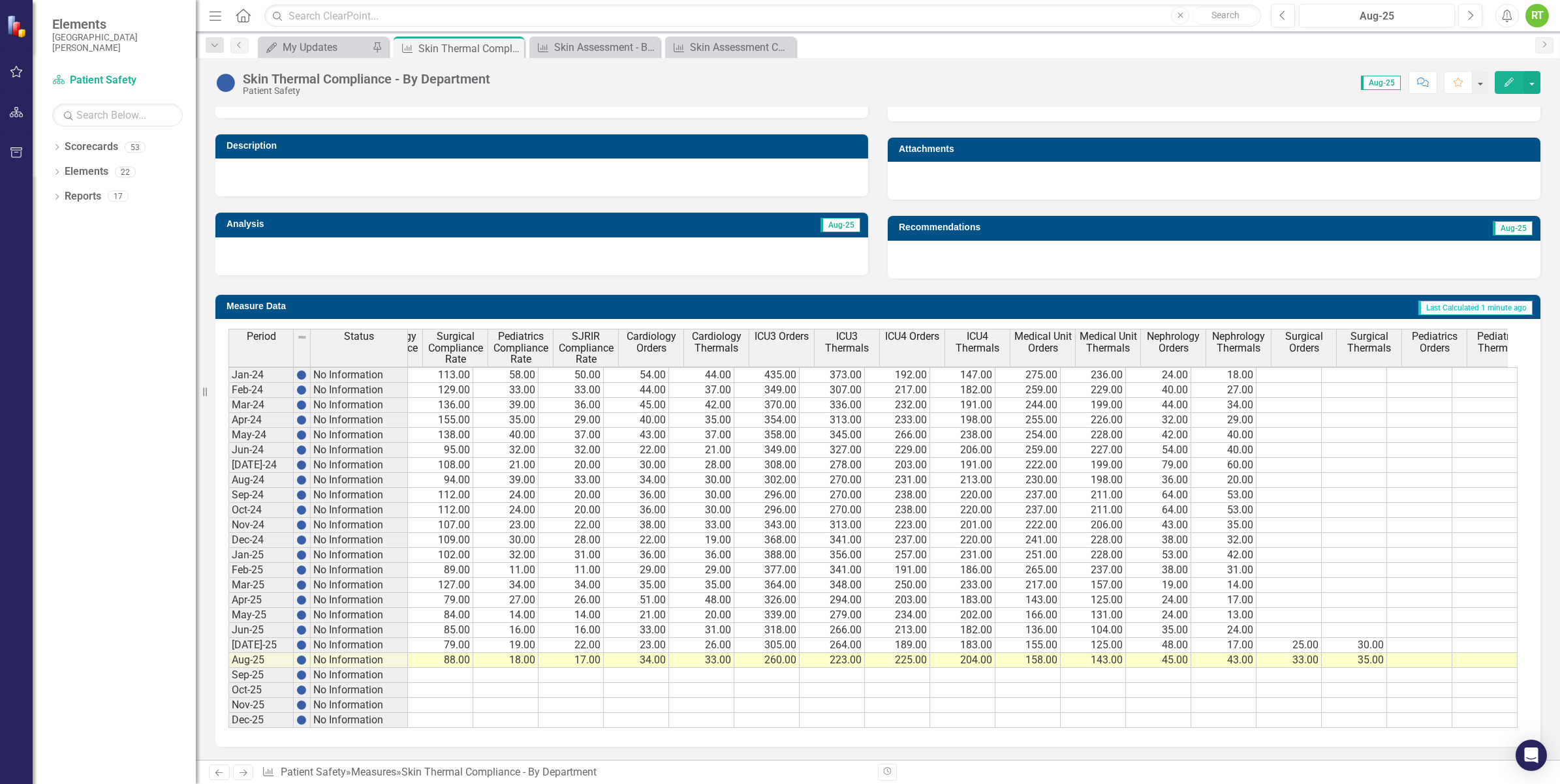
scroll to position [0, 597]
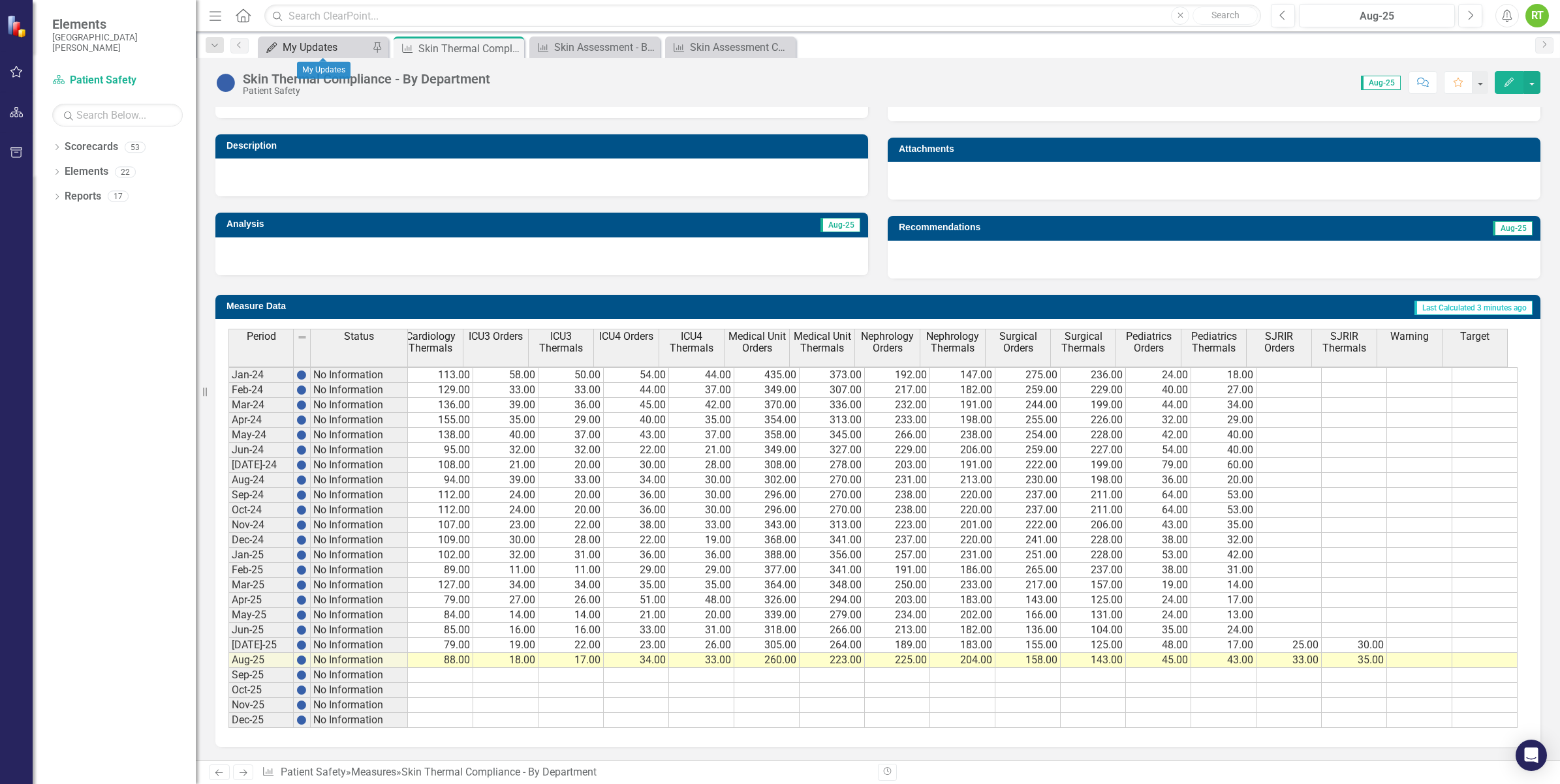
click at [312, 47] on div "My Updates" at bounding box center [325, 46] width 86 height 16
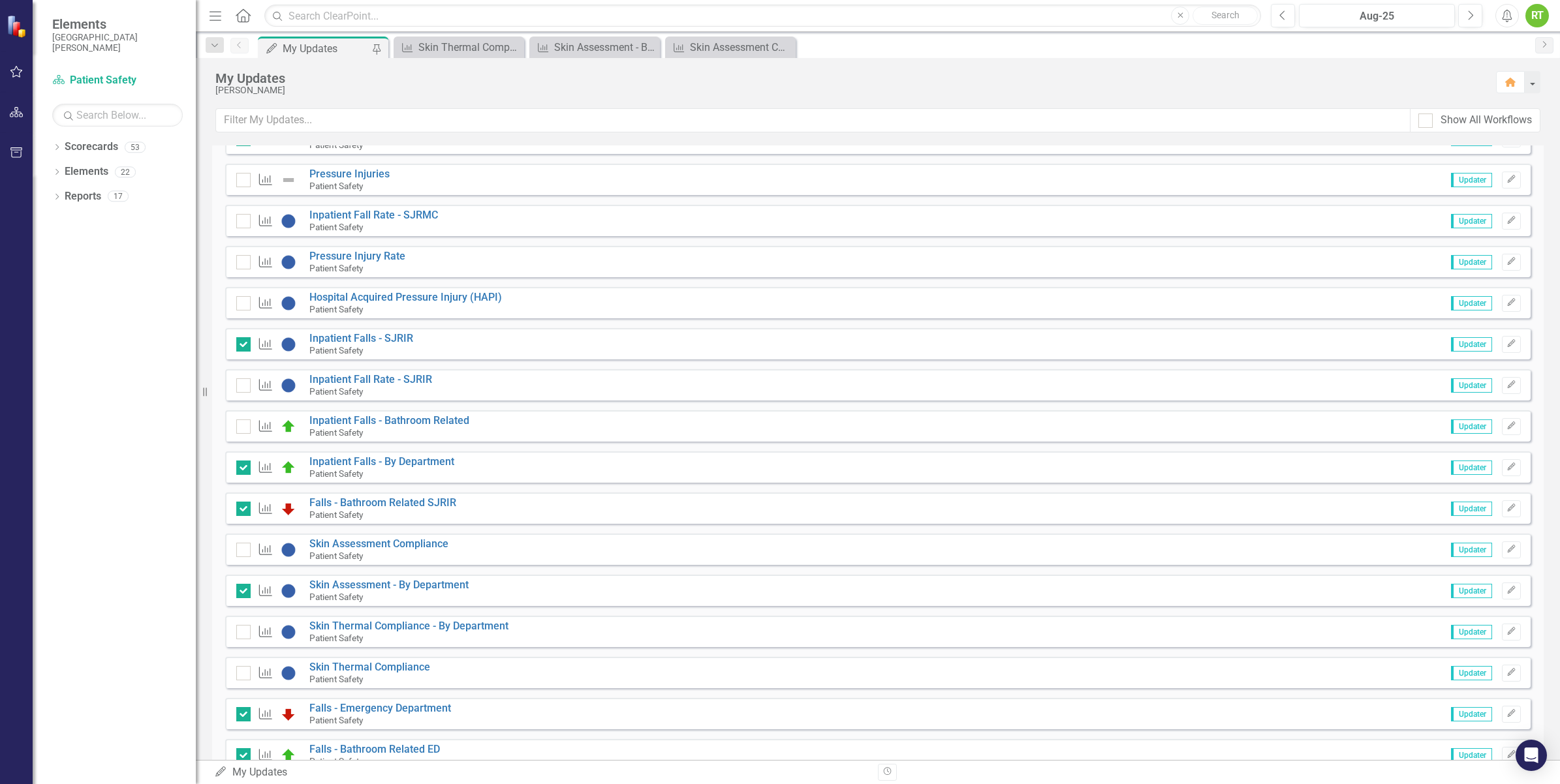
scroll to position [734, 0]
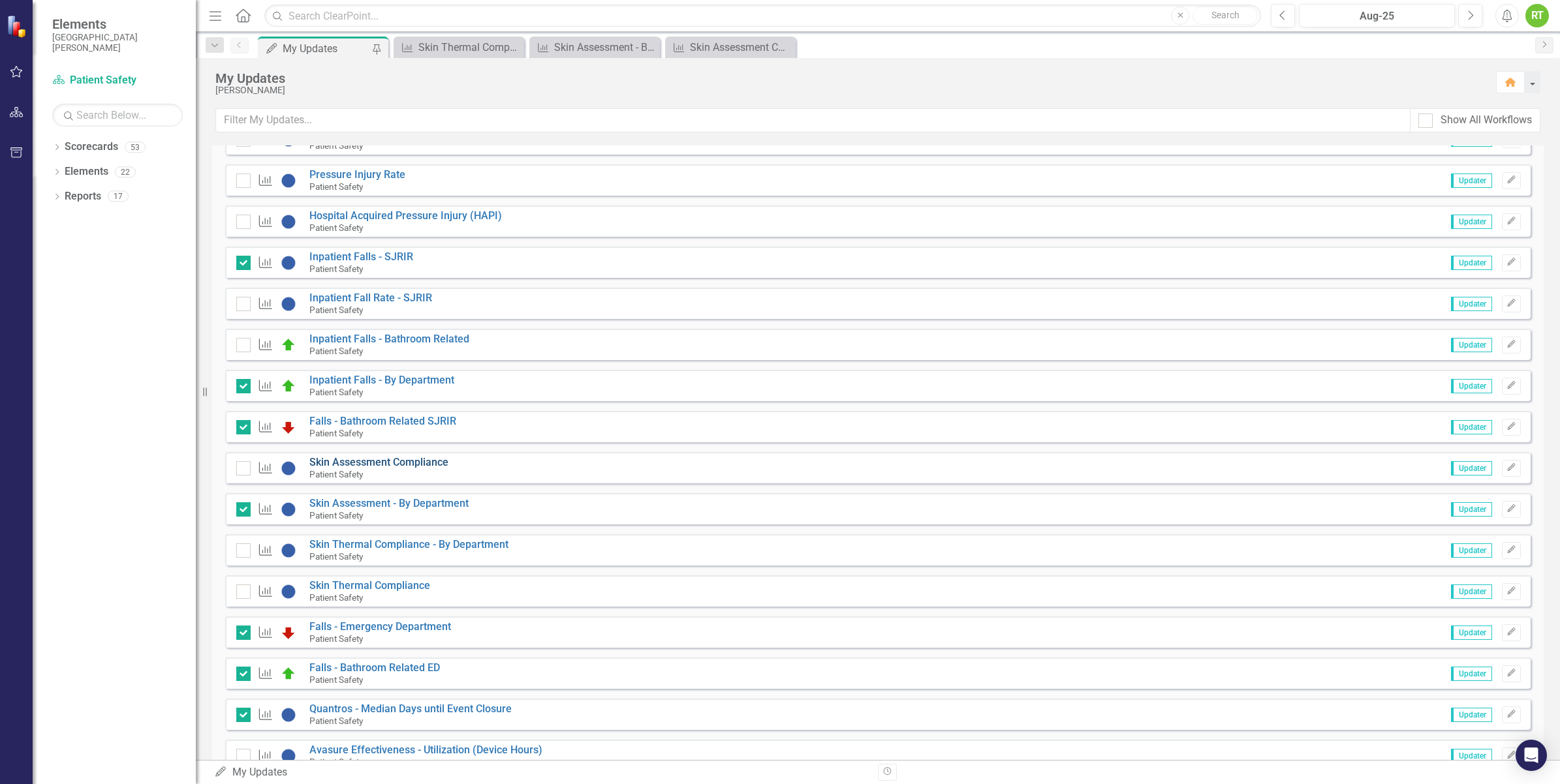
click at [321, 460] on link "Skin Assessment Compliance" at bounding box center [378, 462] width 139 height 12
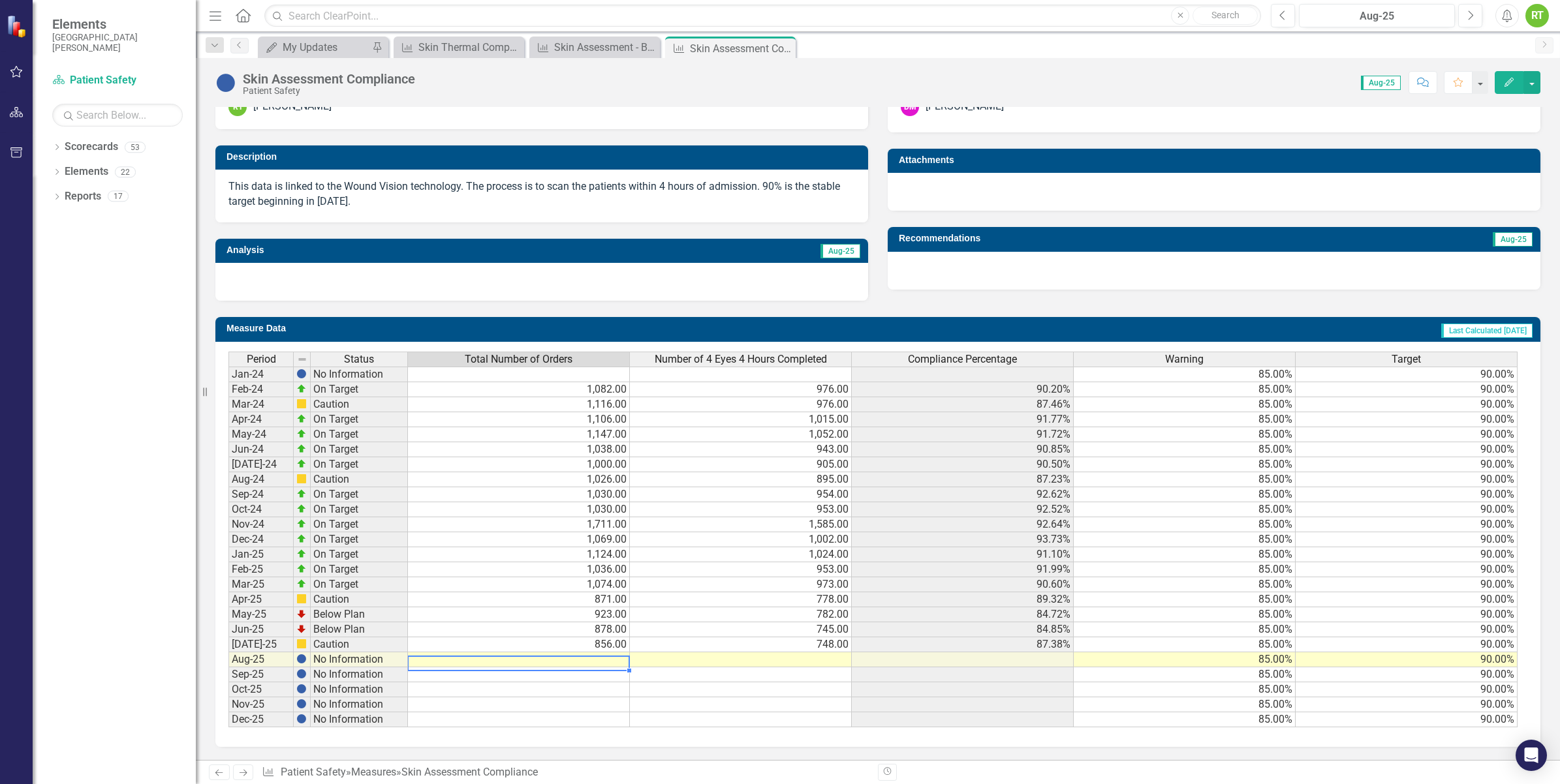
click at [544, 652] on td at bounding box center [519, 659] width 222 height 15
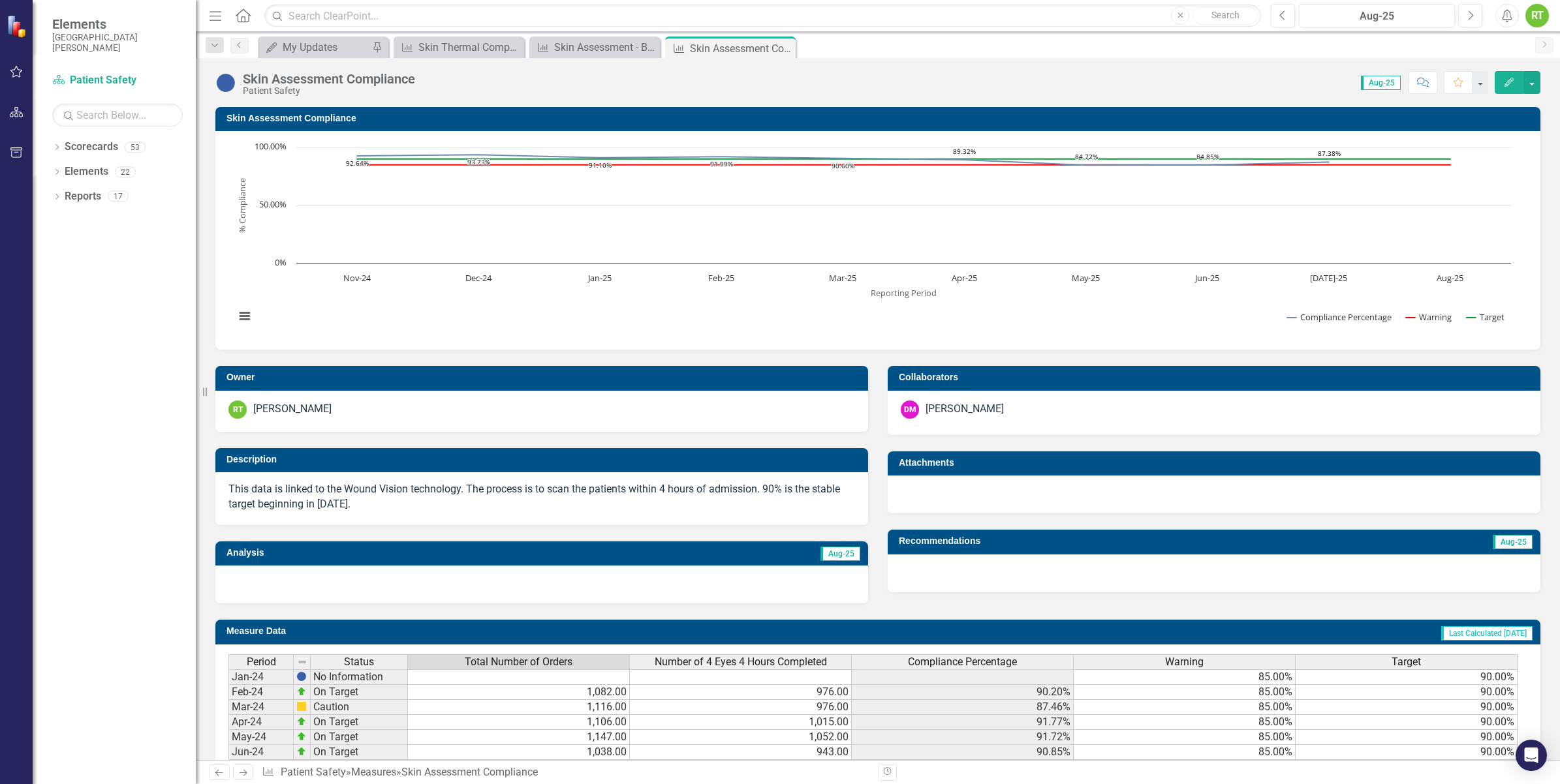
scroll to position [312, 0]
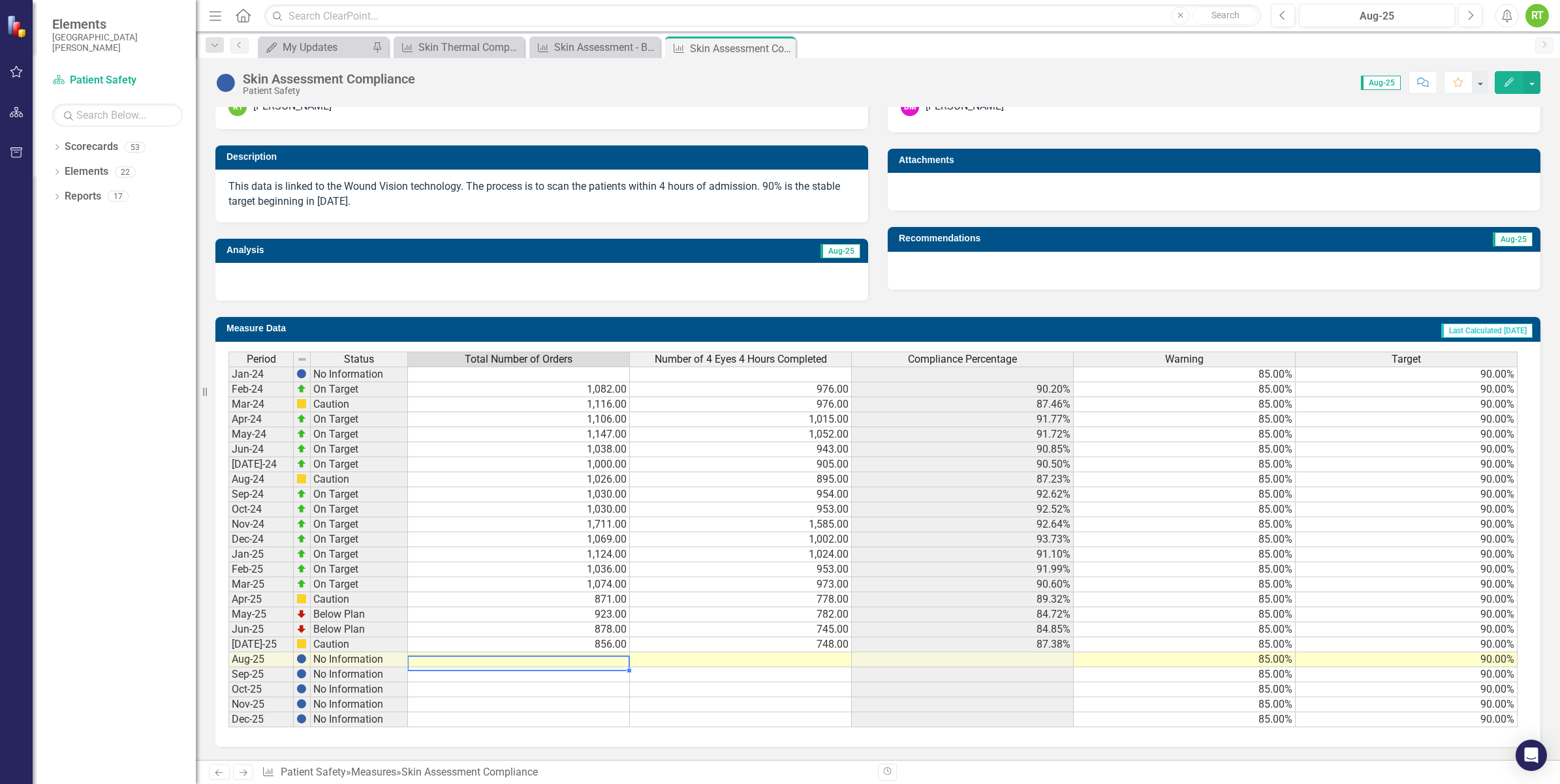
click at [503, 652] on td at bounding box center [519, 659] width 222 height 15
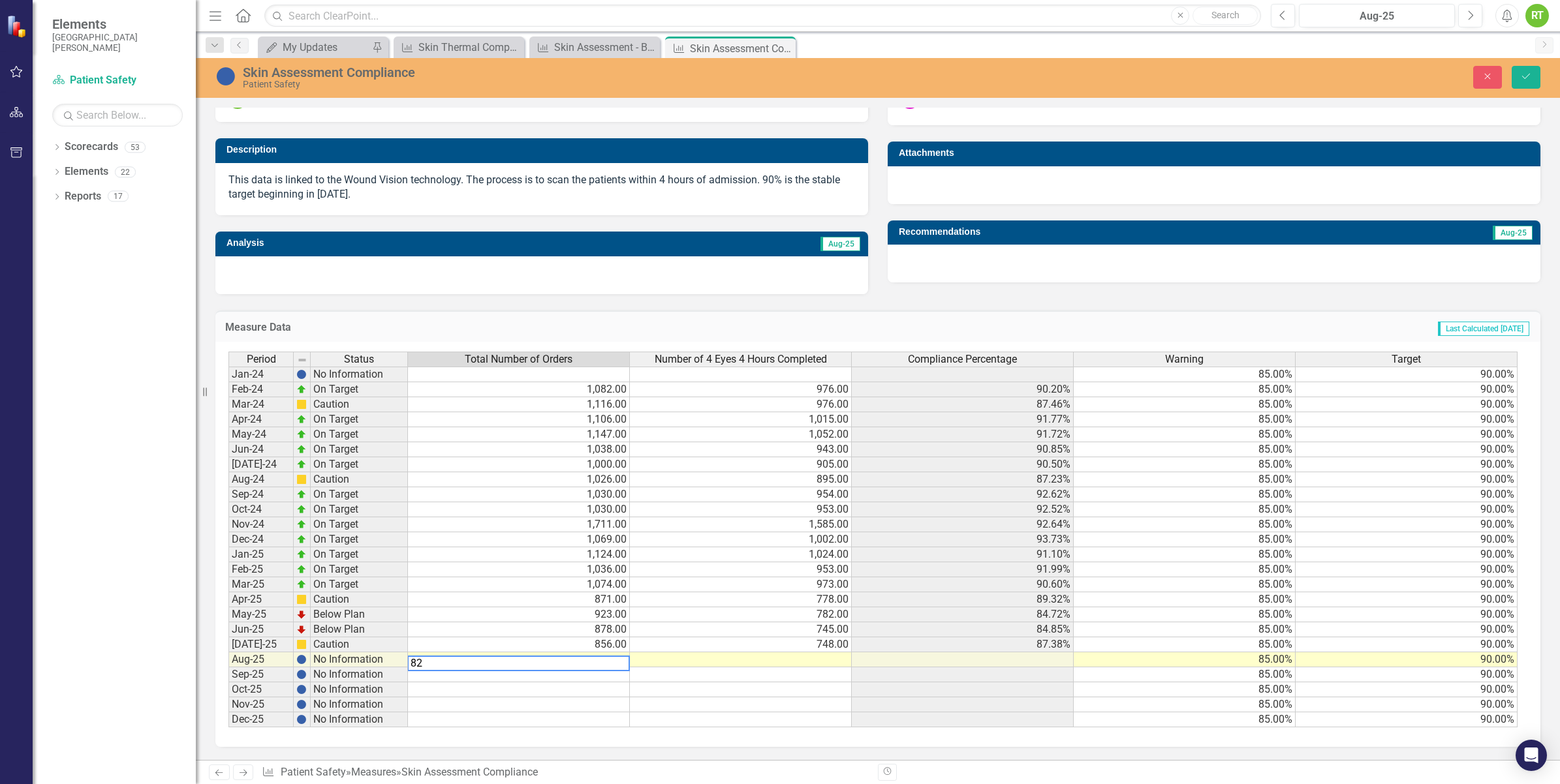
type textarea "828"
type textarea "747"
click at [1518, 76] on button "Save" at bounding box center [1526, 77] width 28 height 23
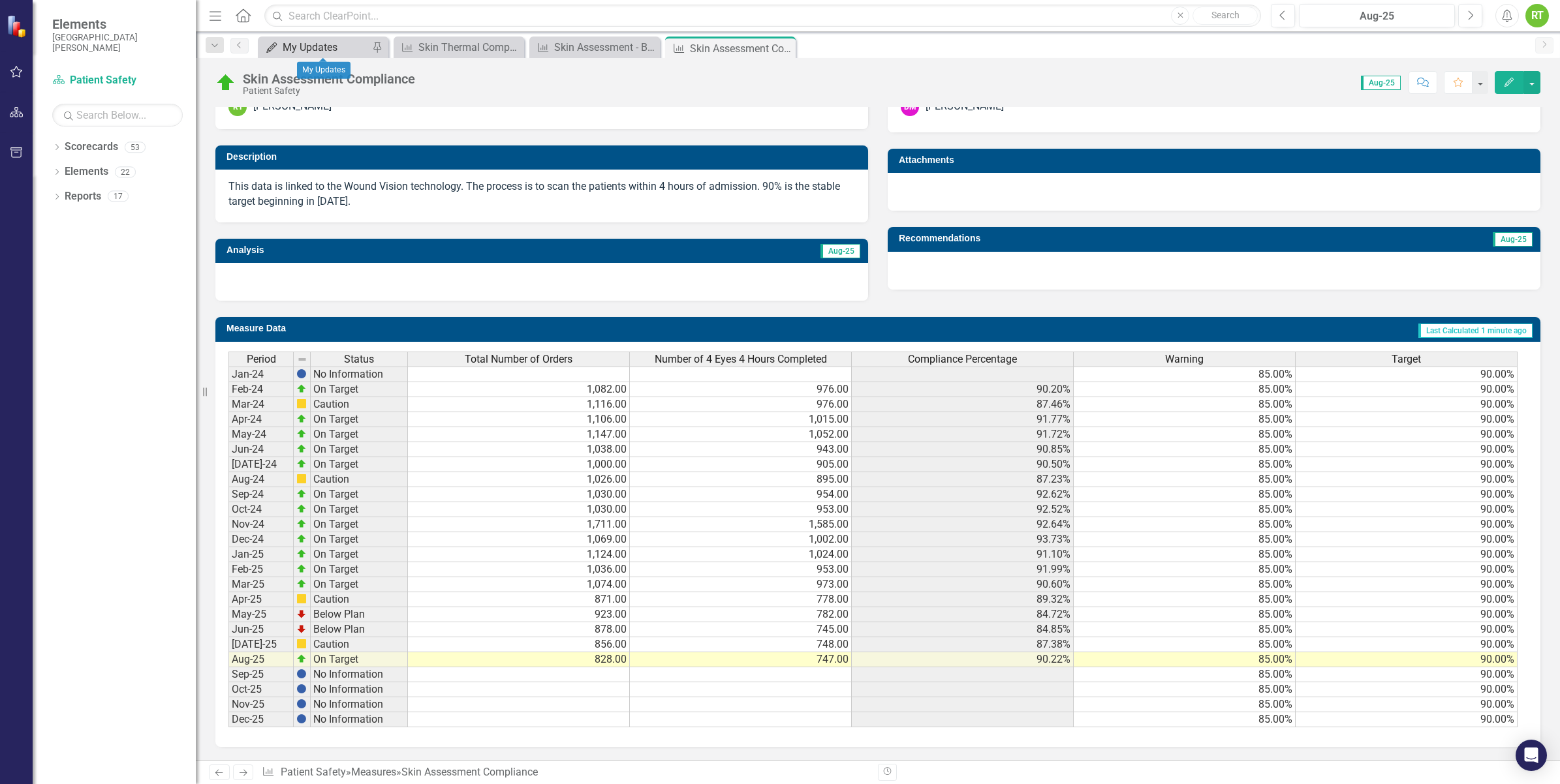
click at [338, 49] on div "My Updates" at bounding box center [325, 46] width 86 height 16
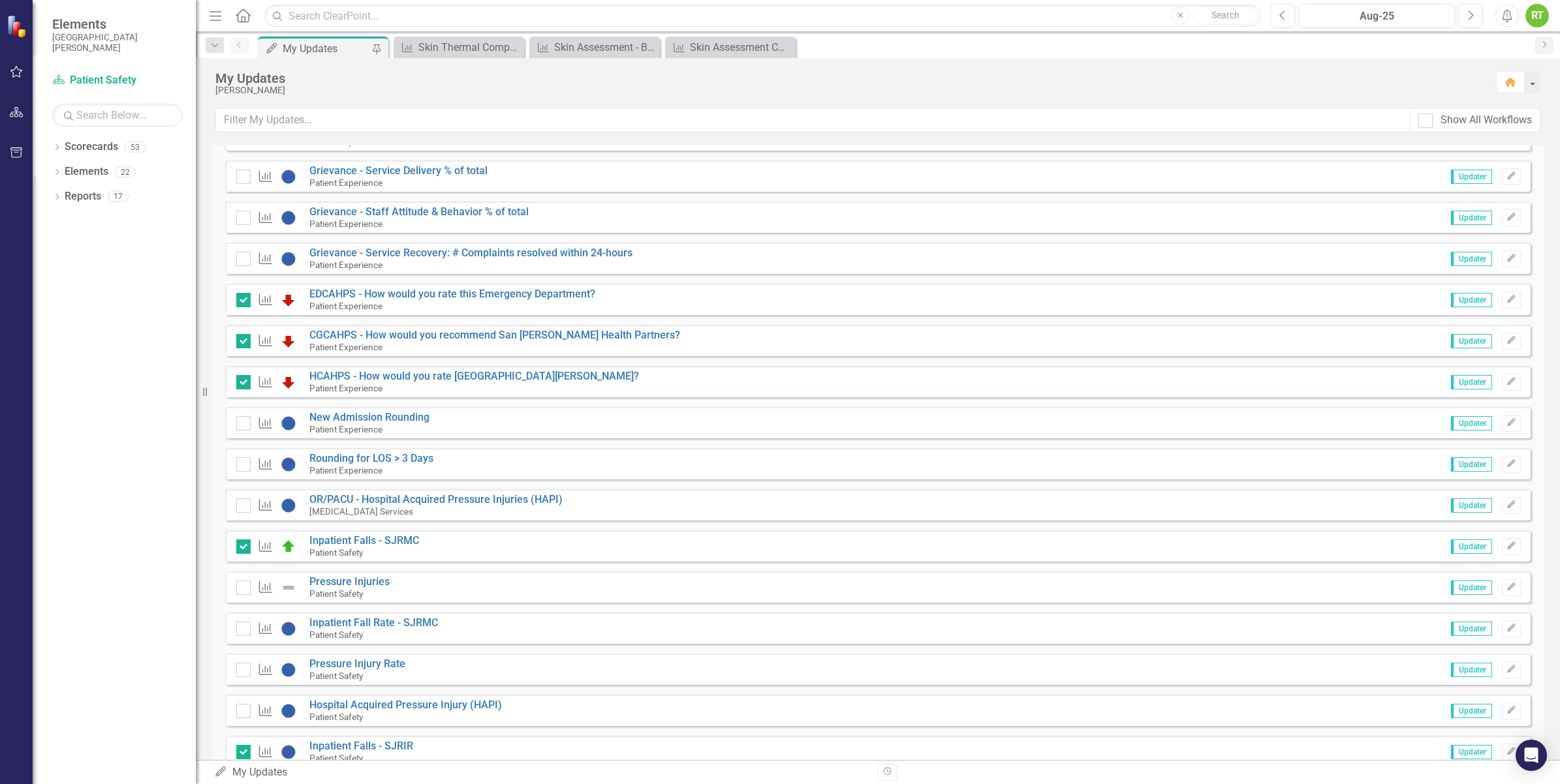
scroll to position [326, 0]
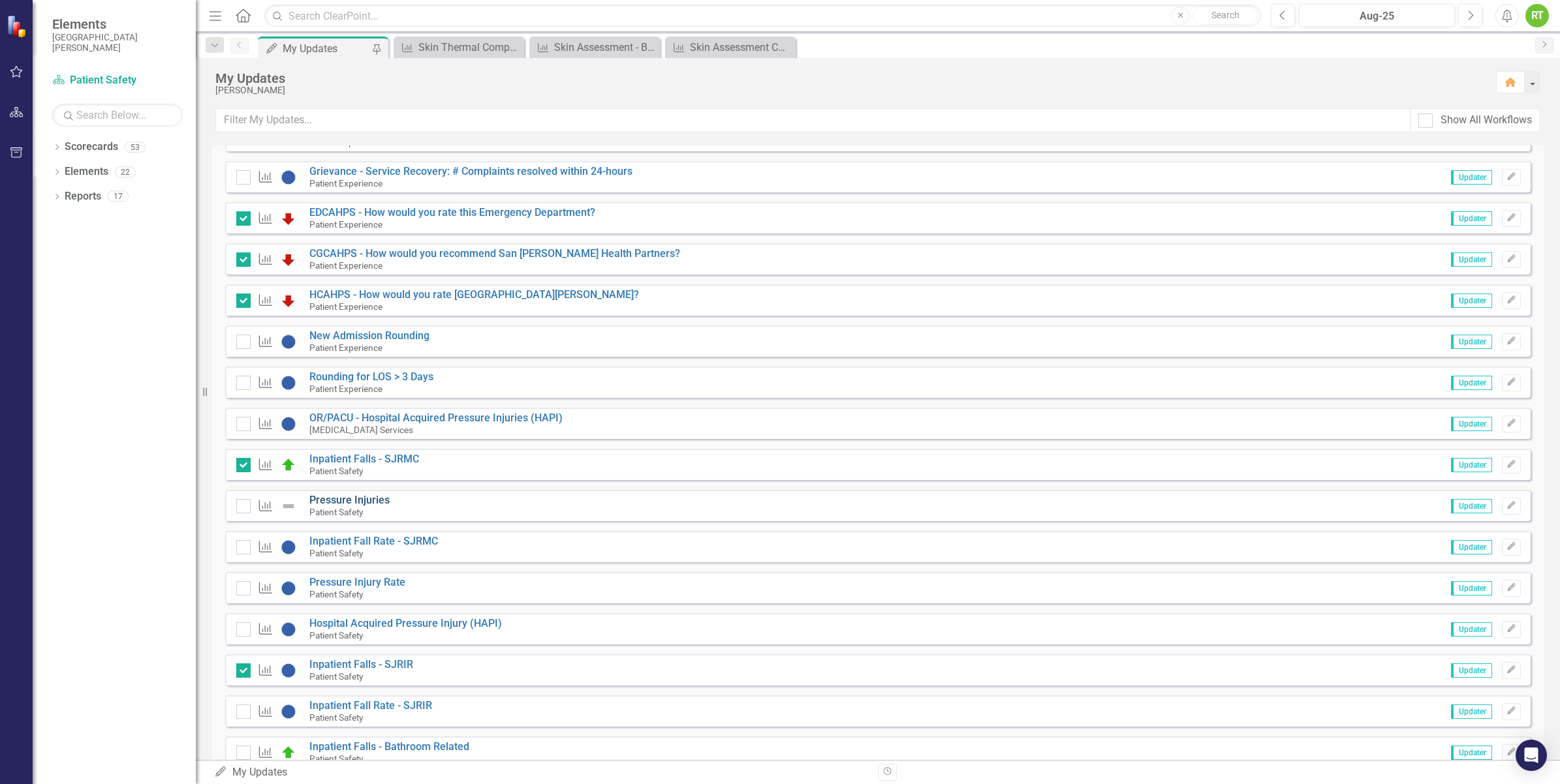
click at [382, 500] on link "Pressure Injuries" at bounding box center [349, 500] width 80 height 12
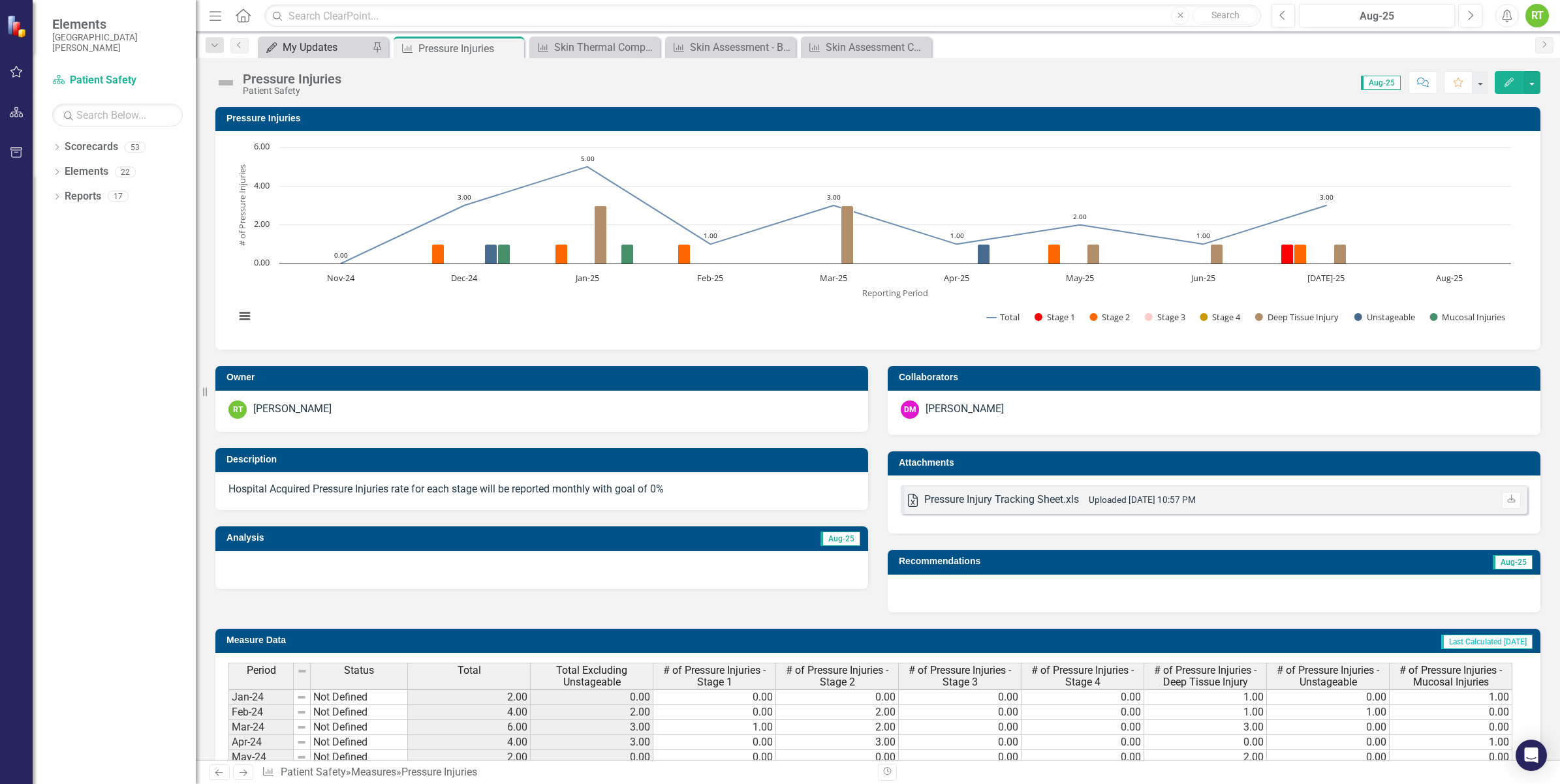
click at [292, 49] on div "My Updates" at bounding box center [325, 46] width 86 height 16
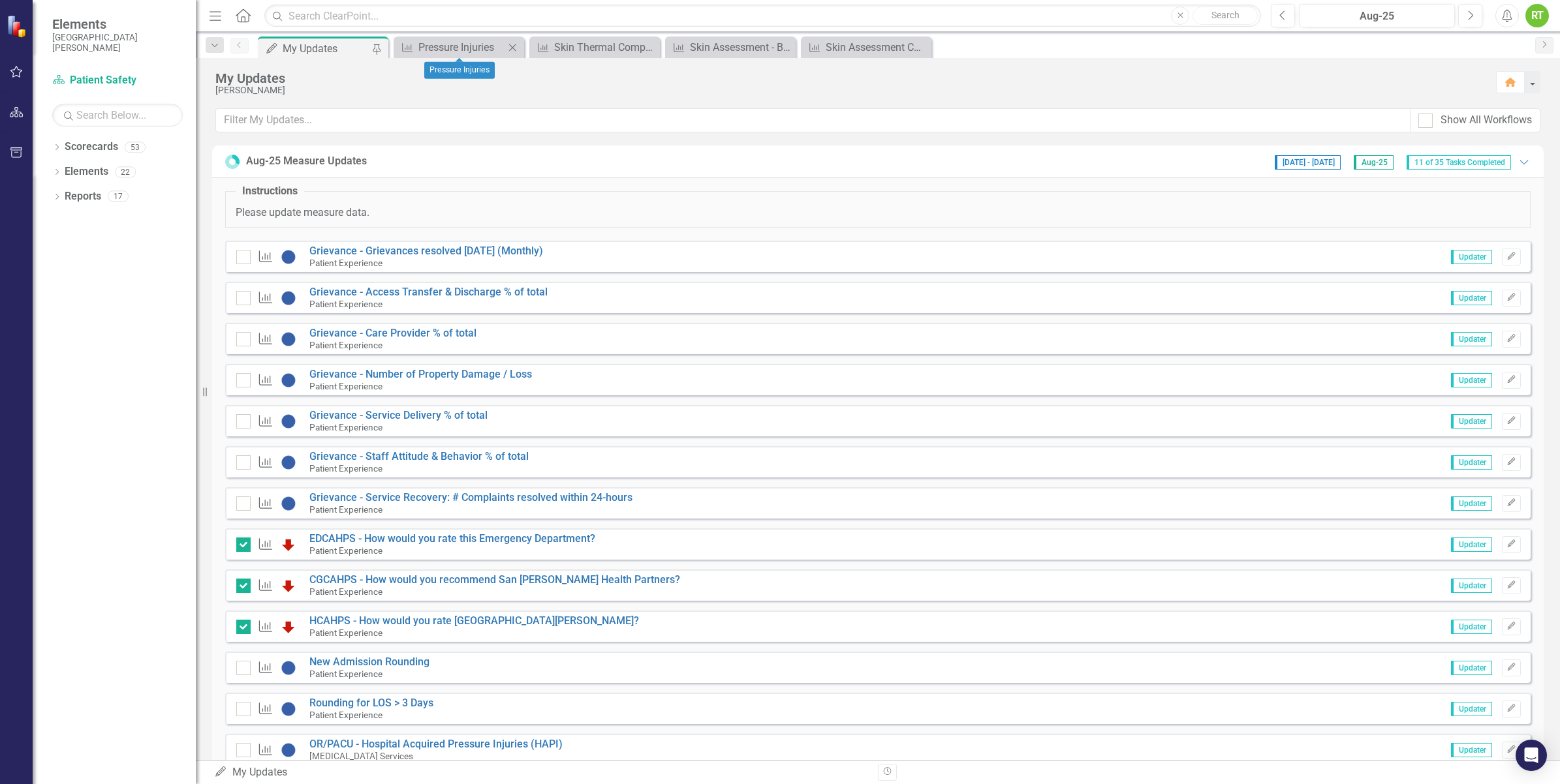
click at [511, 46] on icon "Close" at bounding box center [512, 47] width 13 height 10
click at [0, 0] on icon "Close" at bounding box center [0, 0] width 0 height 0
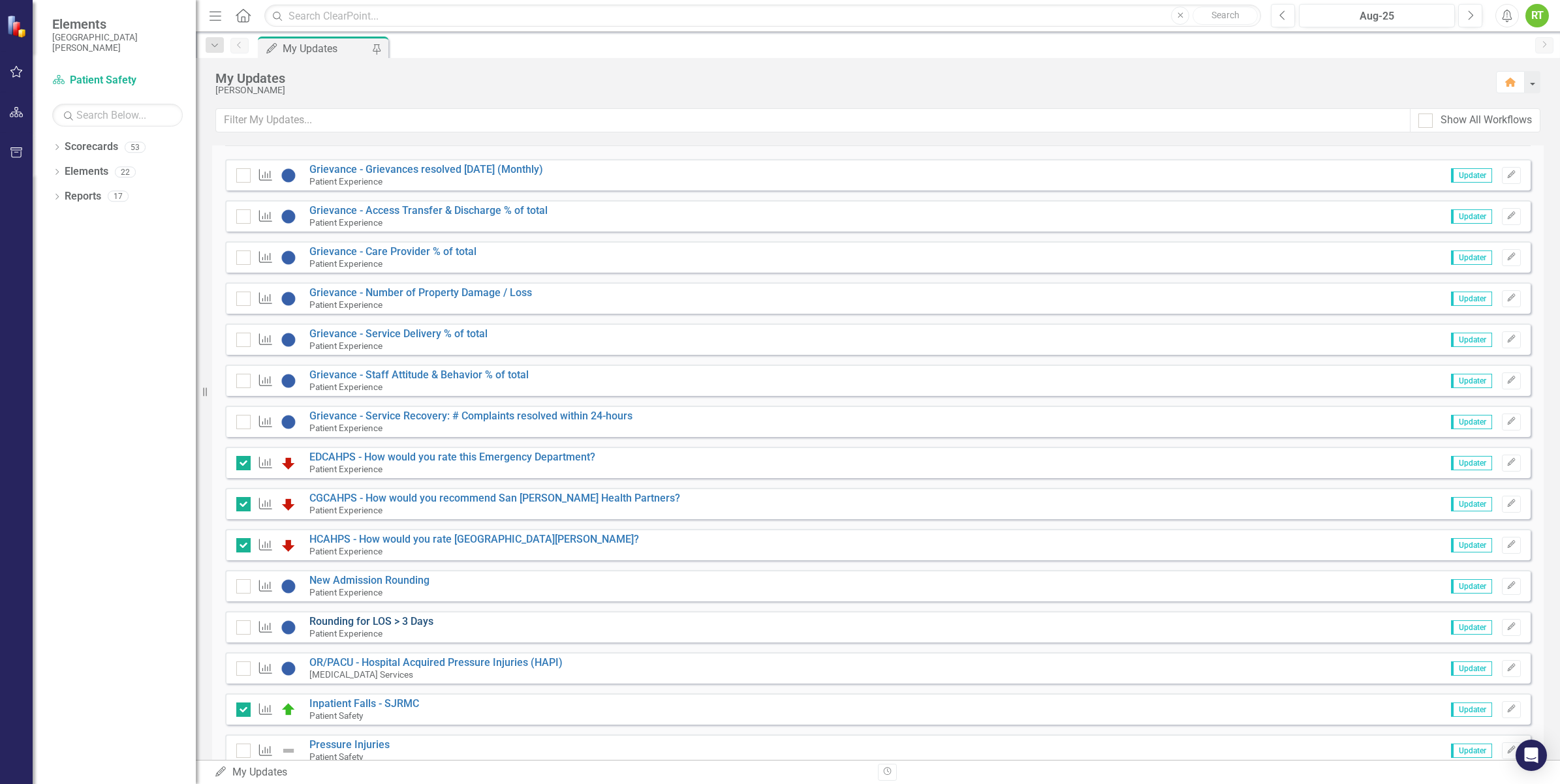
scroll to position [164, 0]
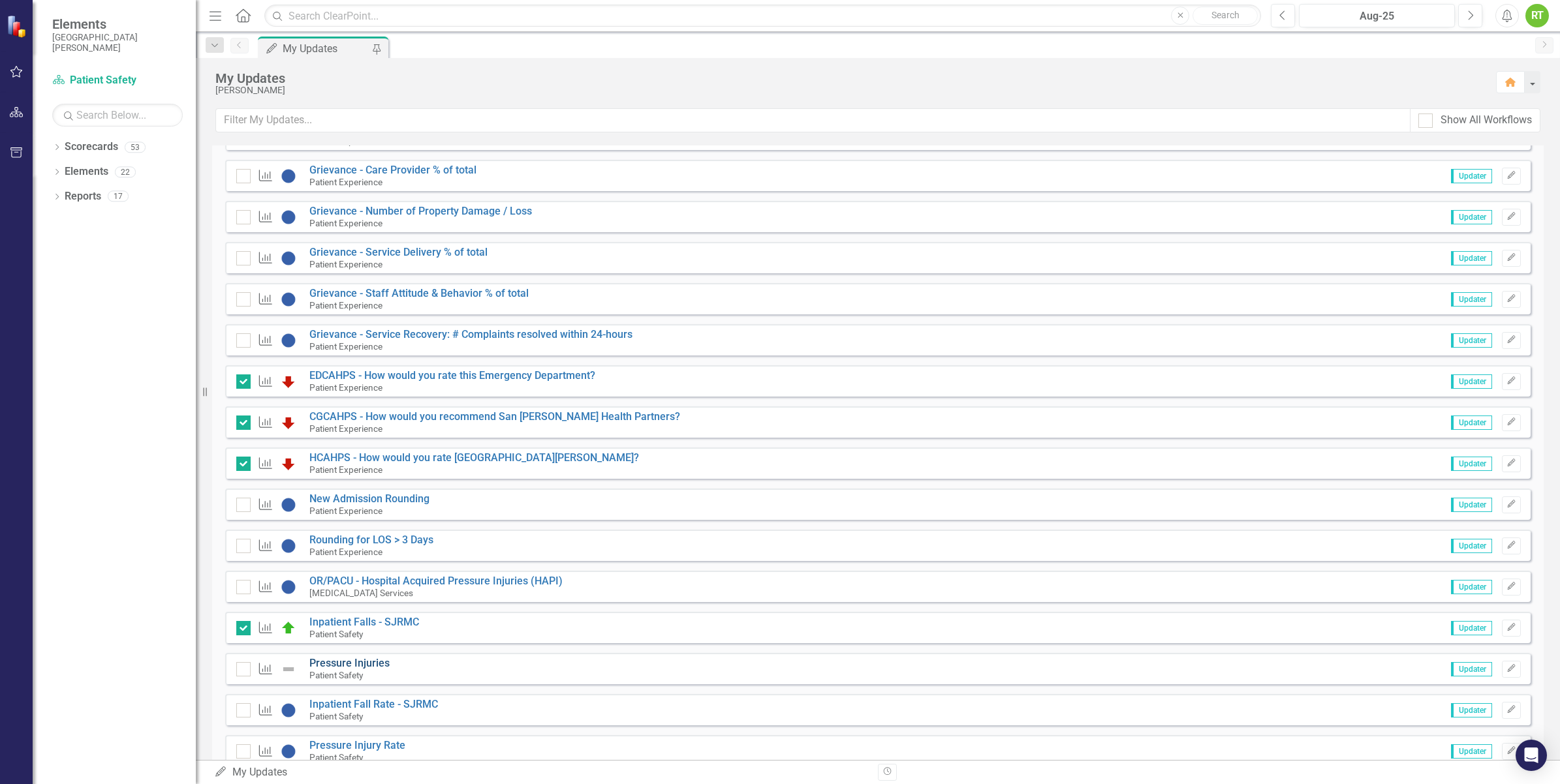
click at [343, 659] on link "Pressure Injuries" at bounding box center [349, 663] width 80 height 12
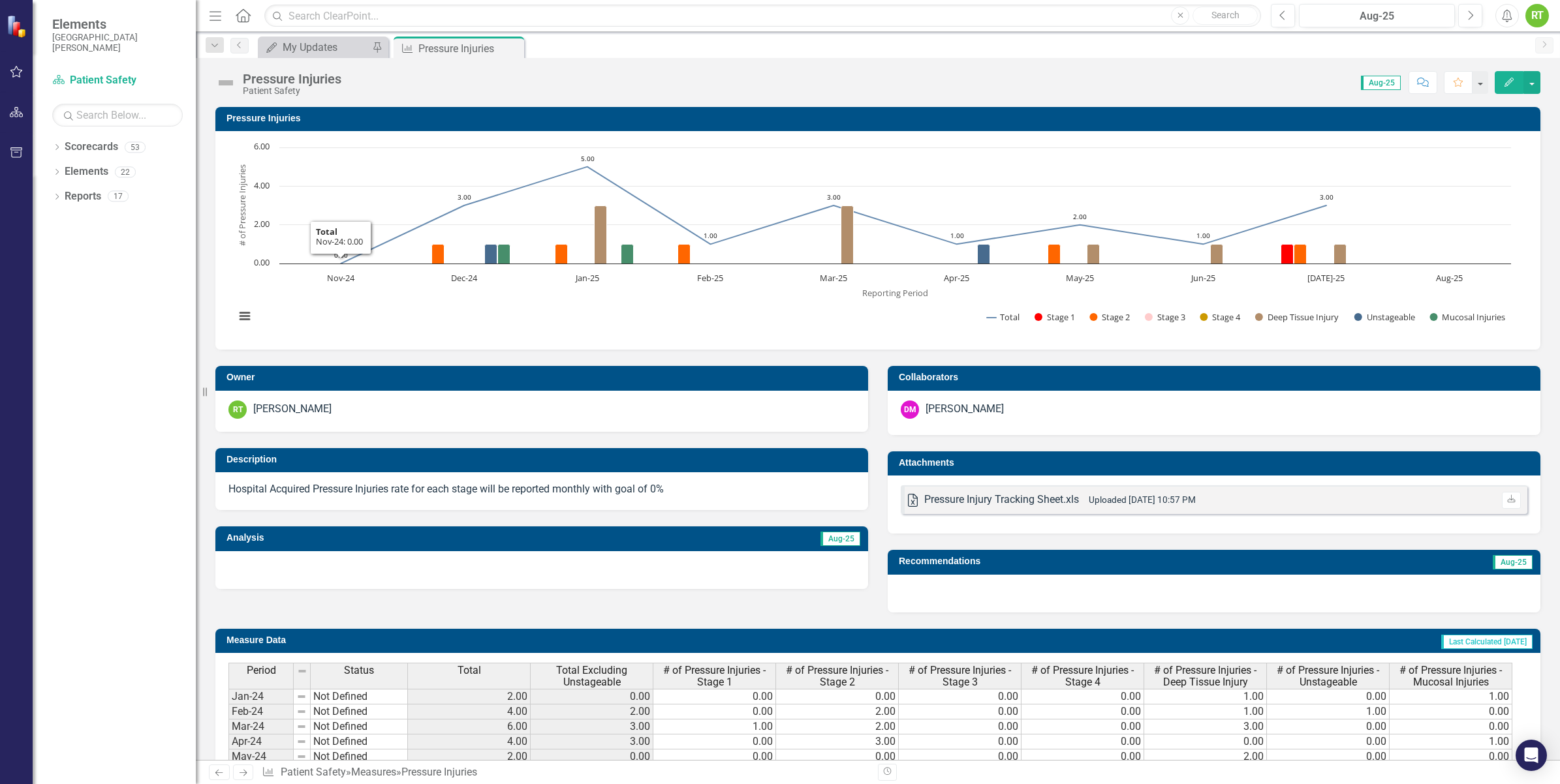
click at [294, 58] on div "Pressure Injuries Patient Safety Score: N/A Aug-25 Completed Comment Favorite E…" at bounding box center [877, 77] width 1364 height 39
click at [294, 50] on div "My Updates" at bounding box center [325, 46] width 86 height 16
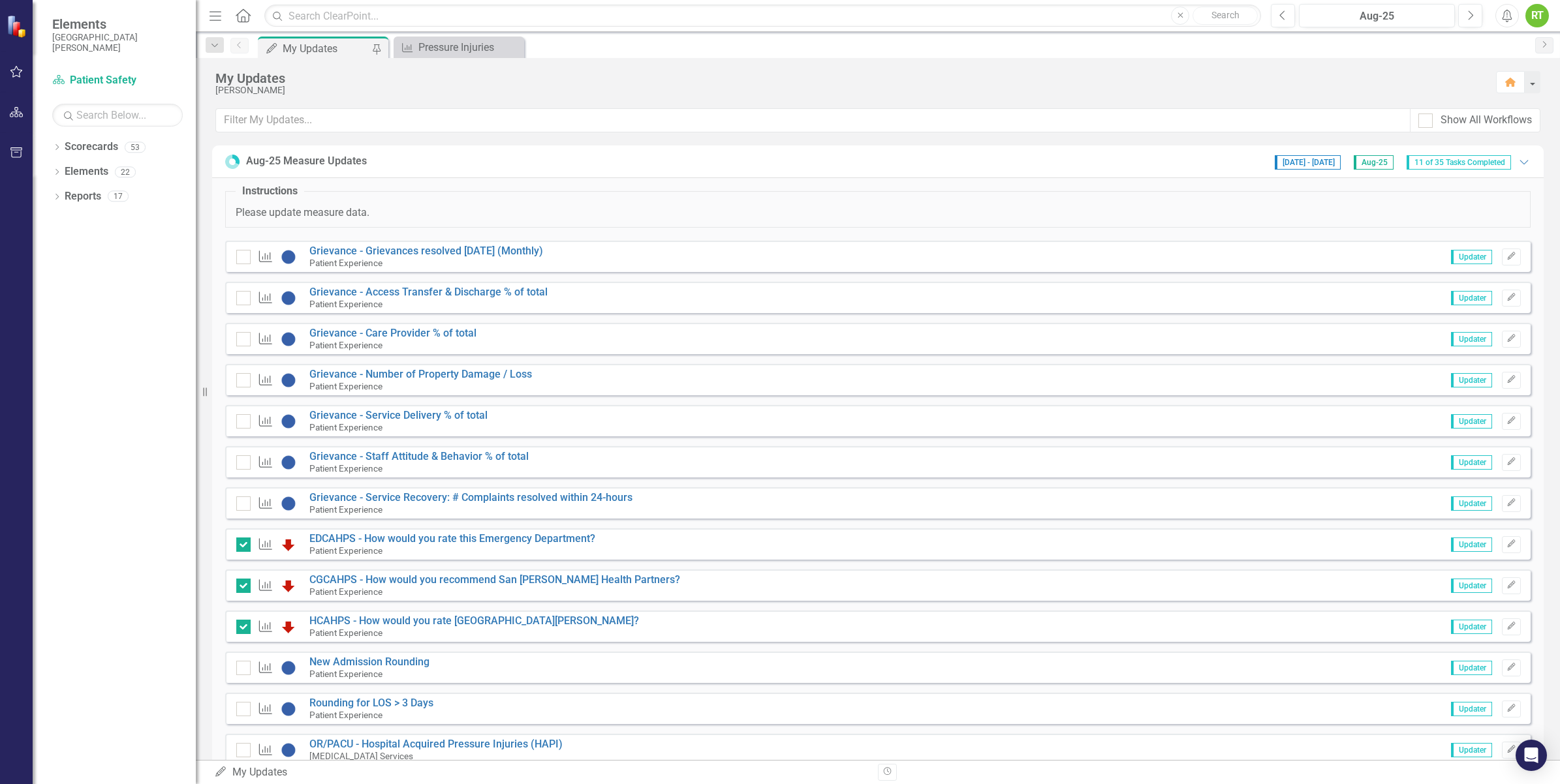
scroll to position [408, 0]
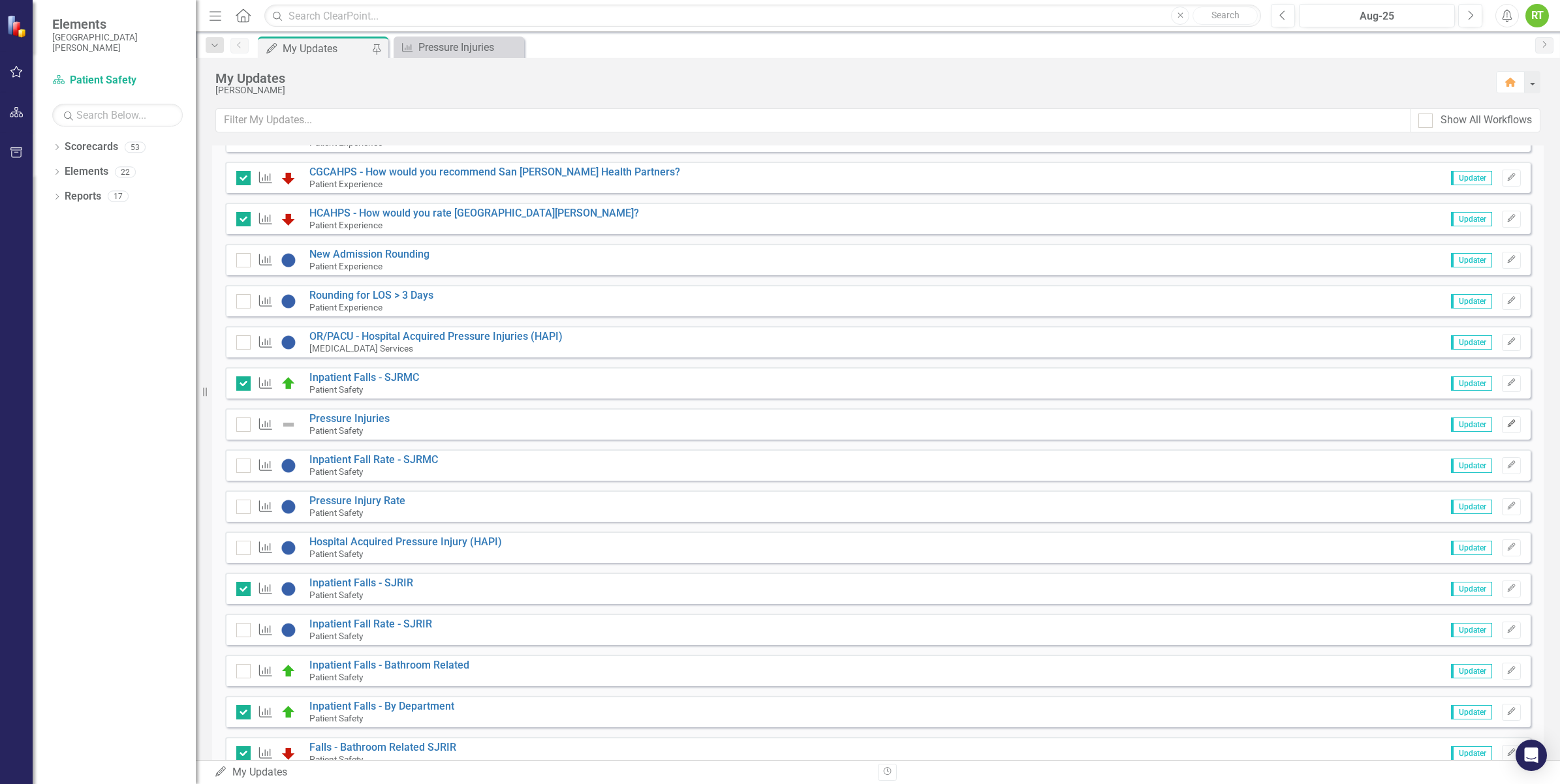
click at [1507, 421] on icon "button" at bounding box center [1510, 423] width 8 height 8
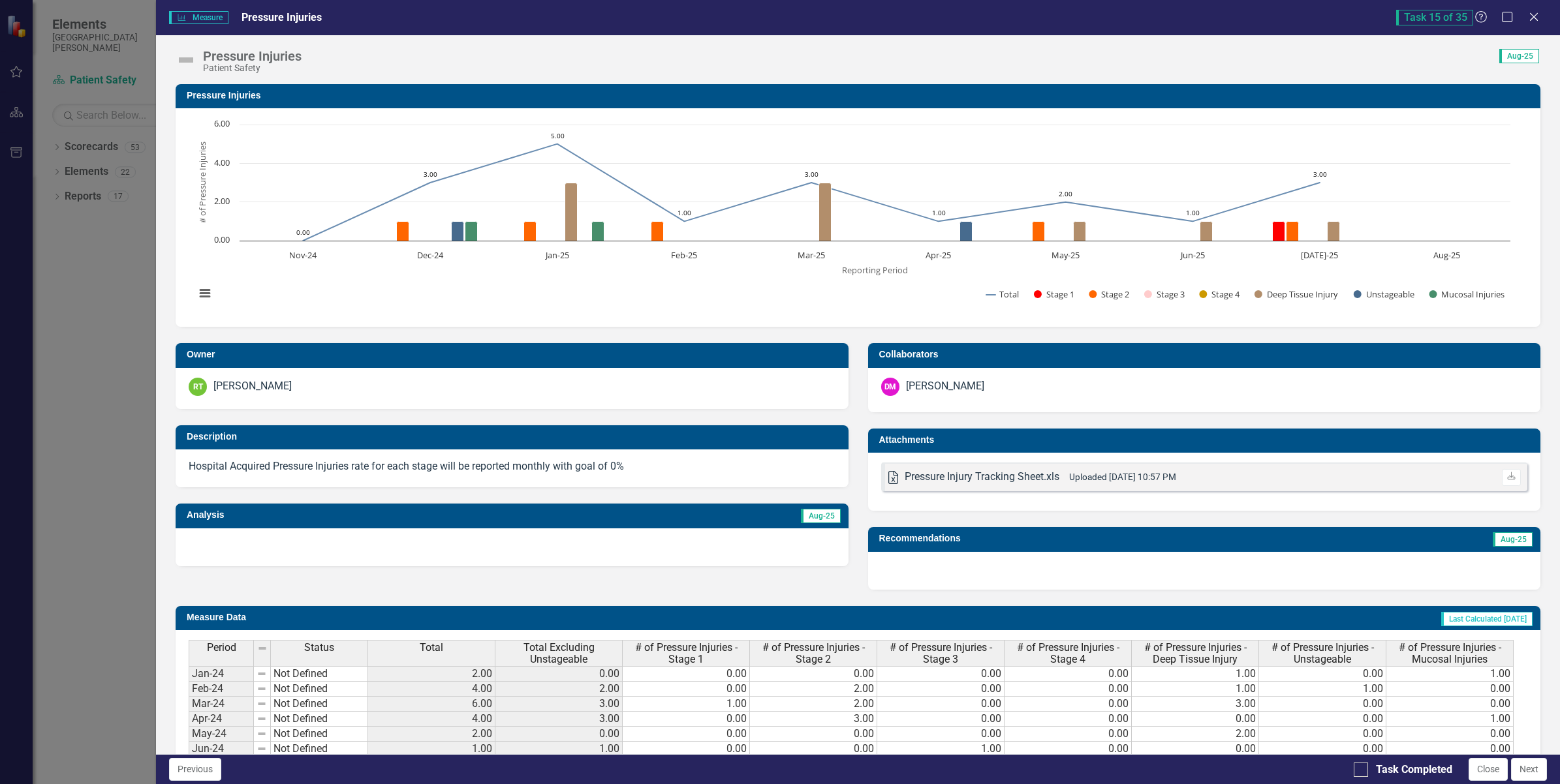
scroll to position [4, 0]
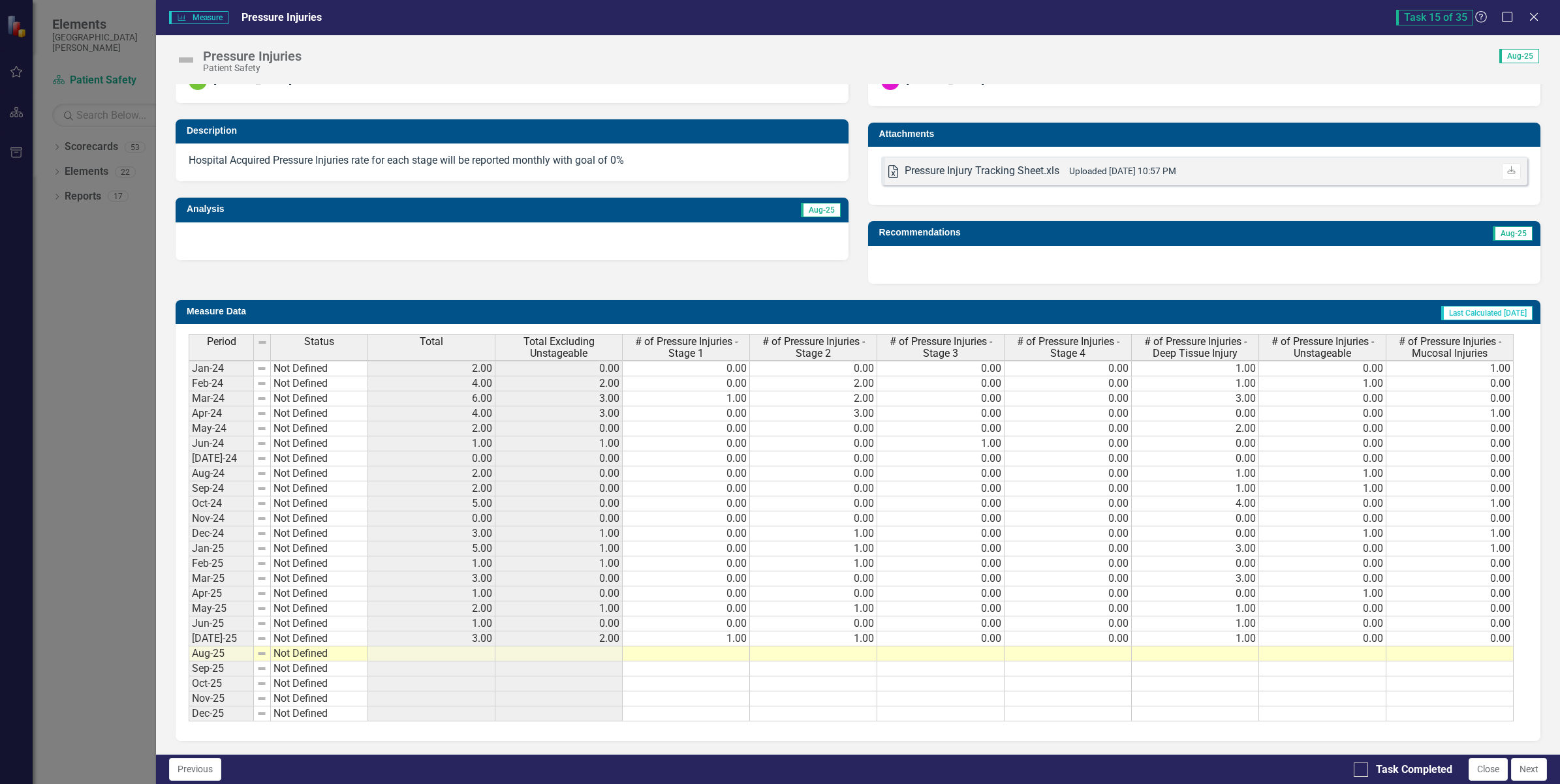
click at [716, 646] on td at bounding box center [686, 653] width 127 height 15
type textarea "1"
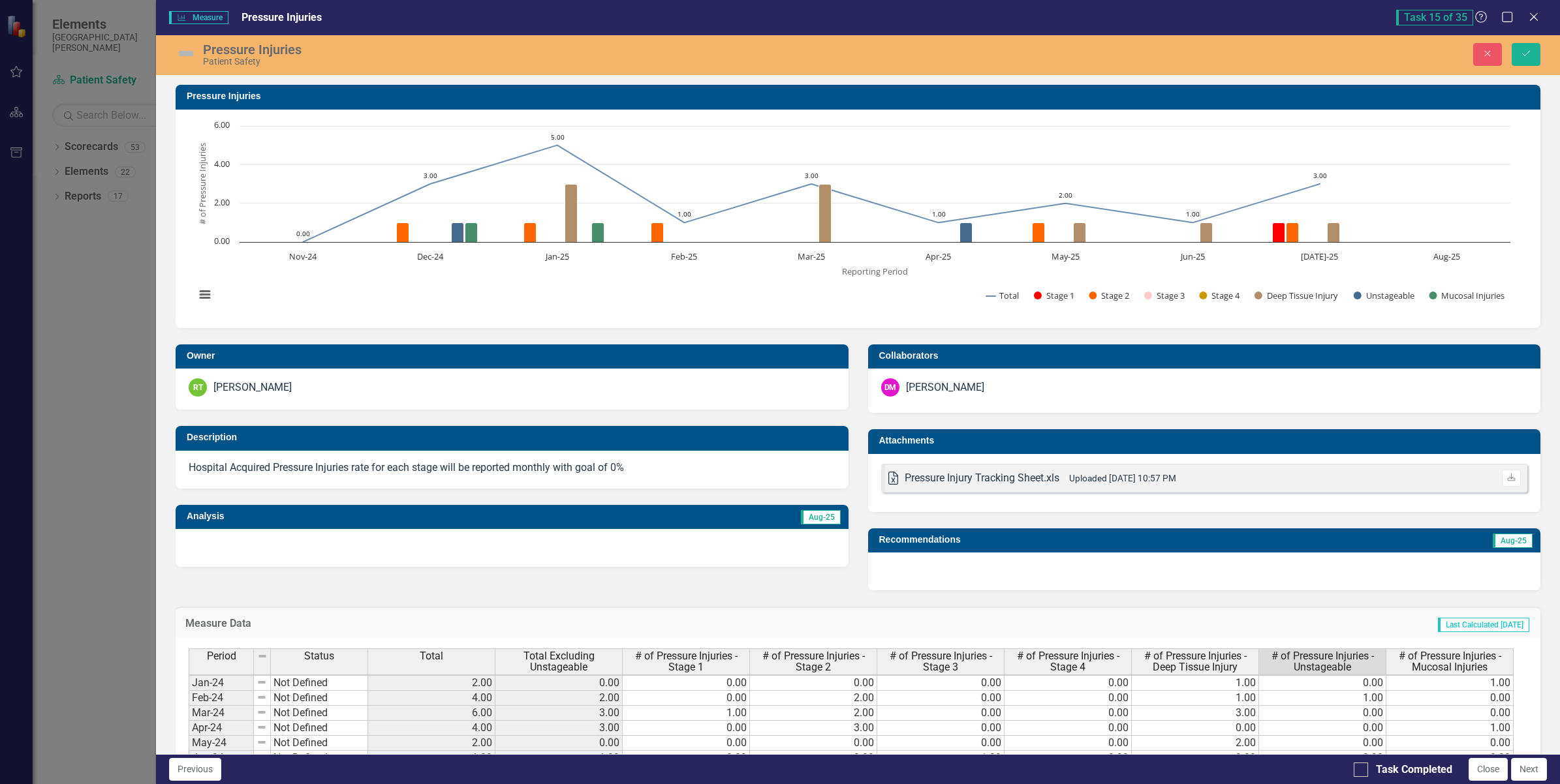
type textarea "1"
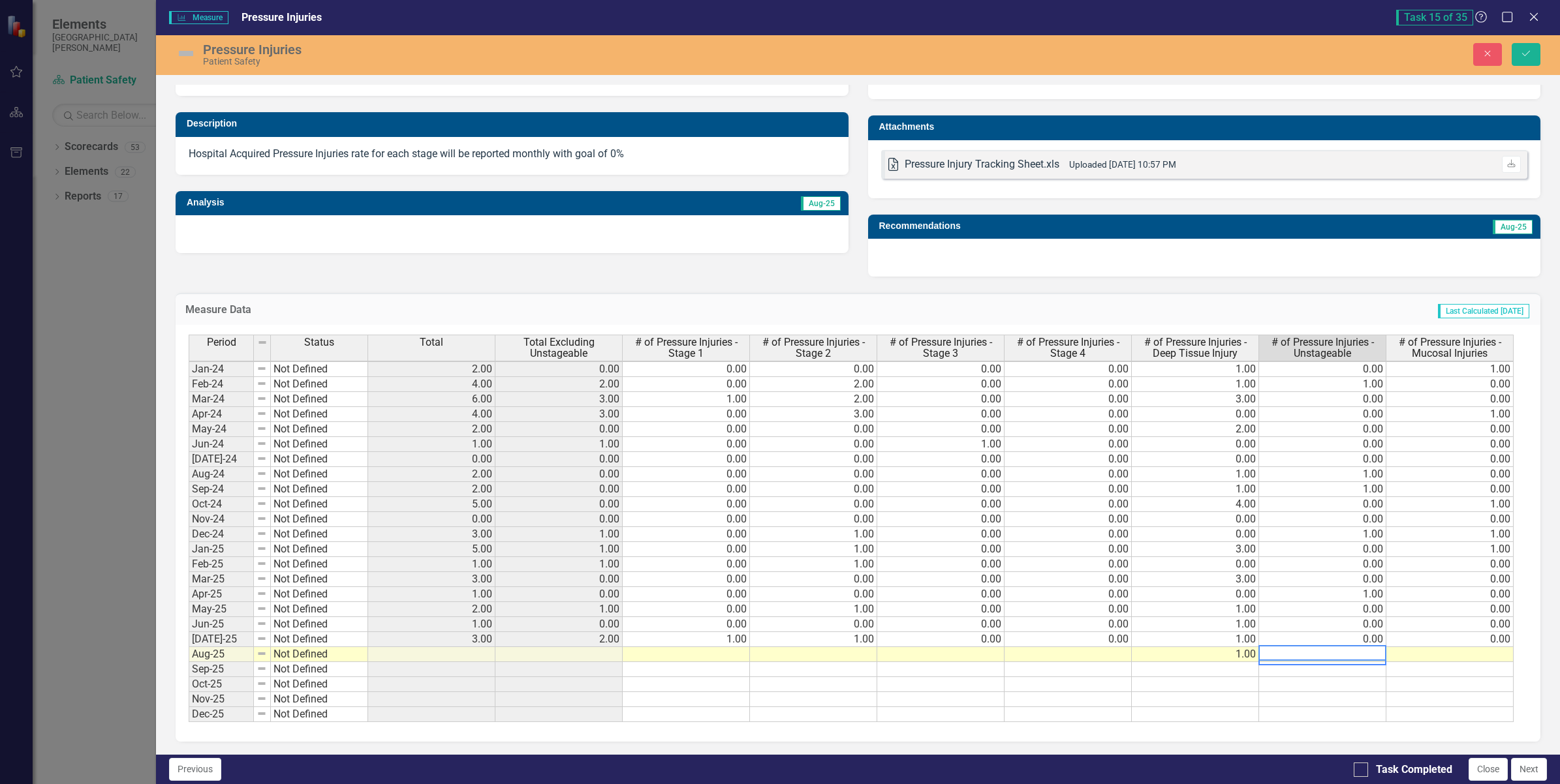
scroll to position [4, 5]
click at [1359, 772] on div at bounding box center [1360, 769] width 15 height 15
click at [1359, 771] on input "Task Completed" at bounding box center [1358, 767] width 9 height 9
checkbox input "true"
click at [1525, 53] on icon "Save" at bounding box center [1526, 53] width 12 height 9
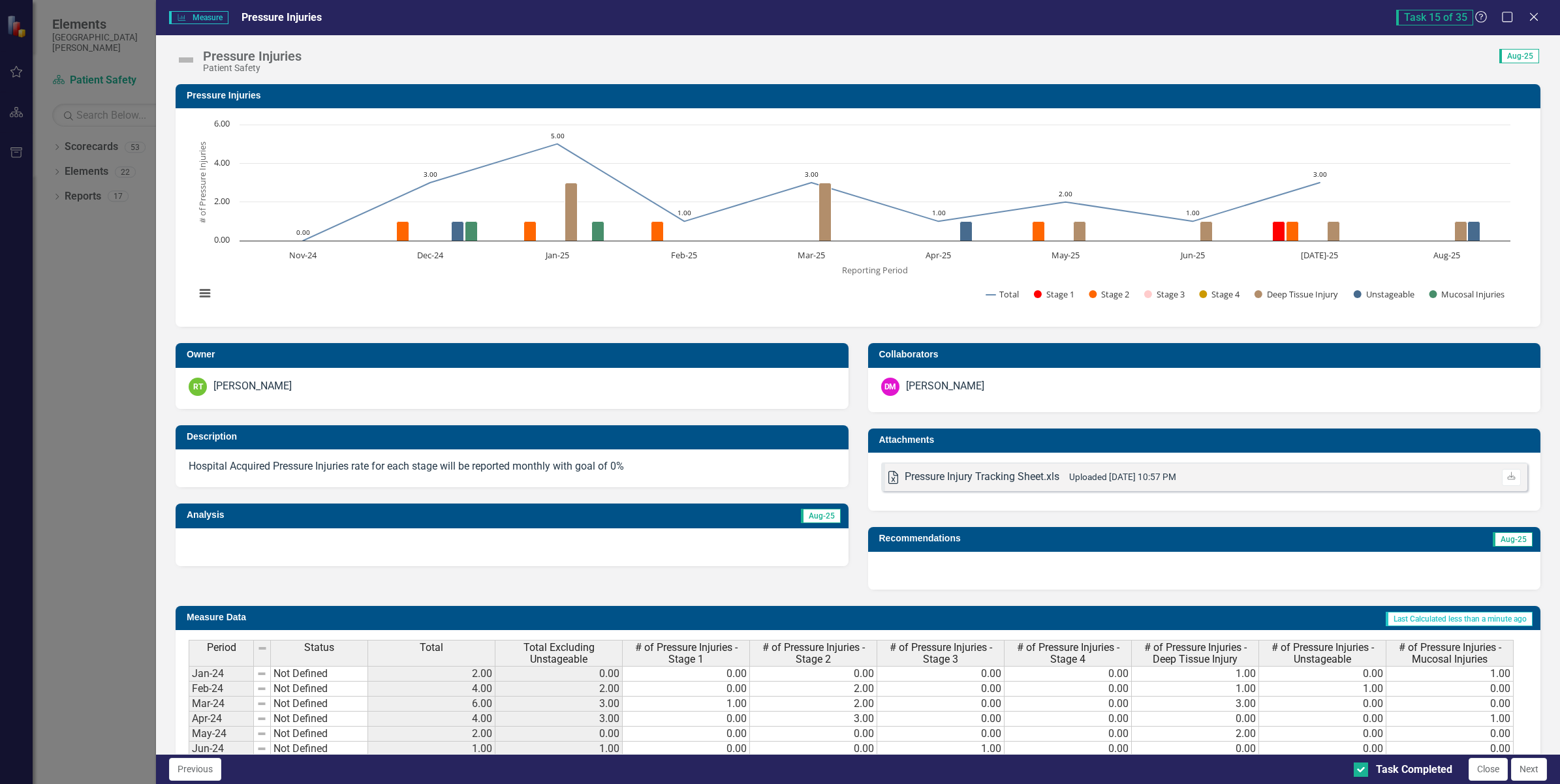
scroll to position [314, 0]
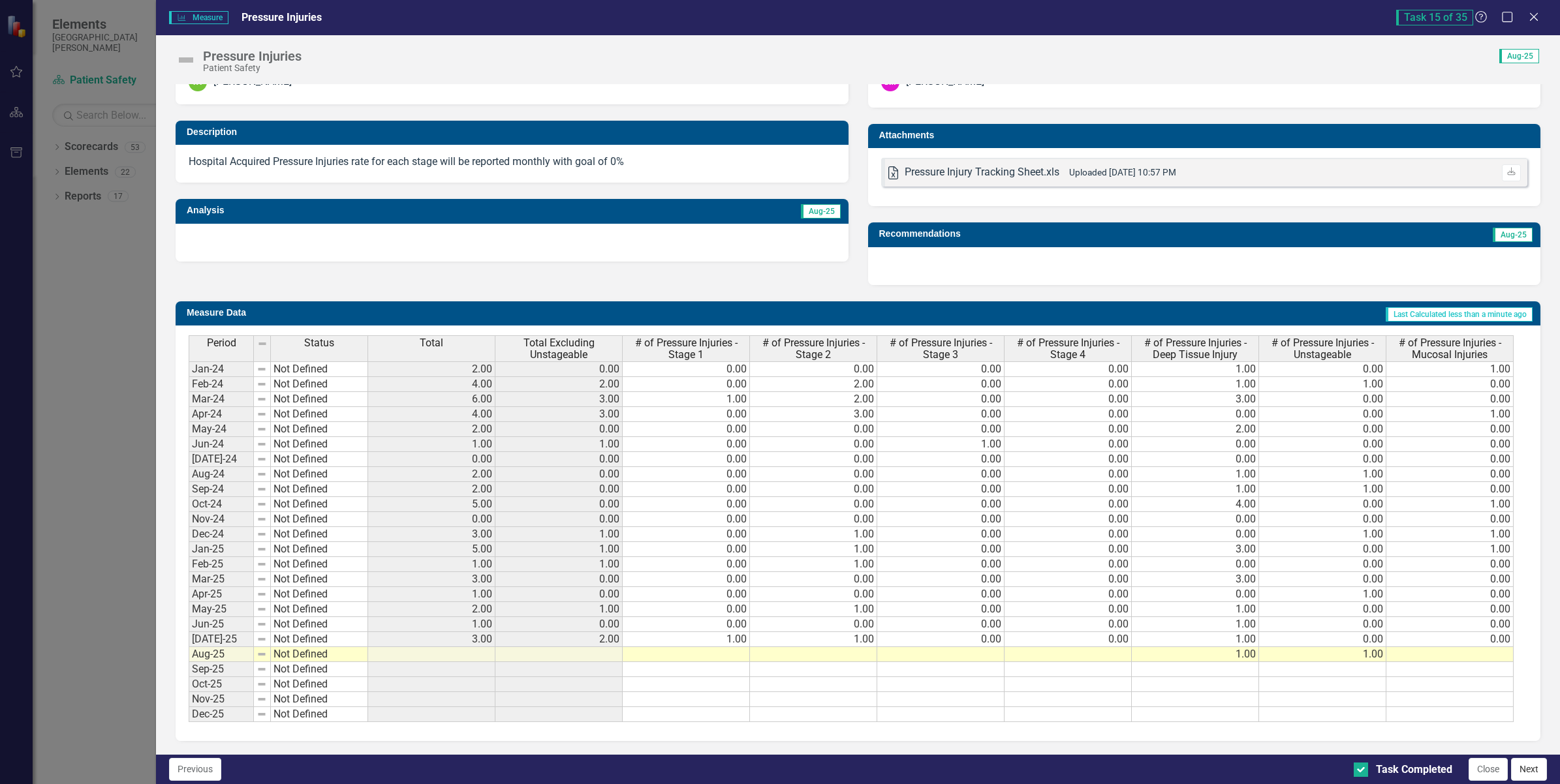
click at [1528, 769] on button "Next" at bounding box center [1529, 769] width 36 height 23
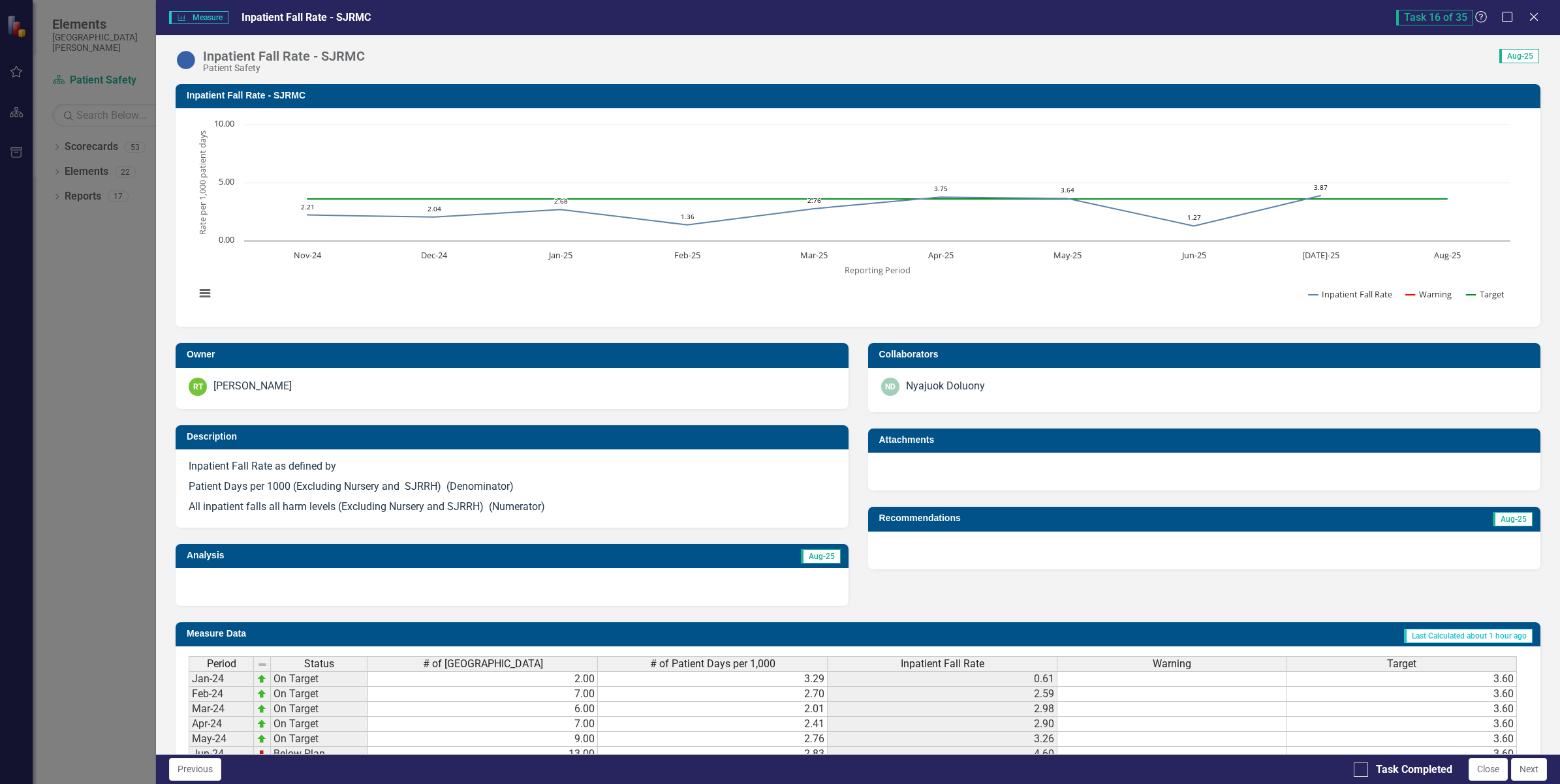
checkbox input "true"
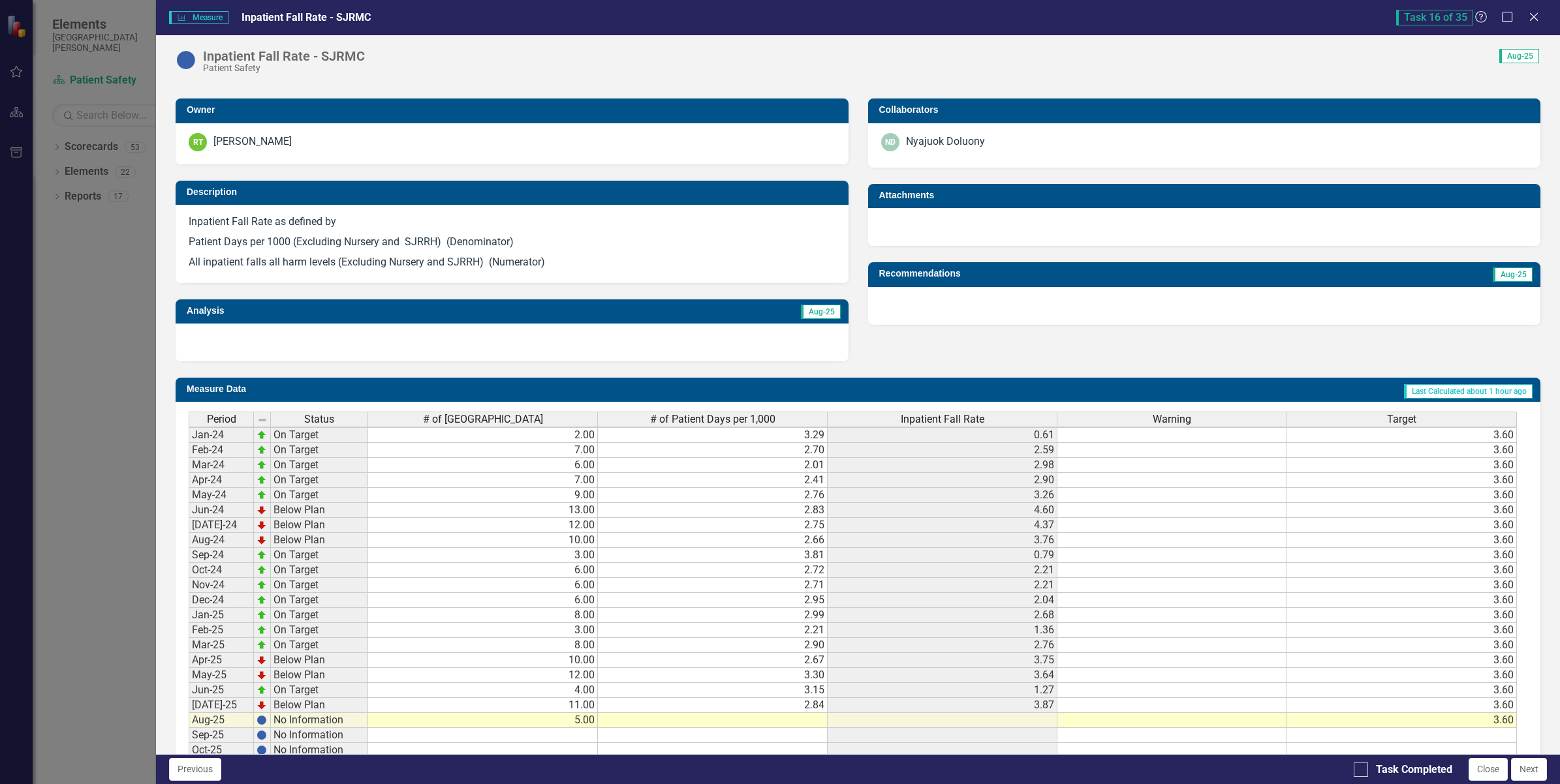
scroll to position [320, 0]
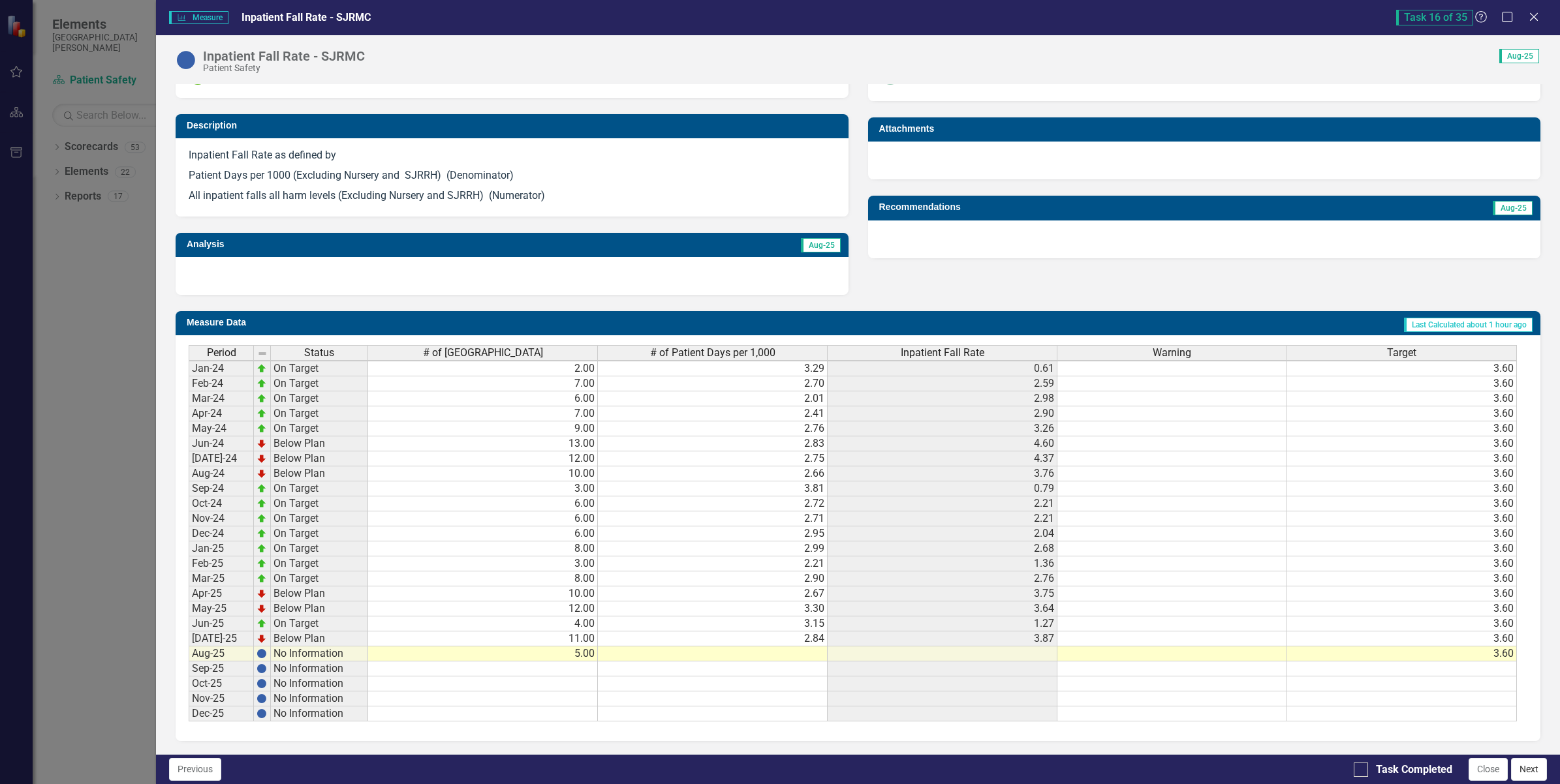
click at [1542, 770] on button "Next" at bounding box center [1529, 769] width 36 height 23
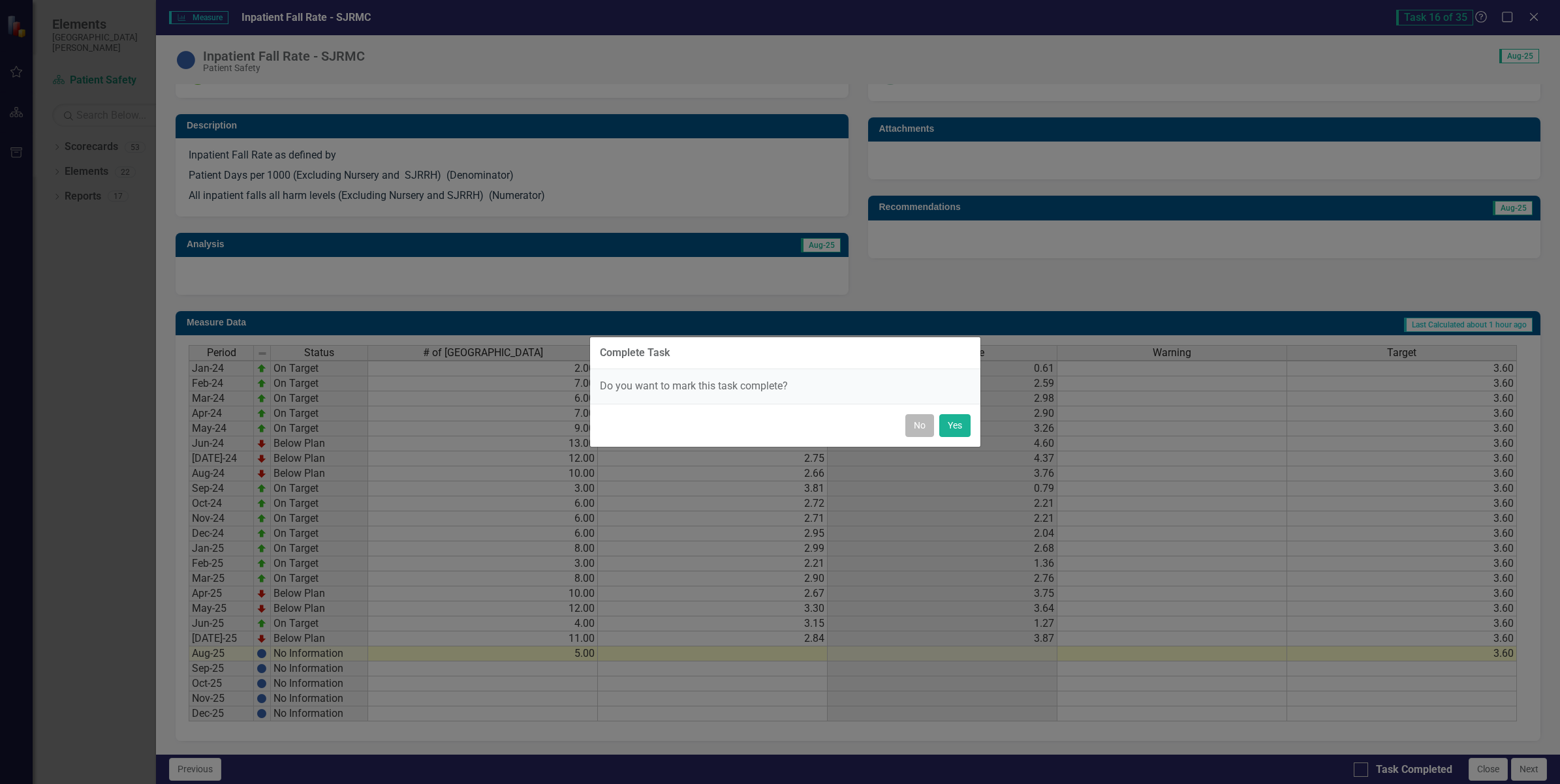
click at [918, 425] on button "No" at bounding box center [919, 425] width 28 height 23
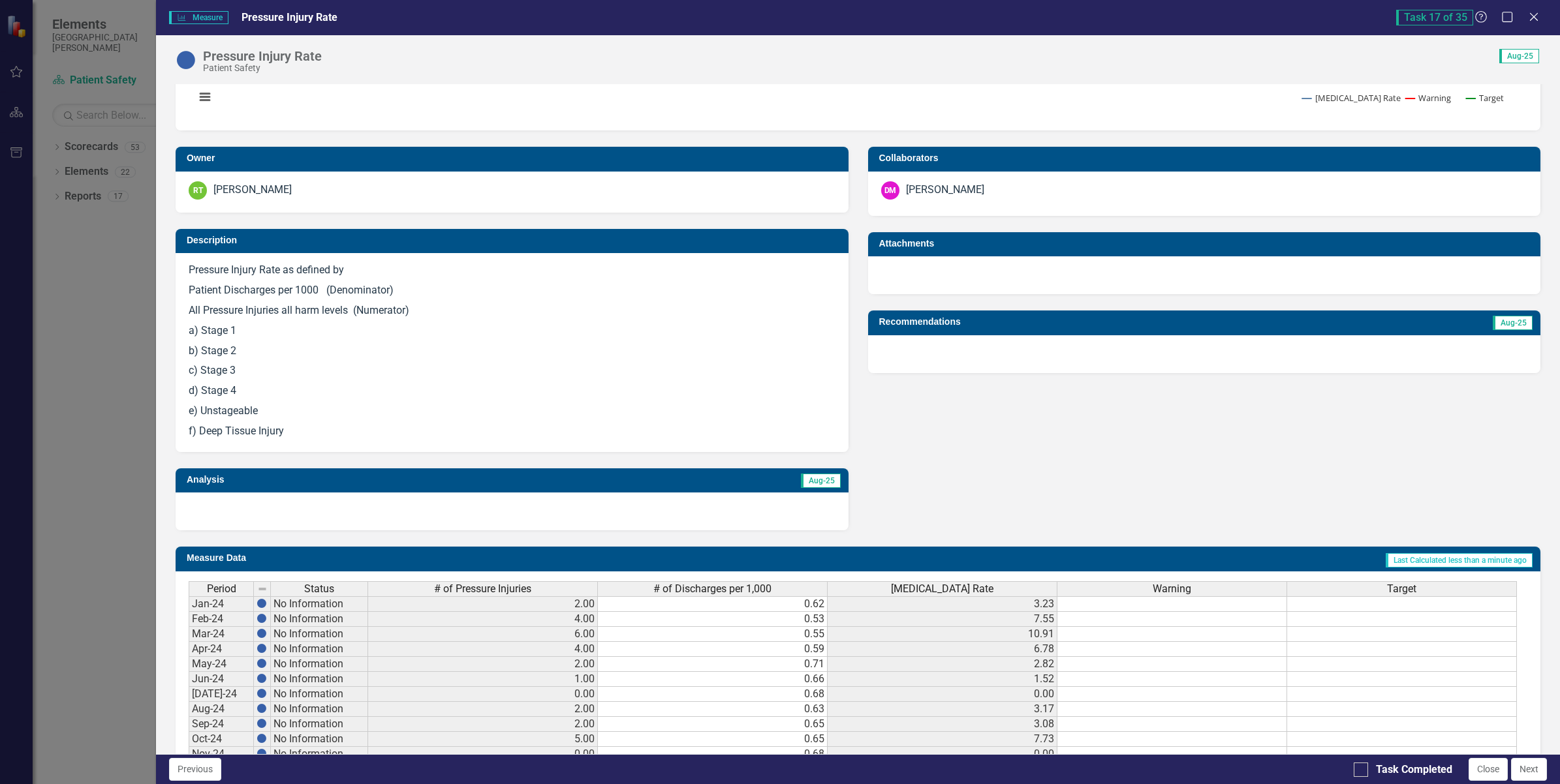
scroll to position [441, 0]
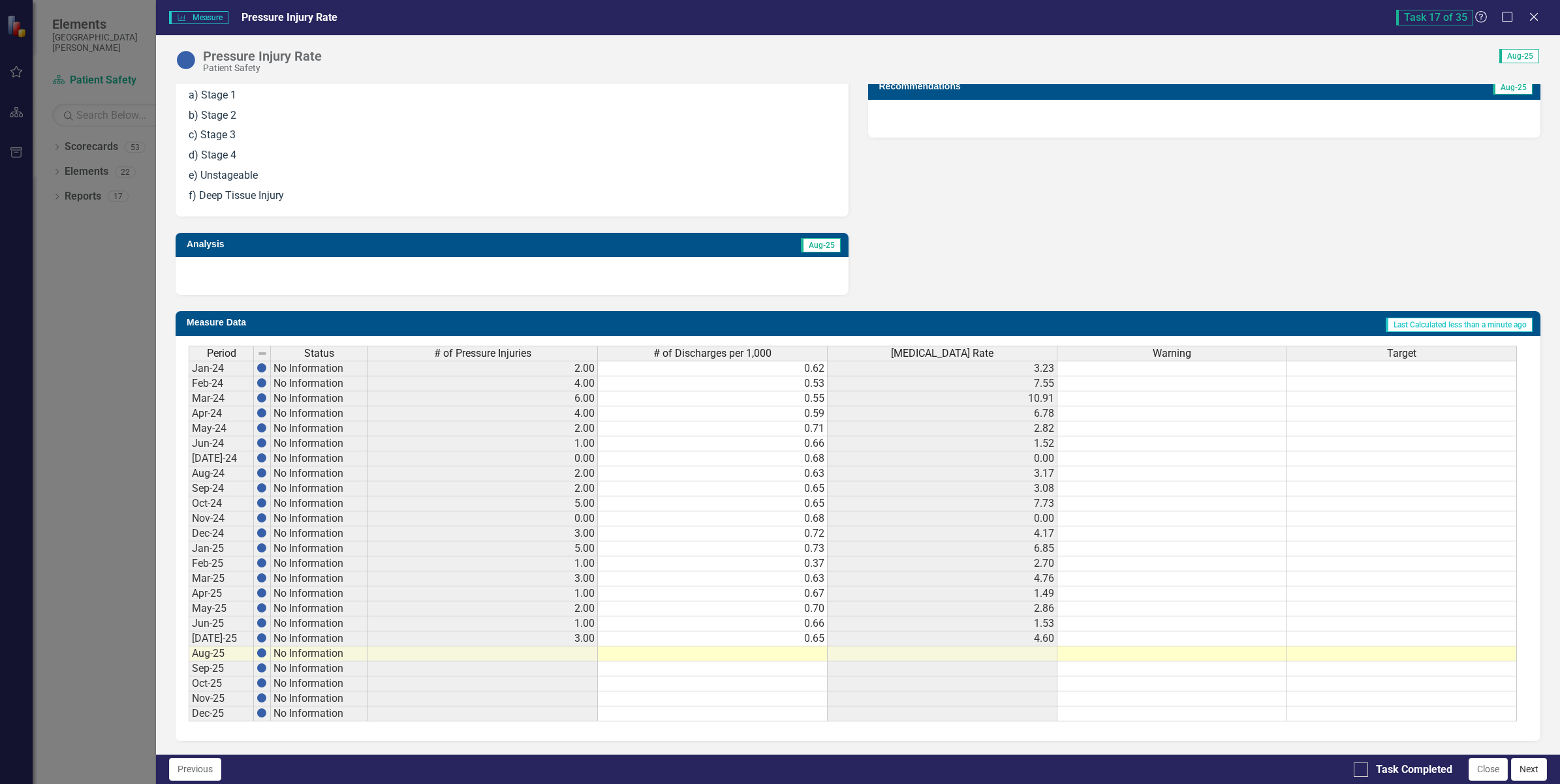
click at [1520, 765] on button "Next" at bounding box center [1529, 769] width 36 height 23
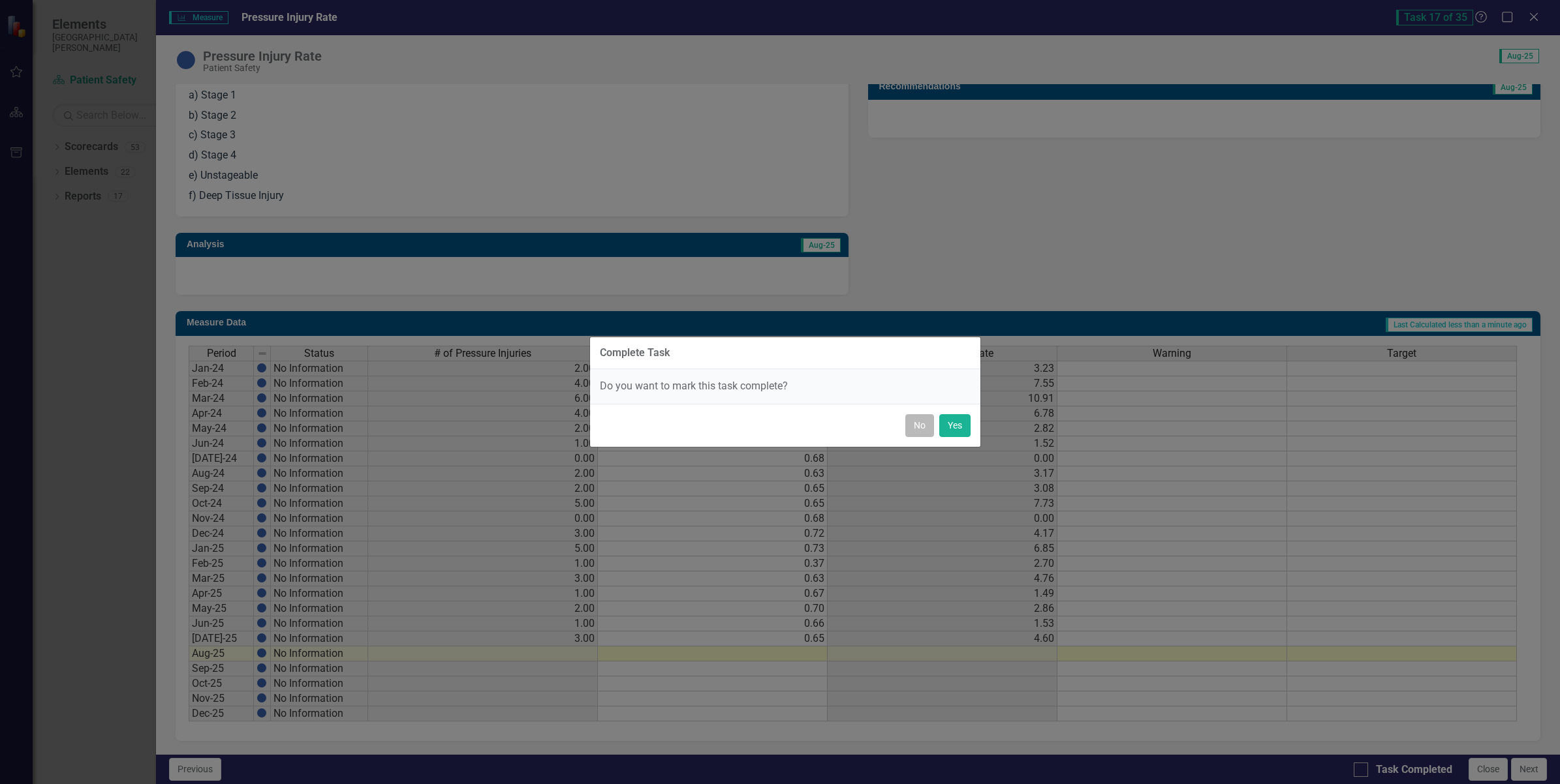
click at [917, 428] on button "No" at bounding box center [919, 425] width 28 height 23
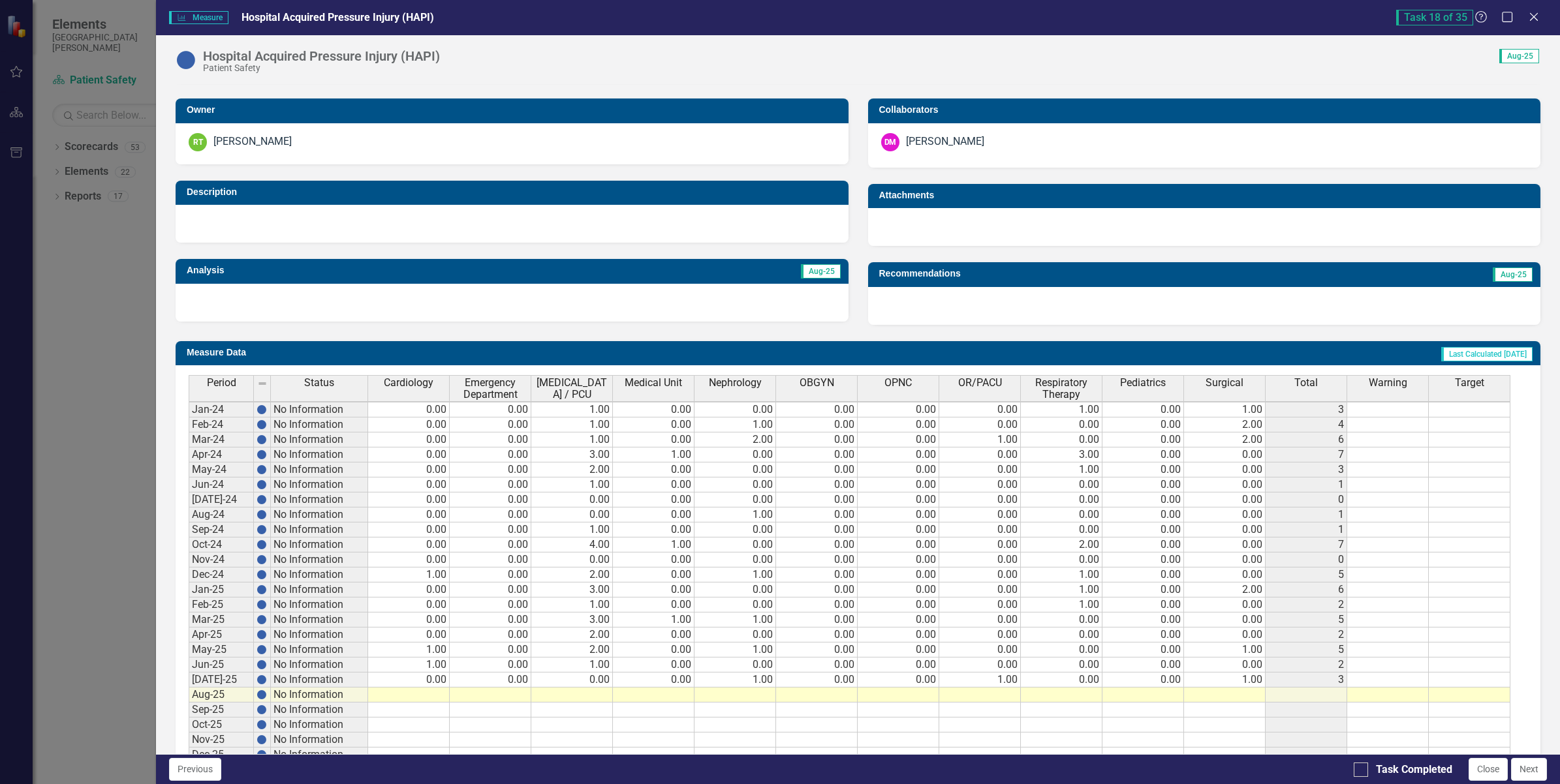
scroll to position [295, 0]
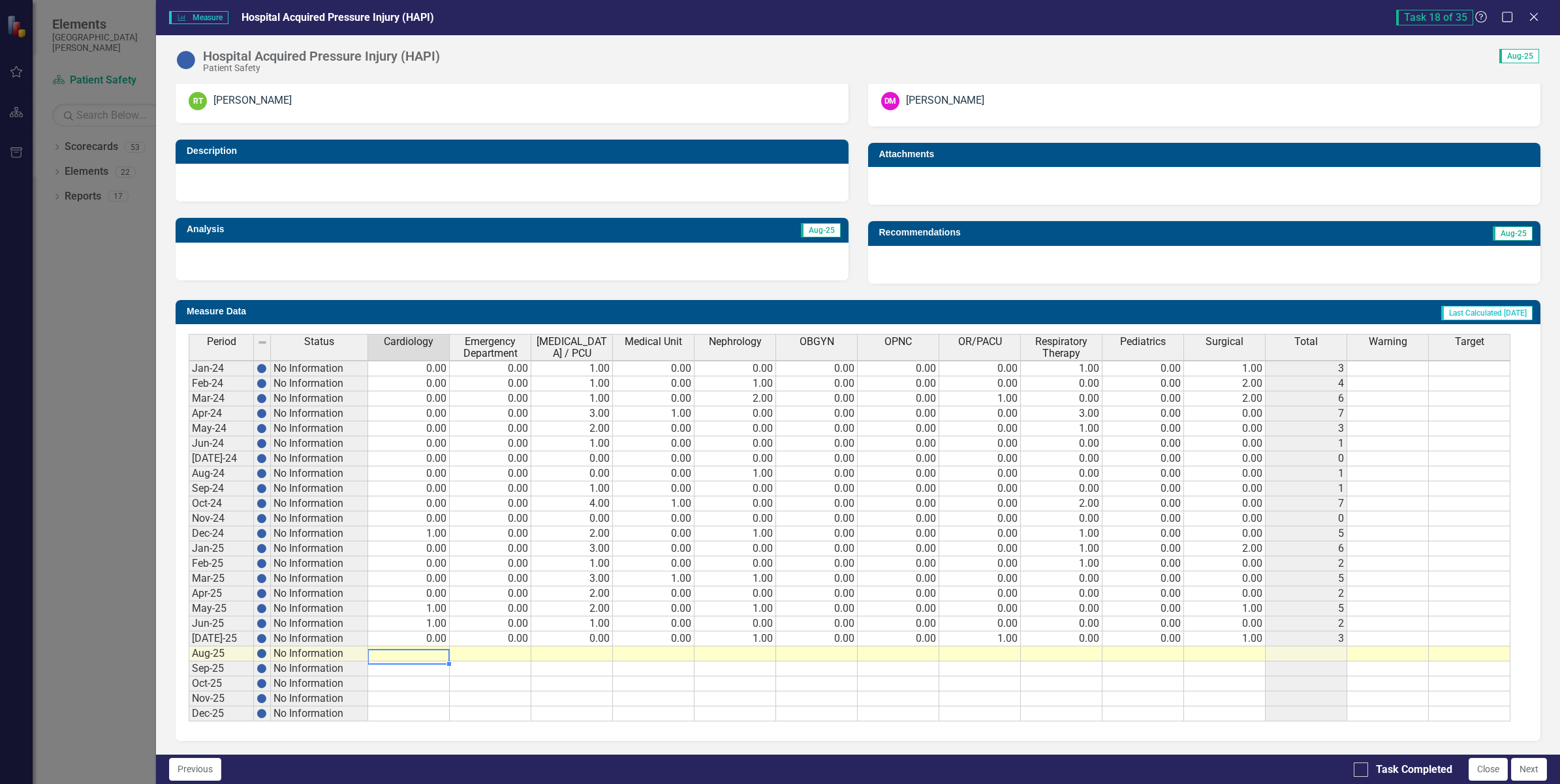
click at [423, 646] on td at bounding box center [409, 653] width 82 height 15
type textarea "0"
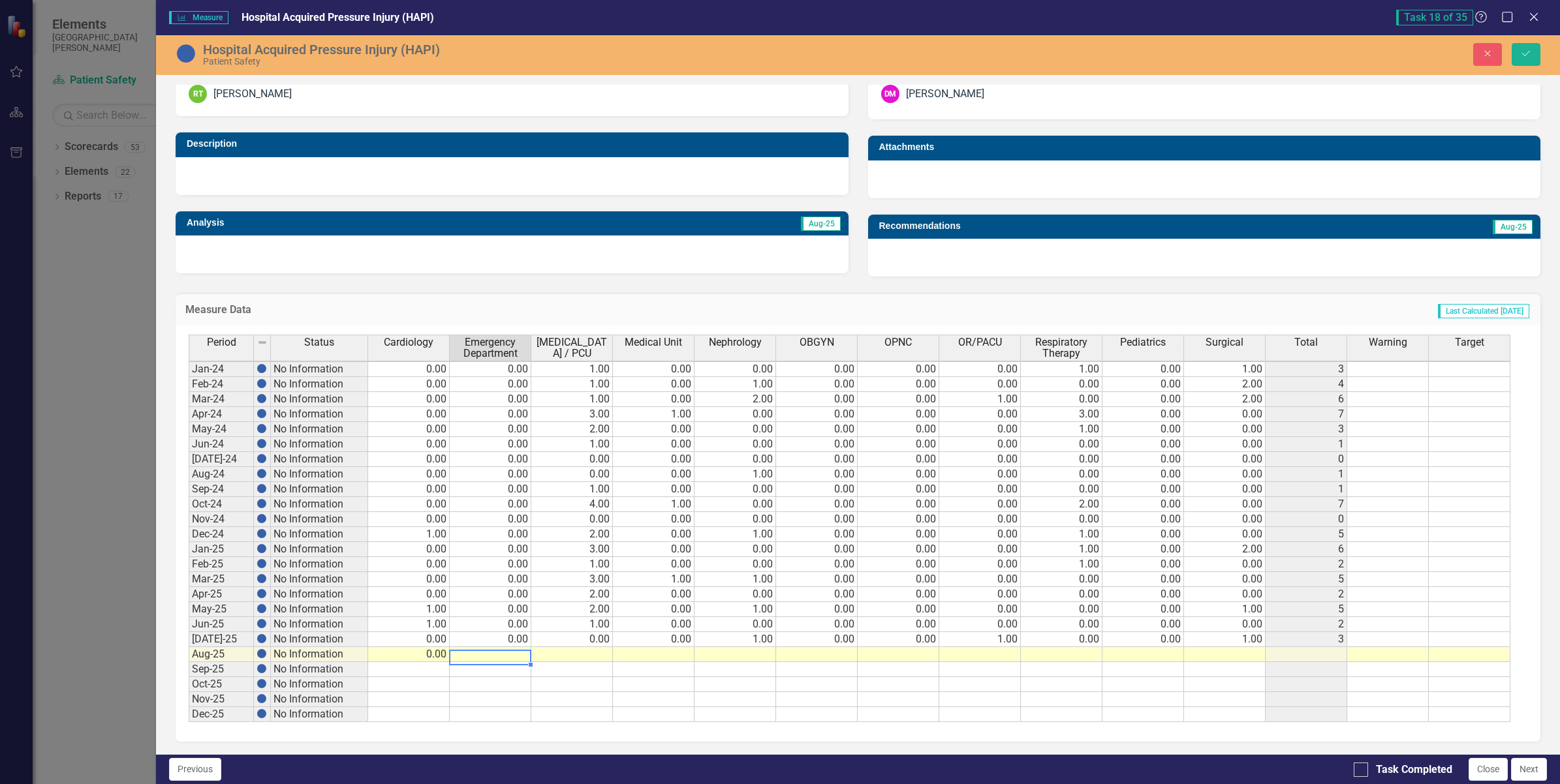
type textarea "0"
type textarea "1"
type textarea "0"
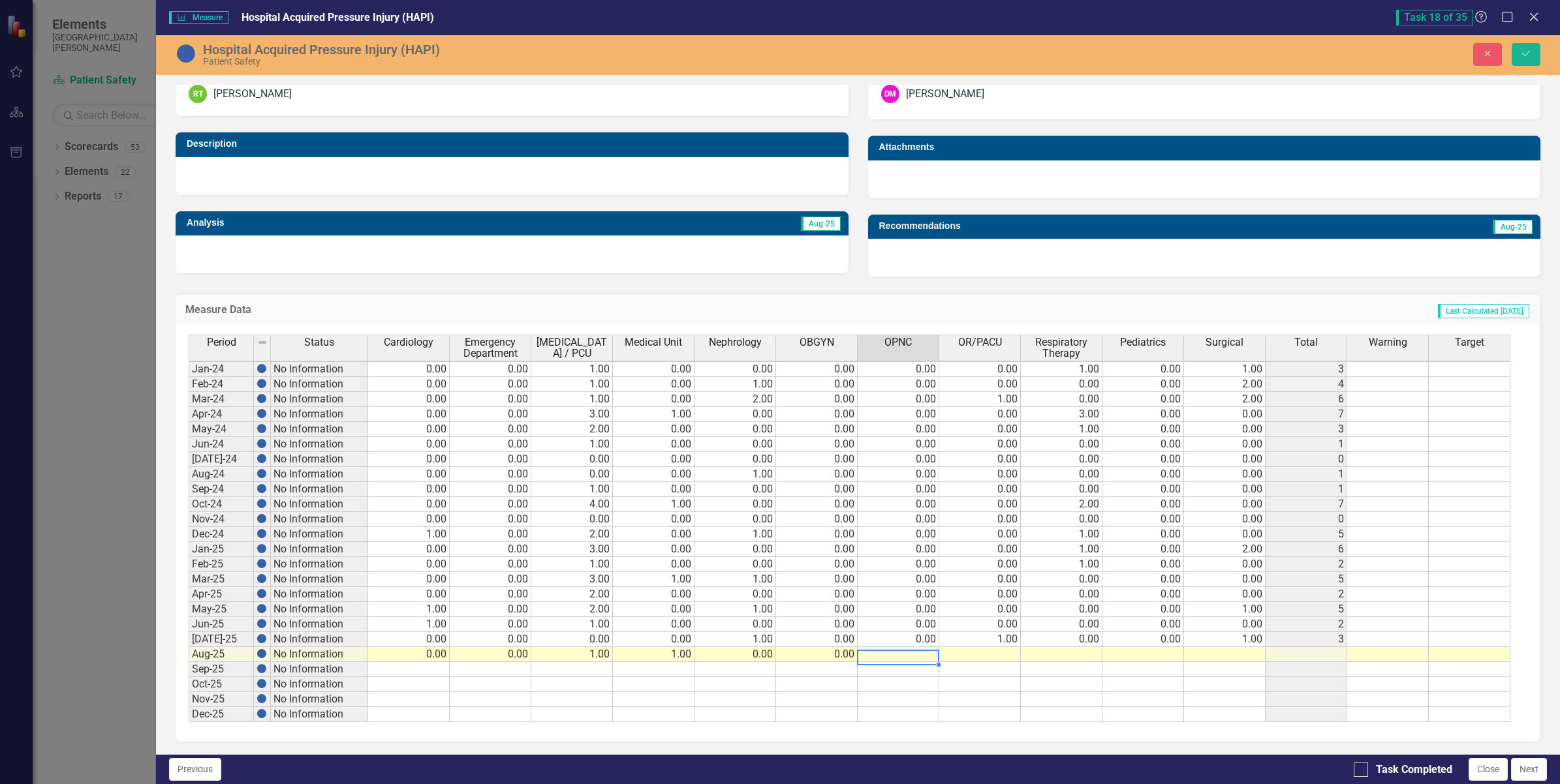
type textarea "0"
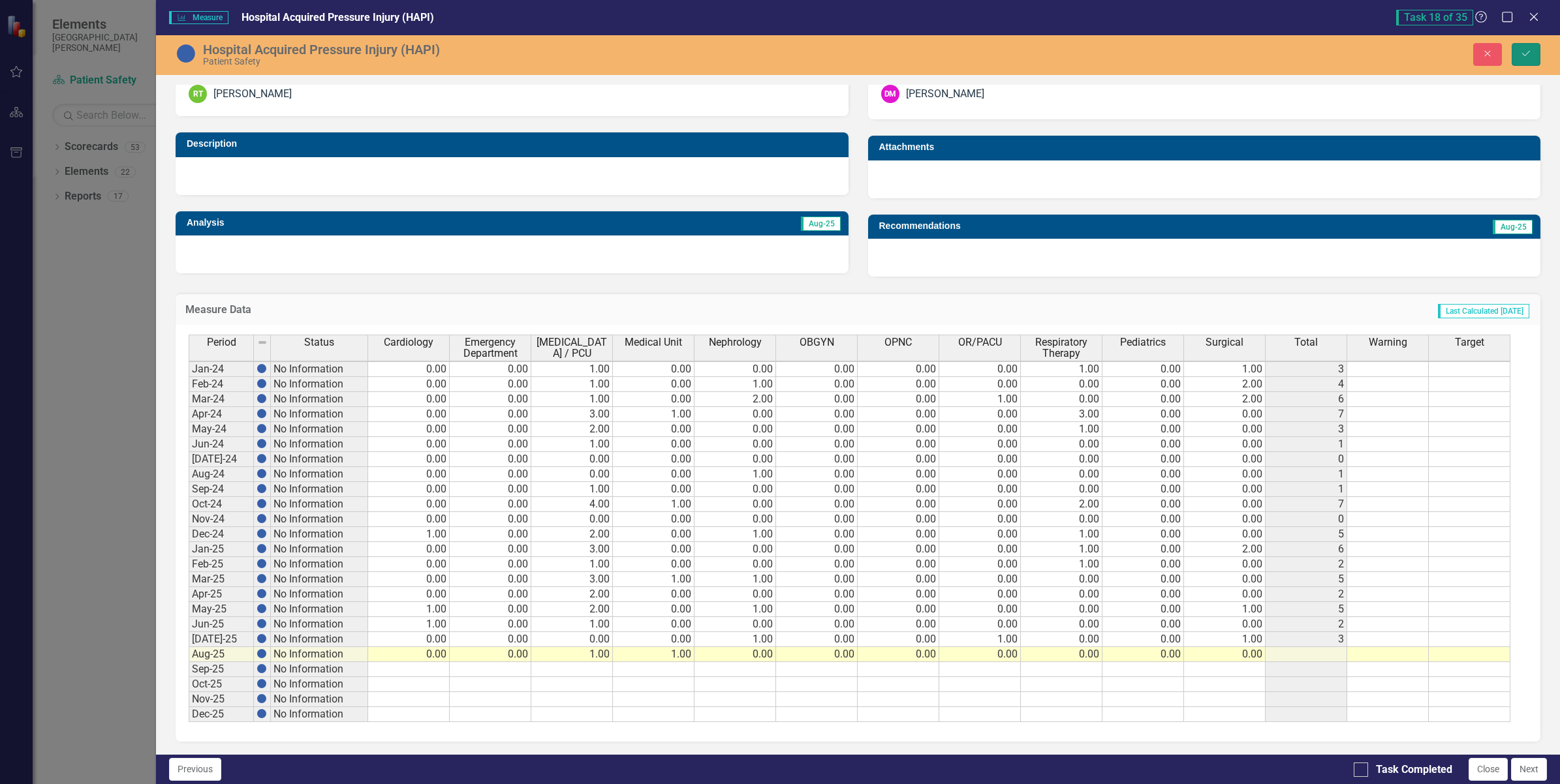
click at [1523, 52] on icon "Save" at bounding box center [1526, 53] width 12 height 9
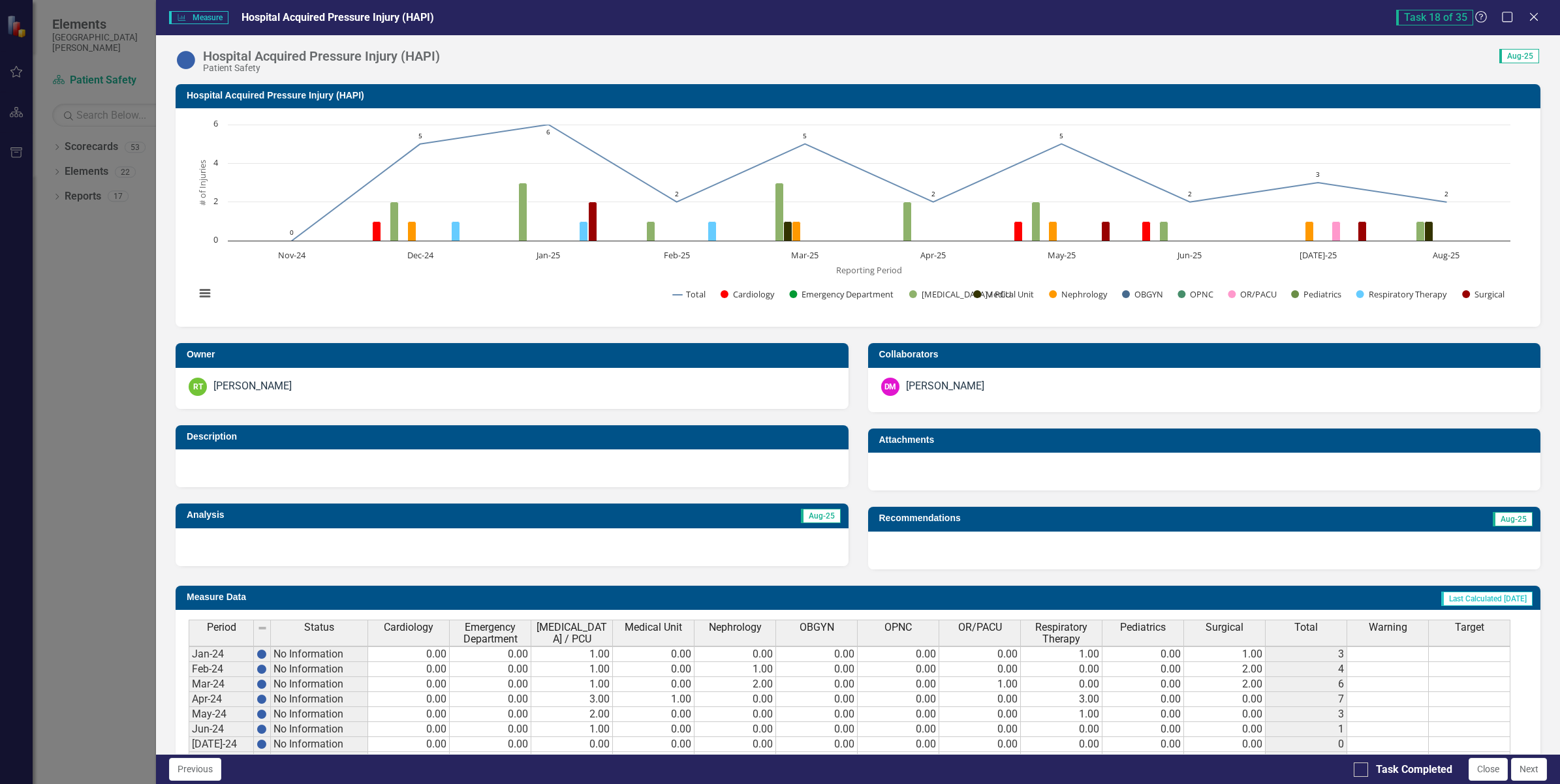
scroll to position [4, 0]
click at [1353, 765] on input "Task Completed" at bounding box center [1358, 767] width 9 height 9
checkbox input "true"
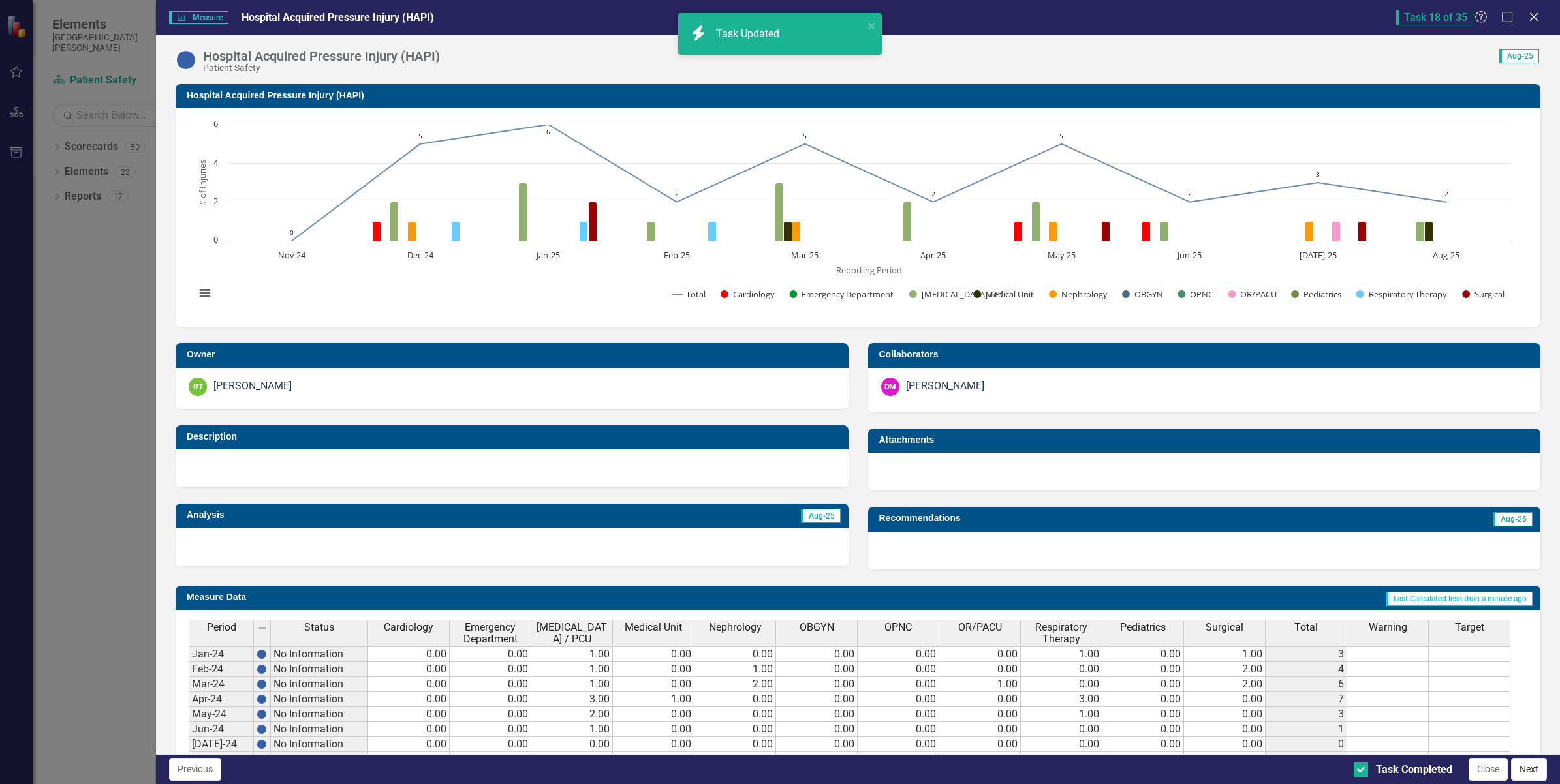
click at [1518, 771] on button "Next" at bounding box center [1529, 769] width 36 height 23
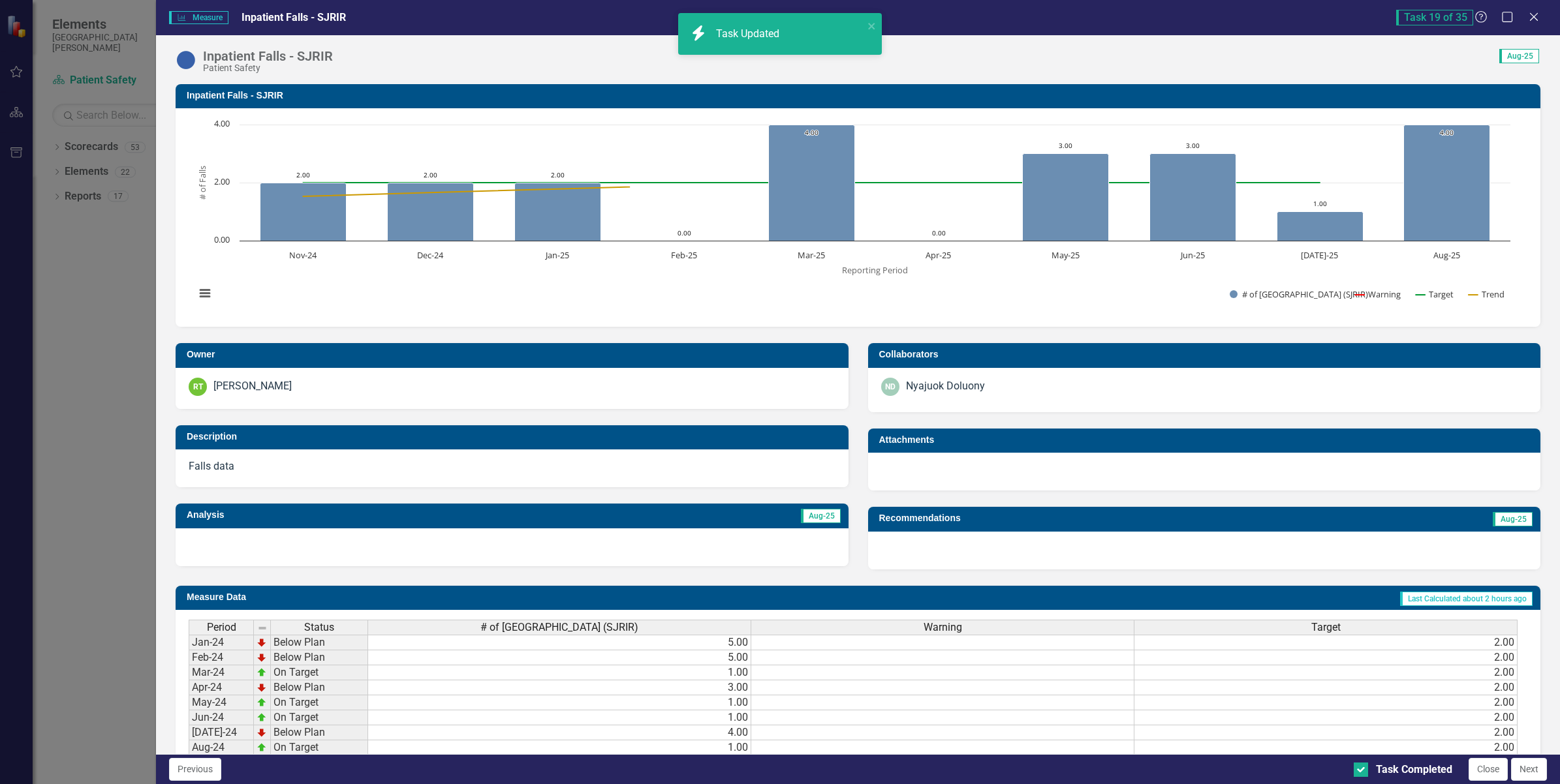
checkbox input "true"
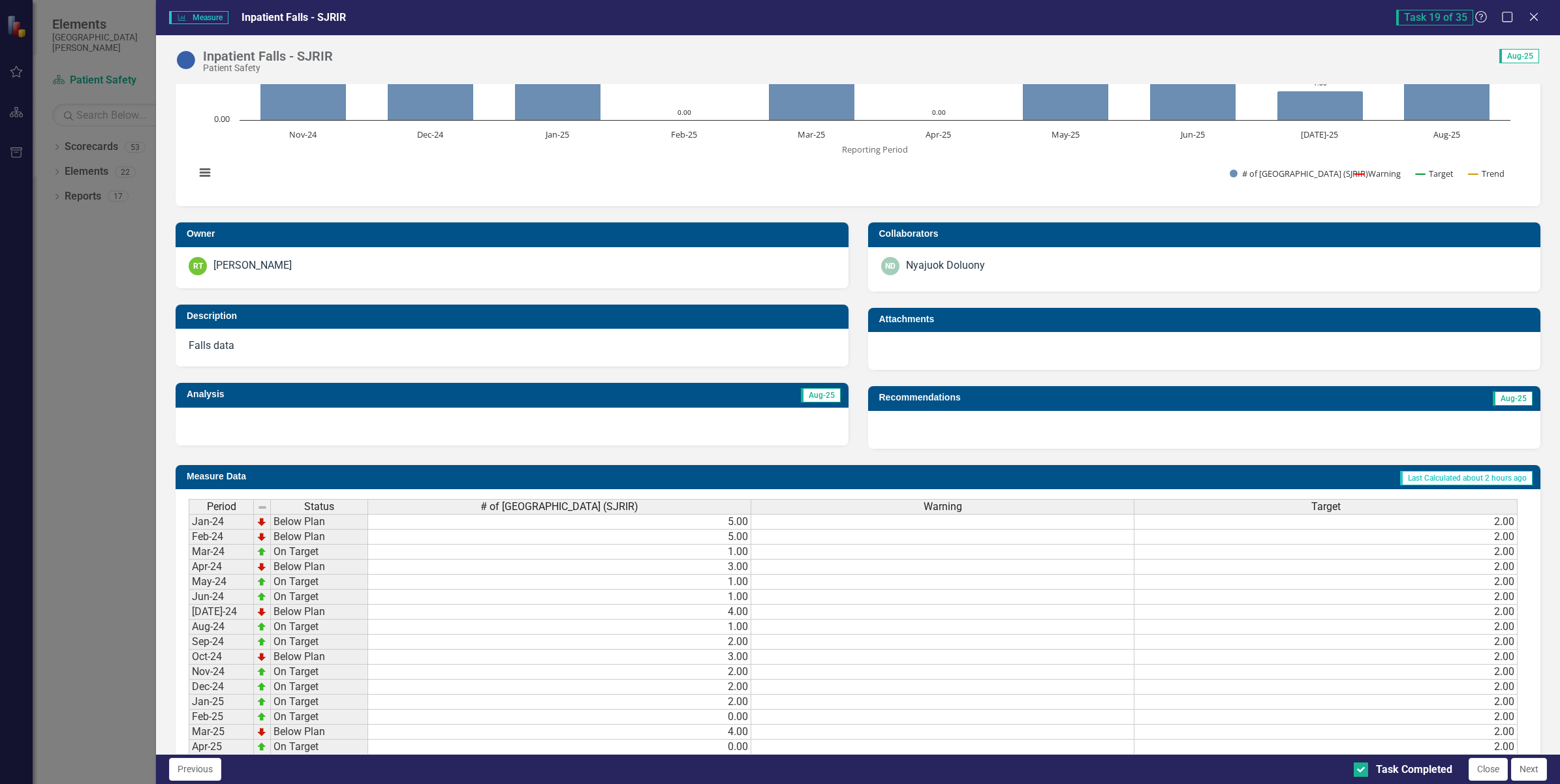
scroll to position [39, 0]
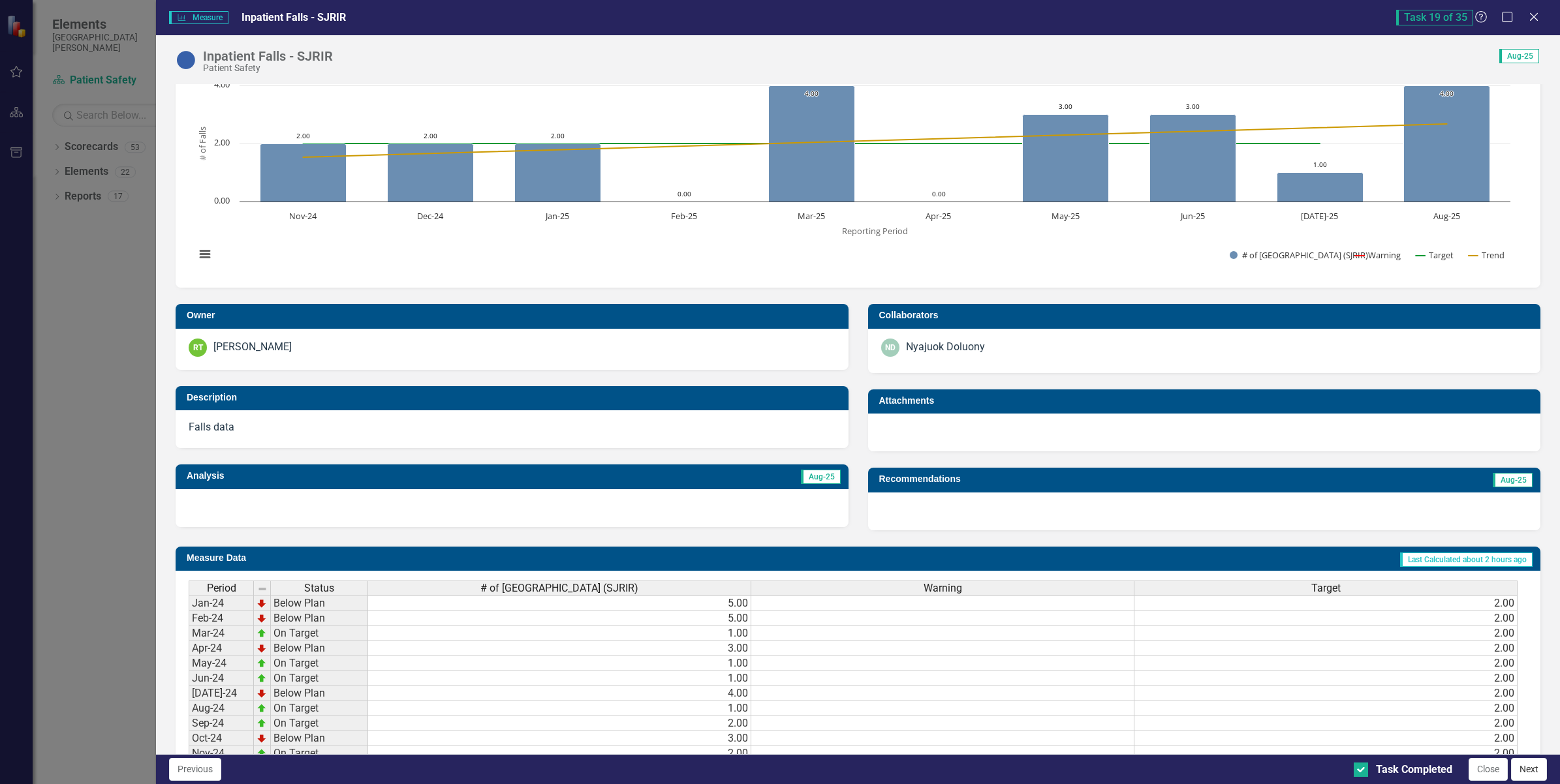
click at [1538, 770] on button "Next" at bounding box center [1529, 769] width 36 height 23
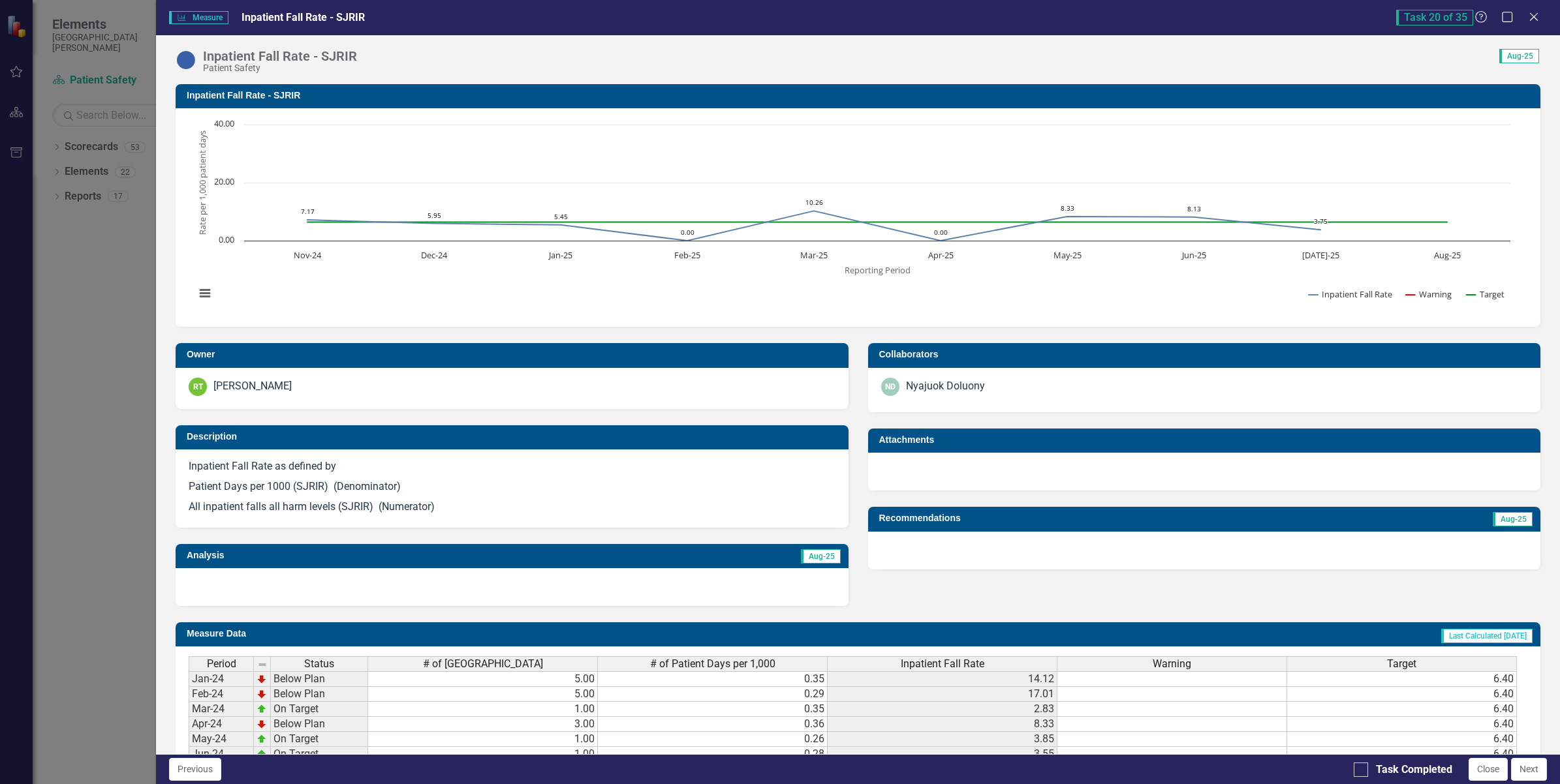
click at [1538, 773] on button "Next" at bounding box center [1529, 769] width 36 height 23
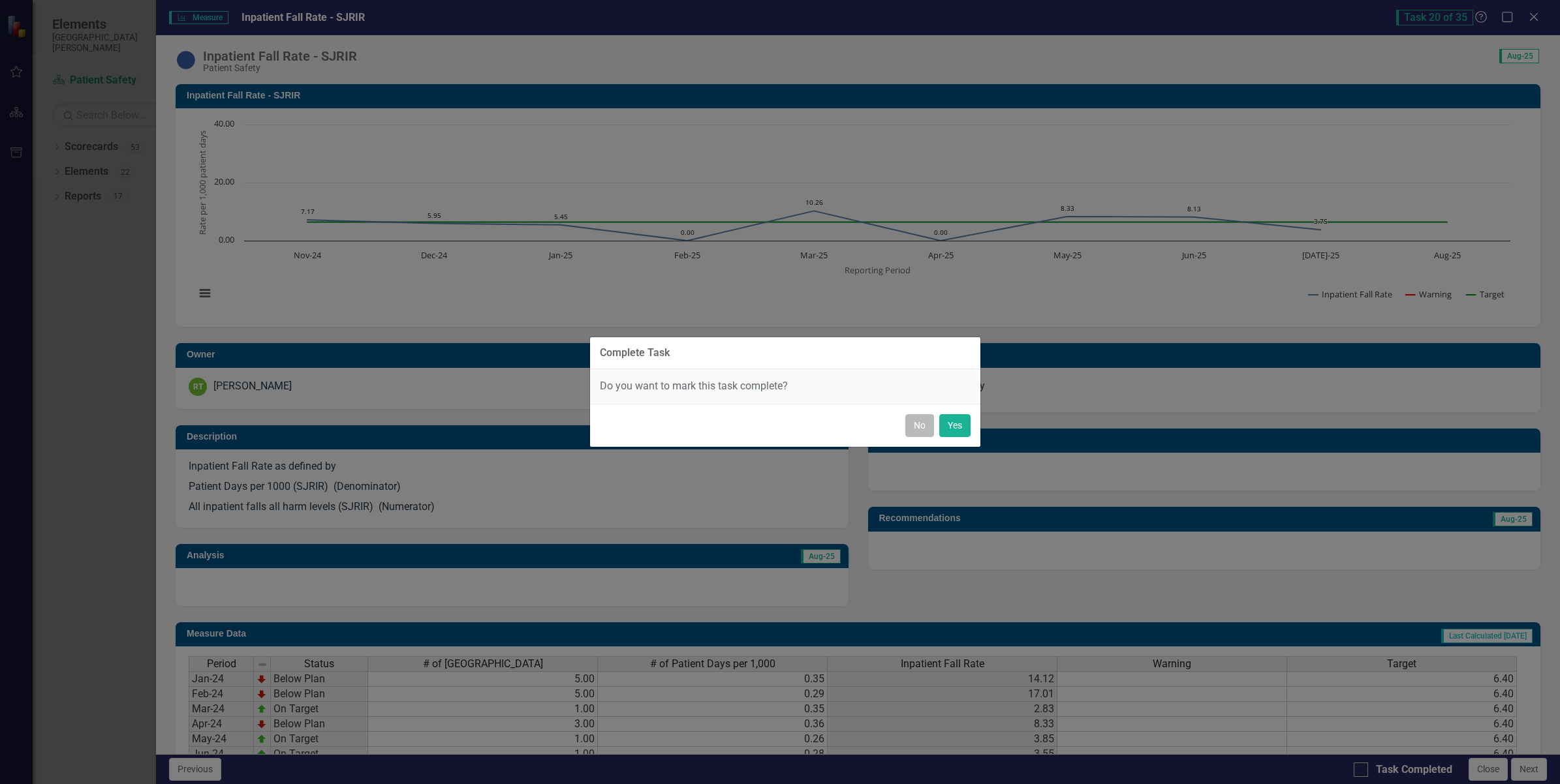
click at [928, 426] on button "No" at bounding box center [919, 425] width 28 height 23
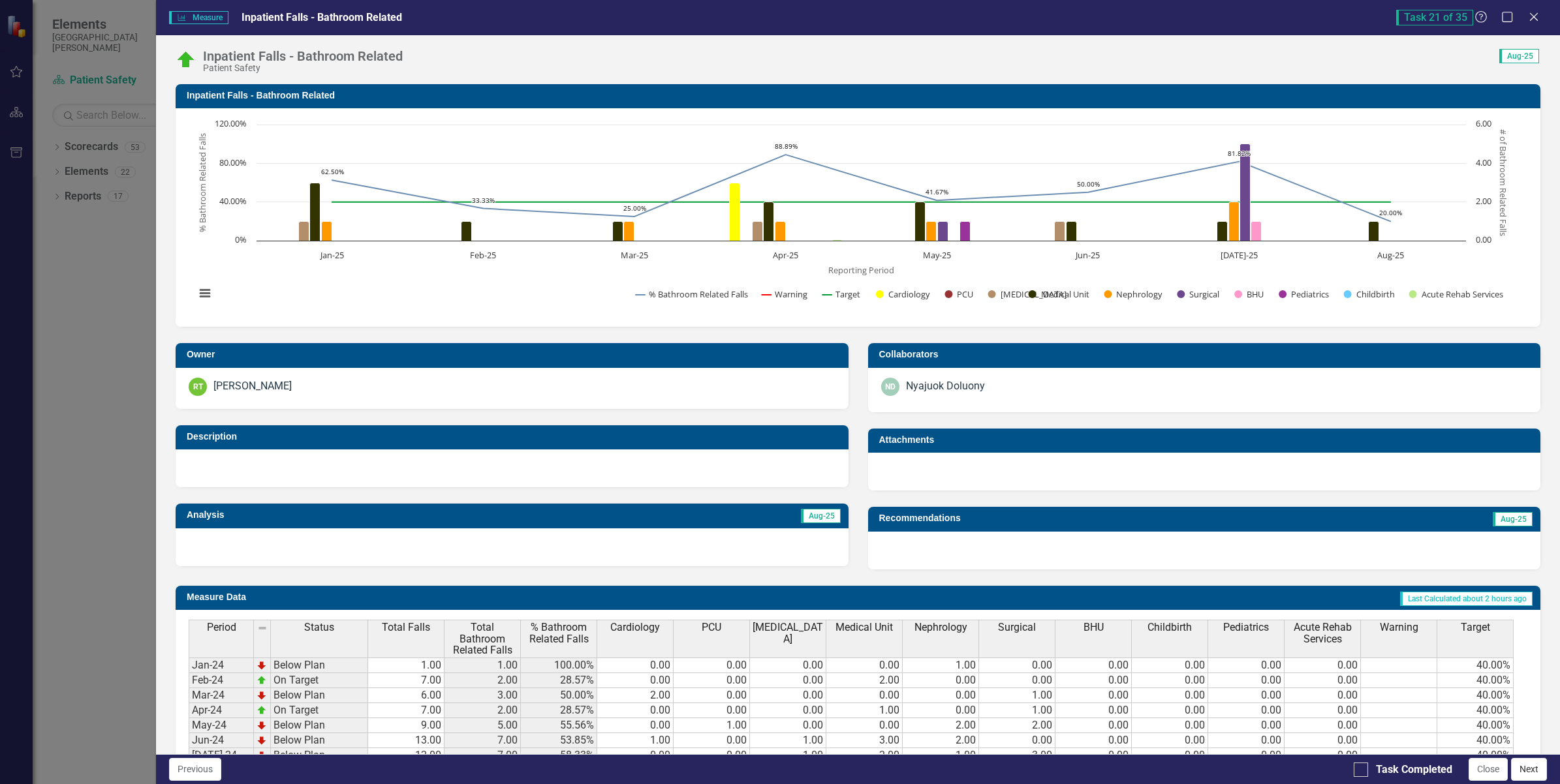
click at [1528, 765] on button "Next" at bounding box center [1529, 769] width 36 height 23
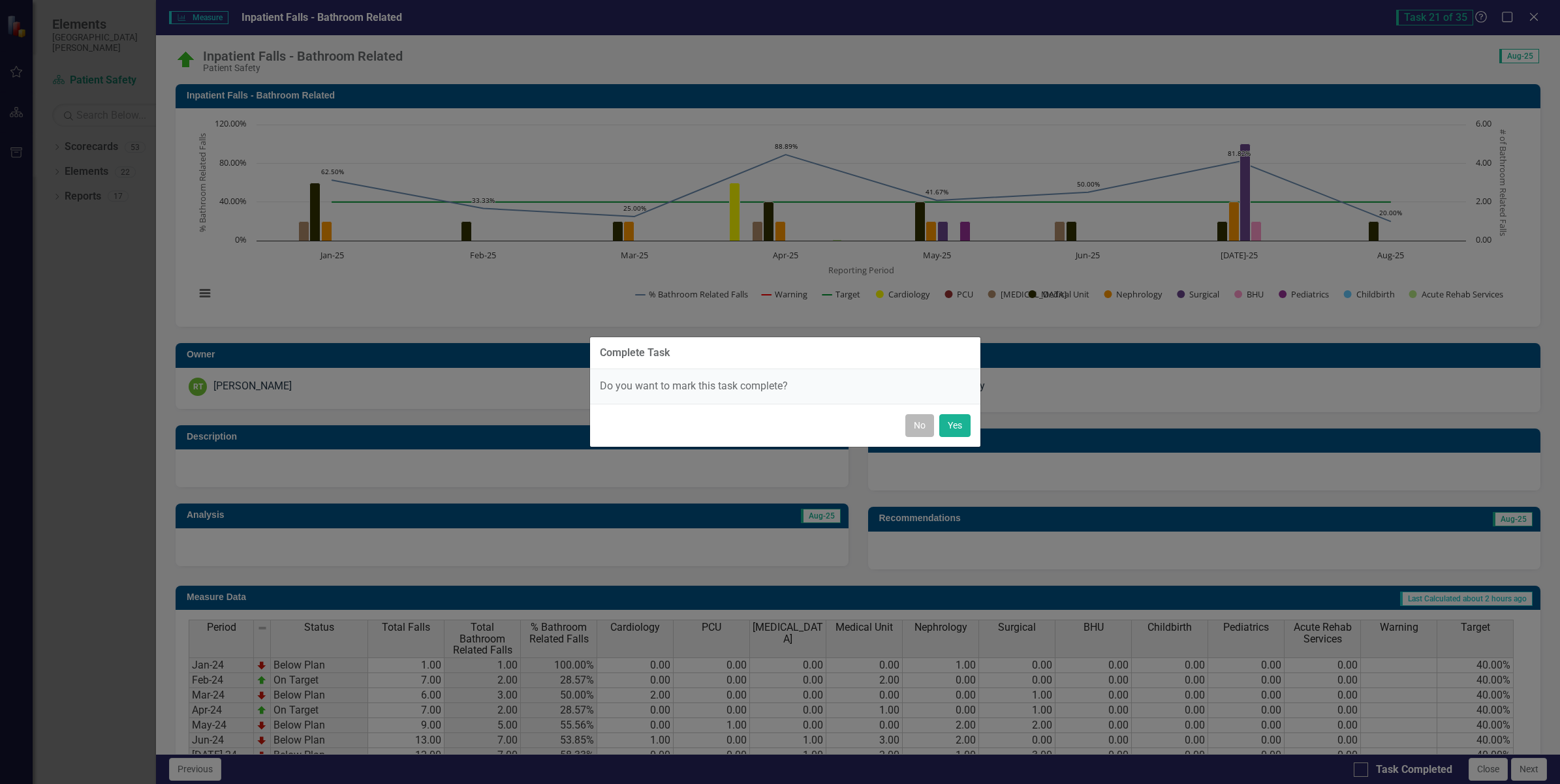
click at [909, 430] on button "No" at bounding box center [919, 425] width 28 height 23
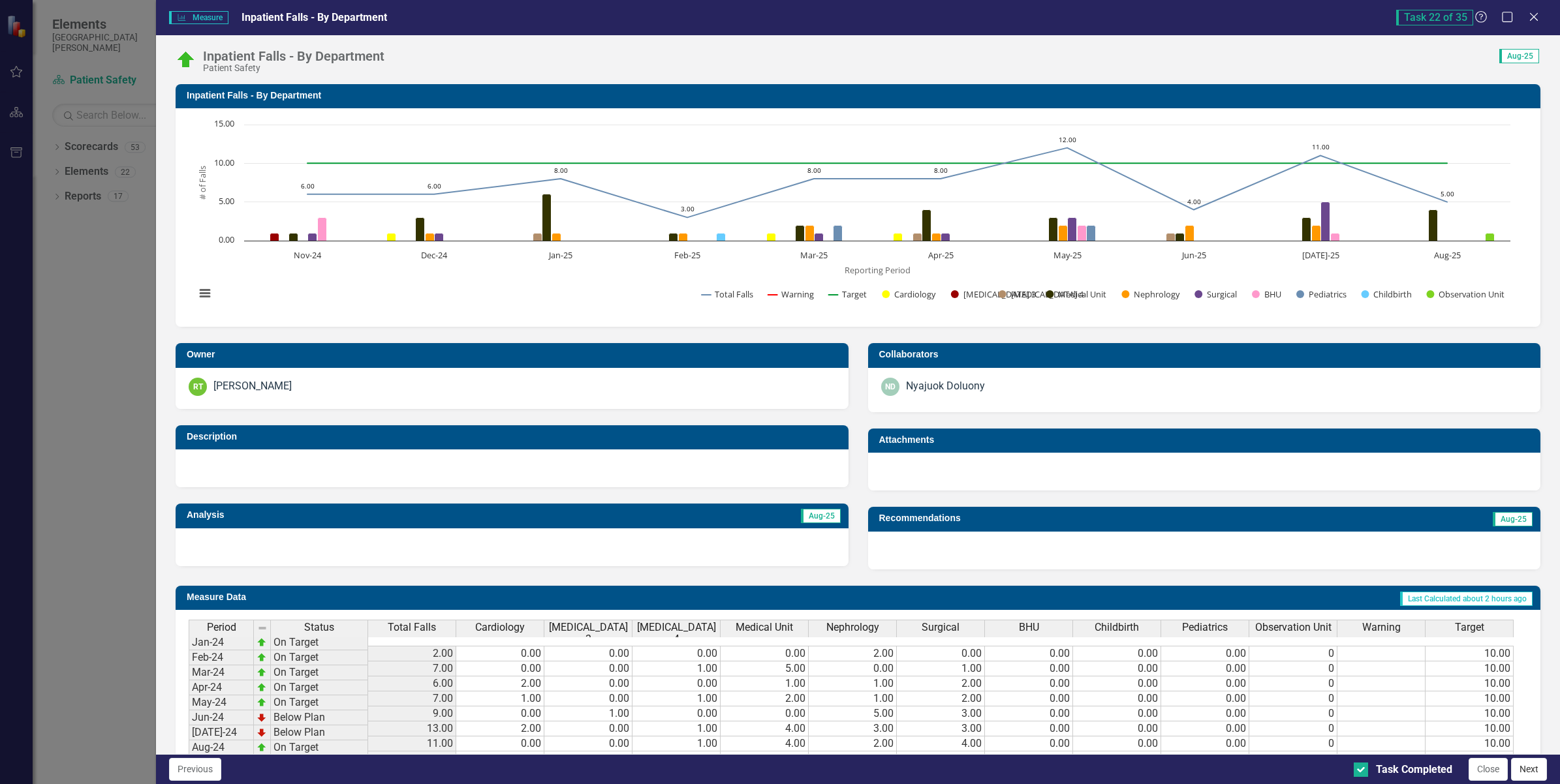
click at [1535, 765] on button "Next" at bounding box center [1529, 769] width 36 height 23
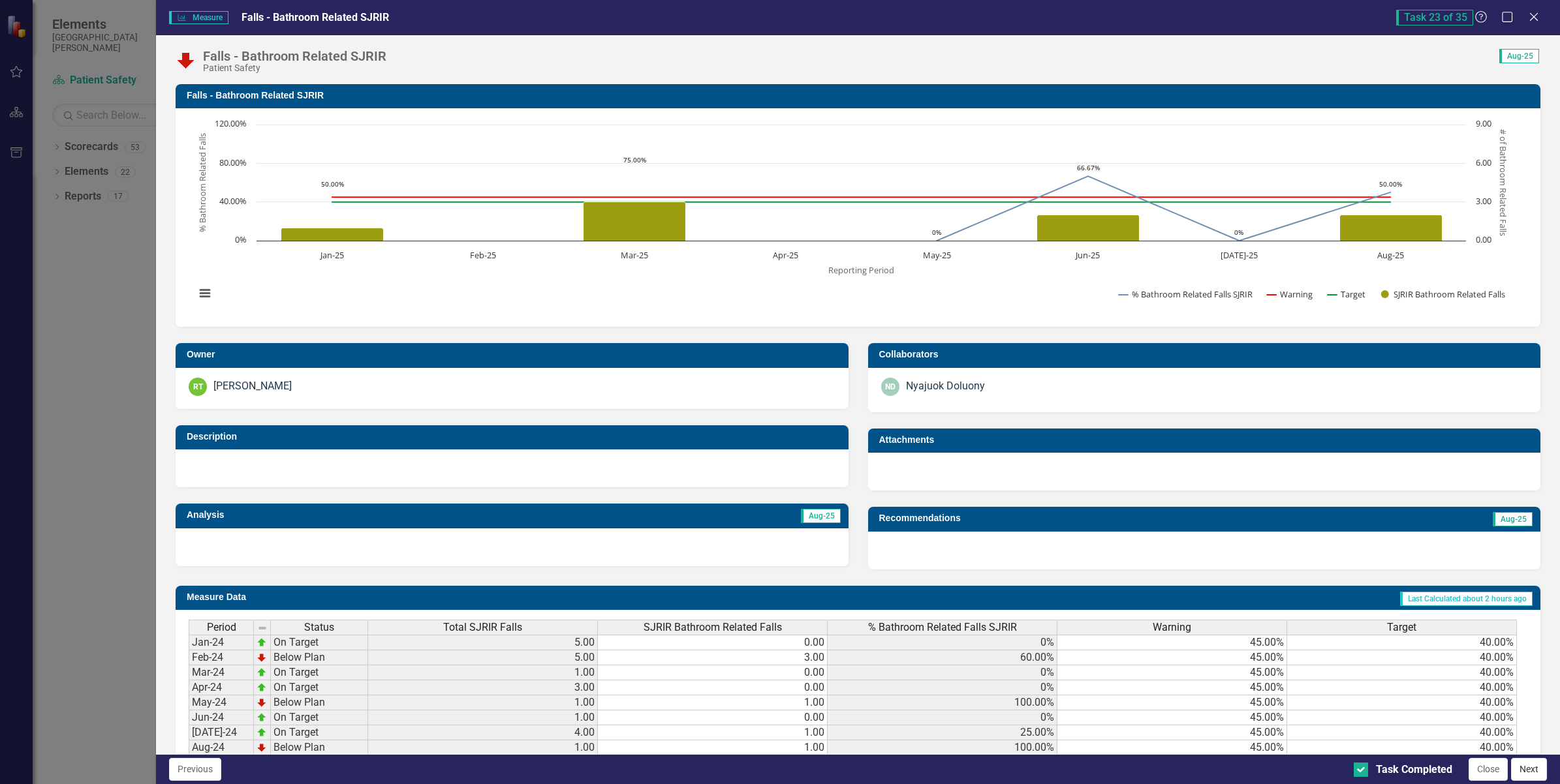
click at [1527, 771] on button "Next" at bounding box center [1529, 769] width 36 height 23
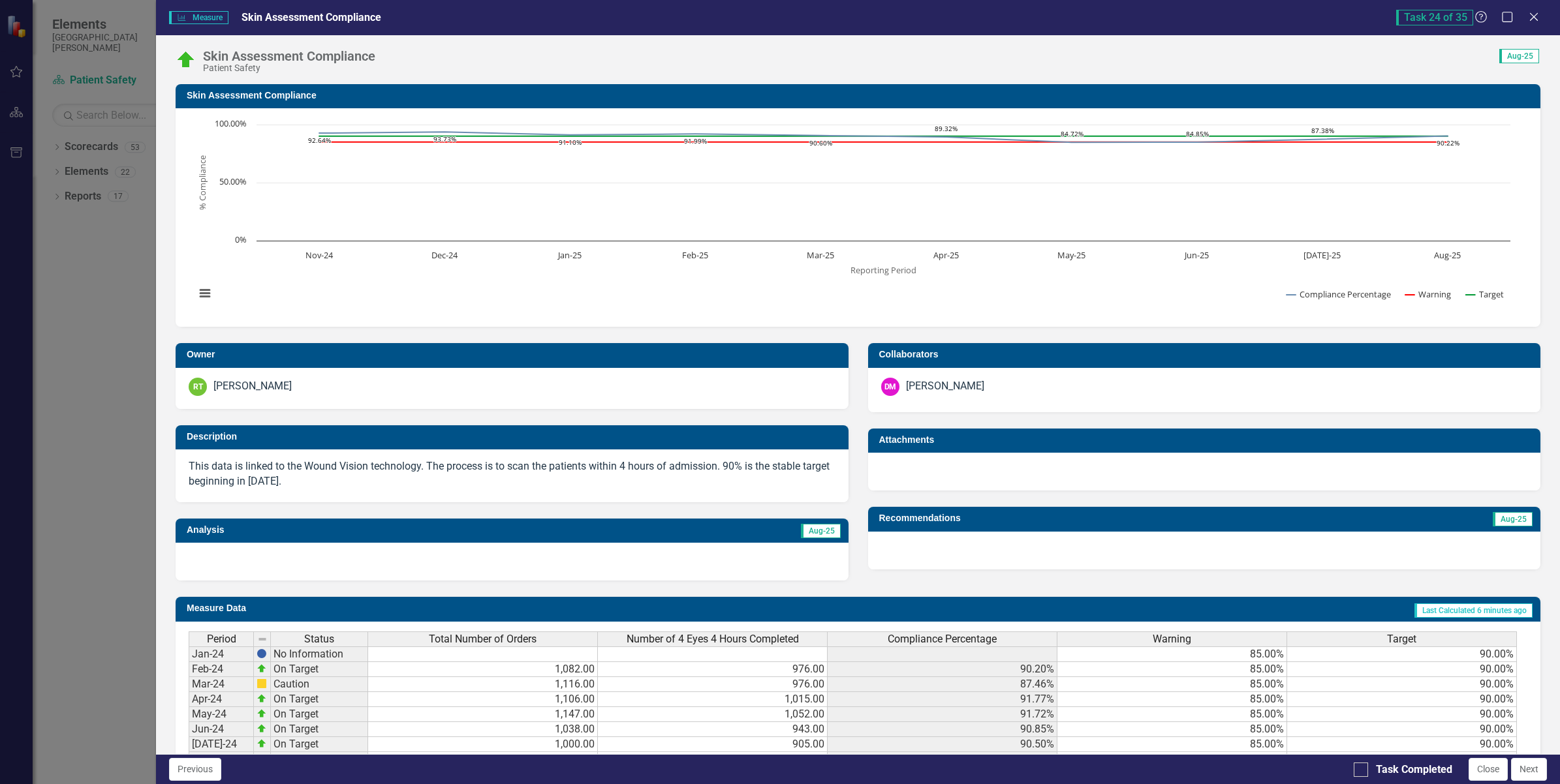
scroll to position [295, 0]
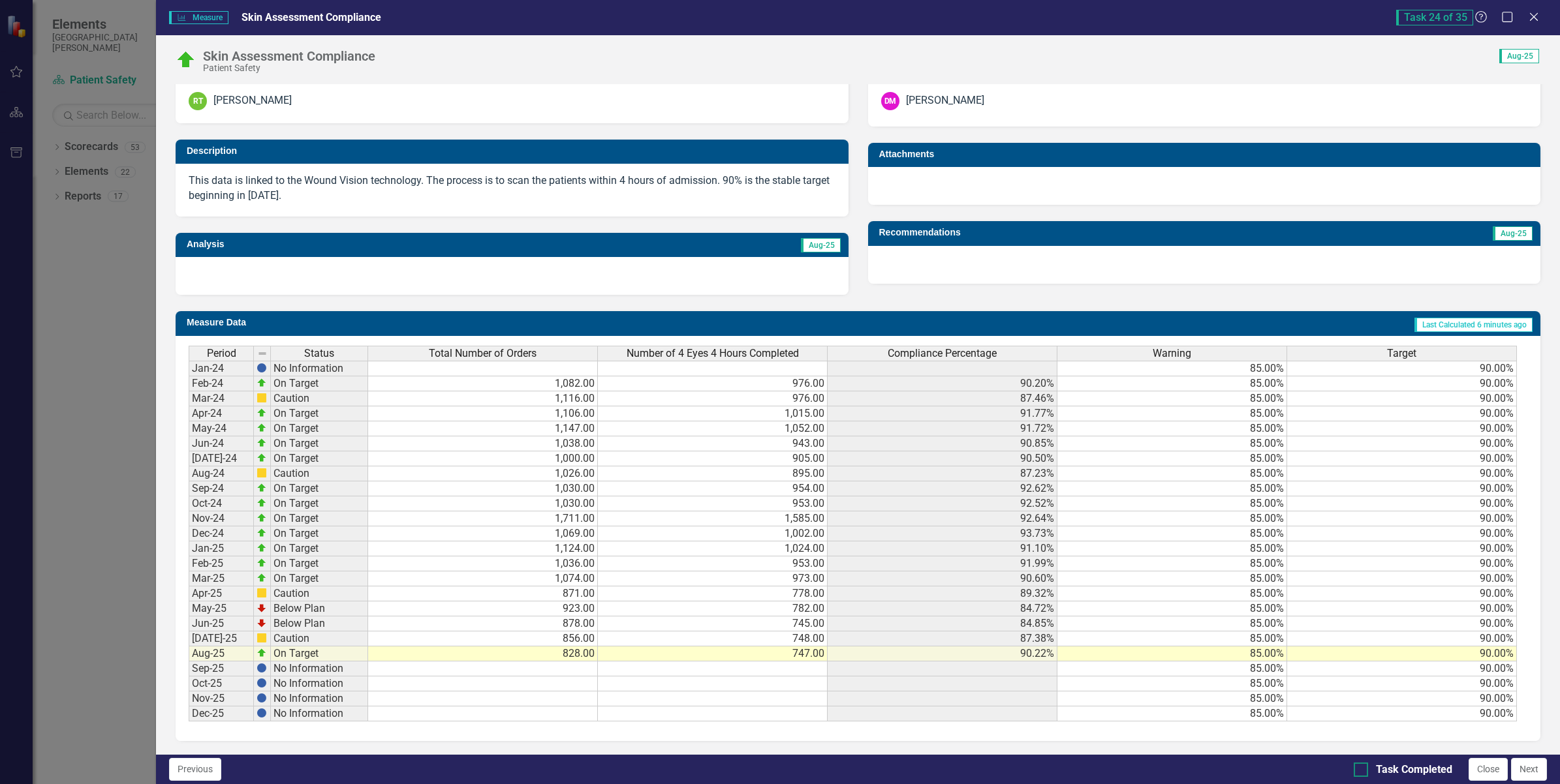
click at [1356, 772] on div at bounding box center [1360, 769] width 15 height 15
click at [1356, 771] on input "Task Completed" at bounding box center [1358, 767] width 9 height 9
checkbox input "true"
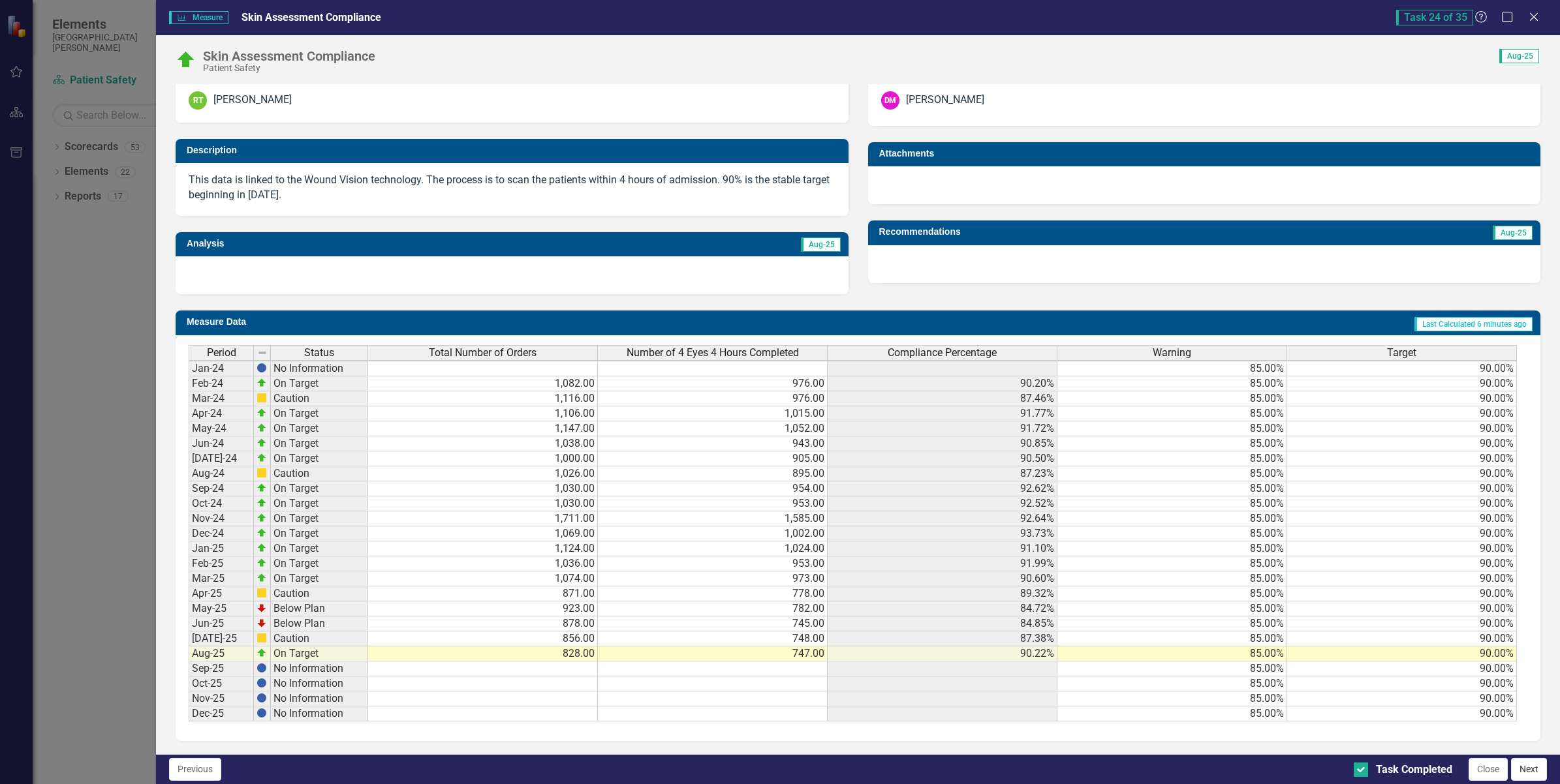
click at [1524, 768] on button "Next" at bounding box center [1529, 769] width 36 height 23
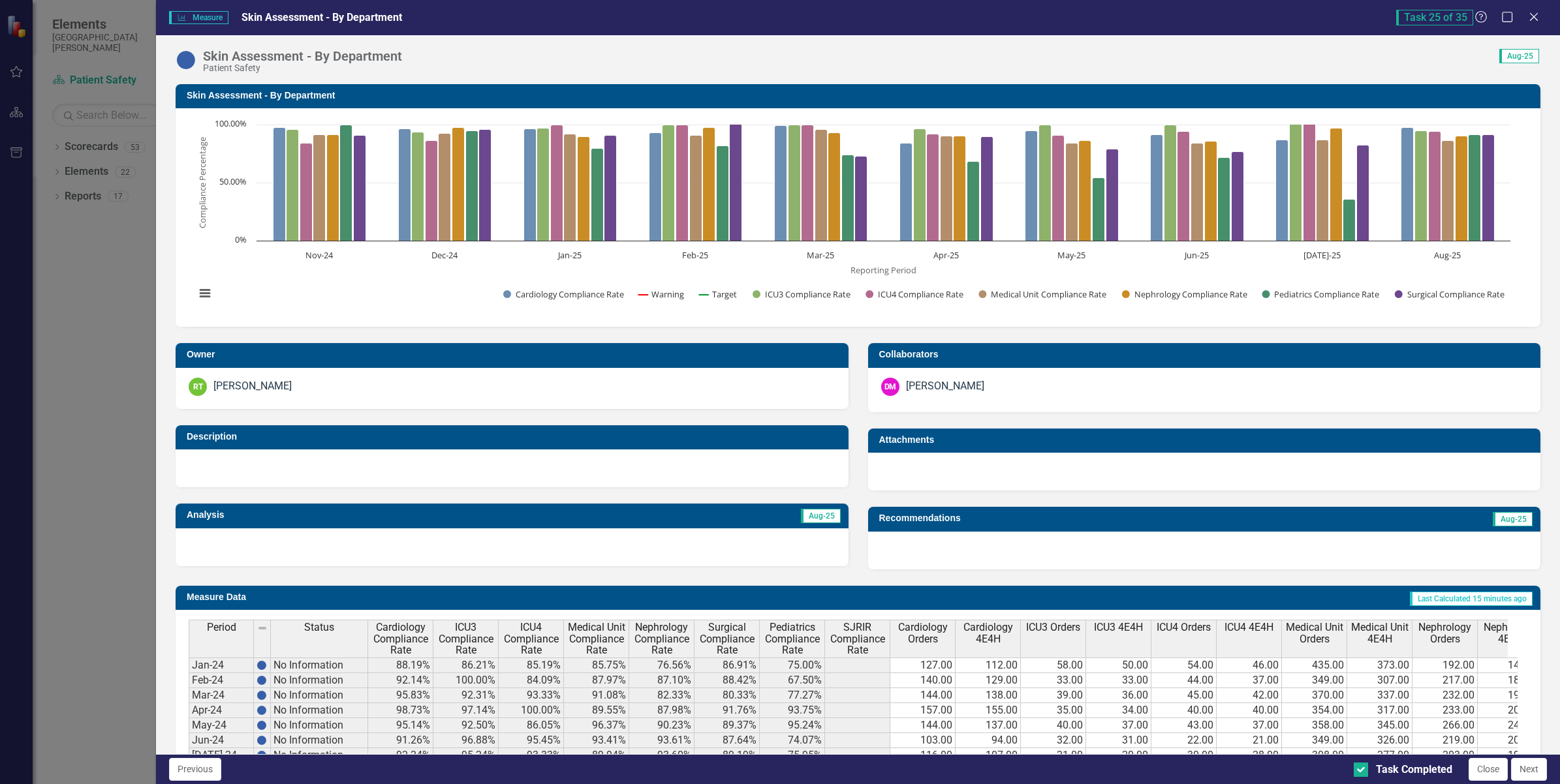
checkbox input "true"
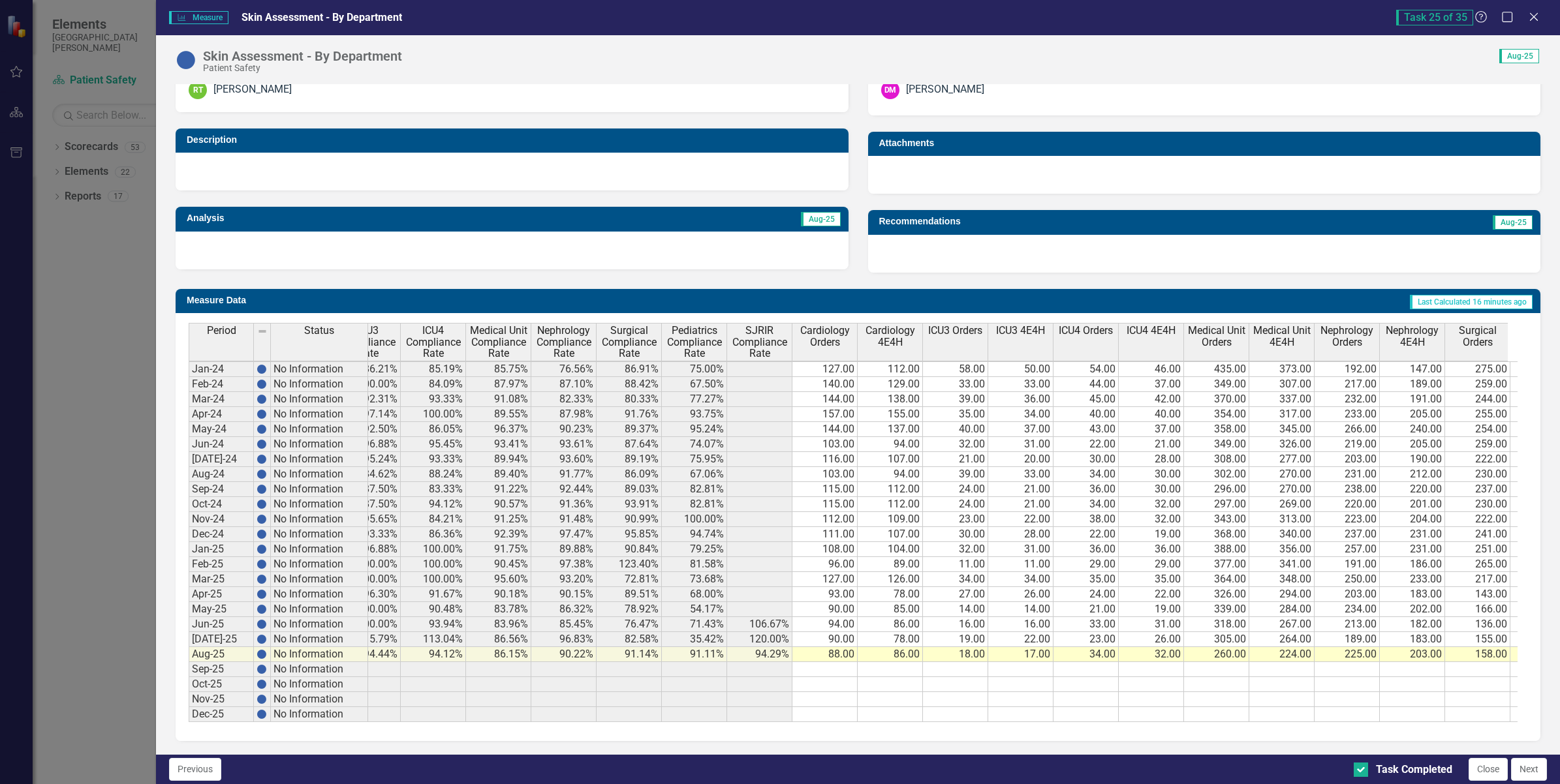
scroll to position [0, 0]
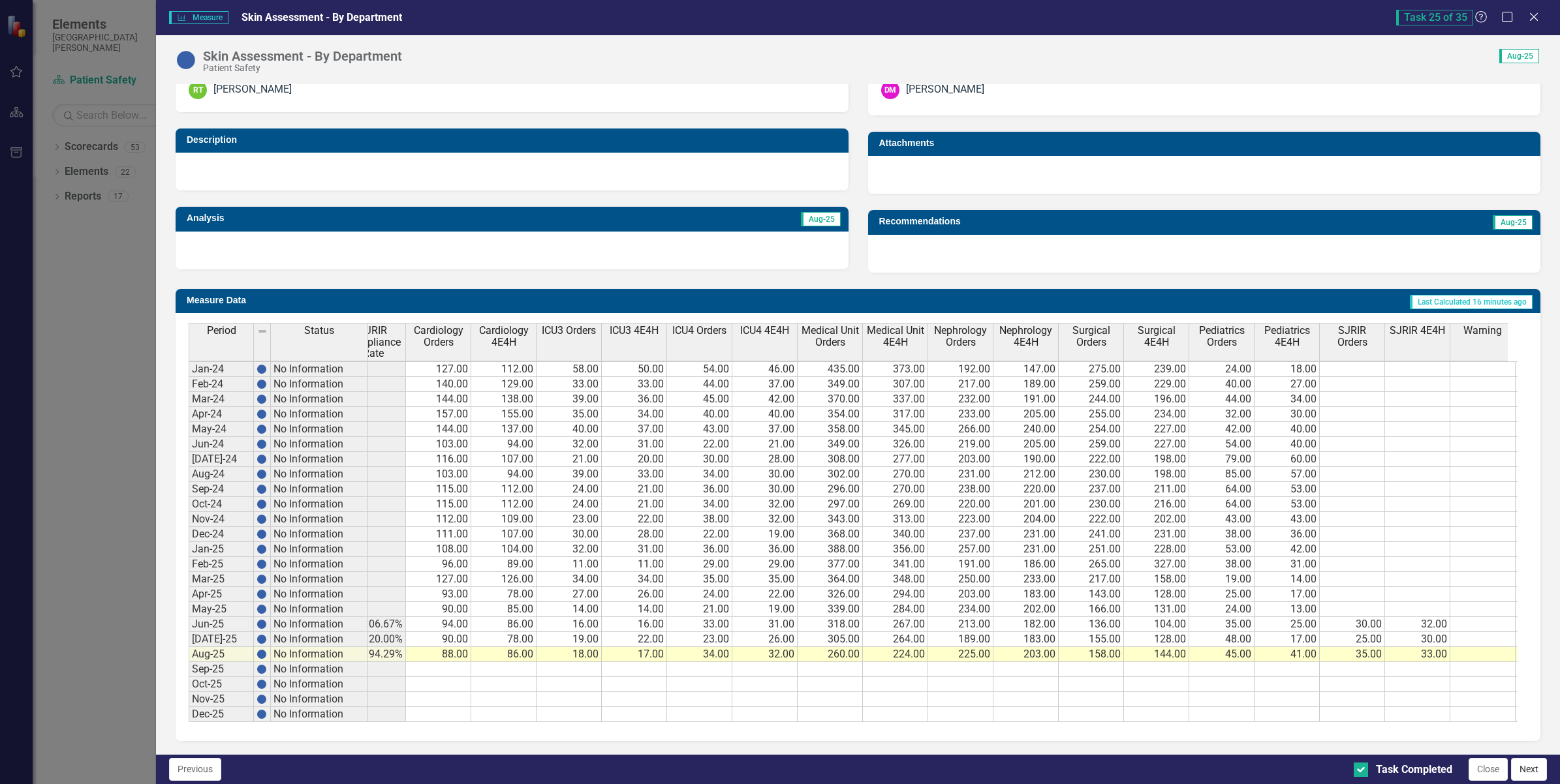
click at [1523, 773] on button "Next" at bounding box center [1529, 769] width 36 height 23
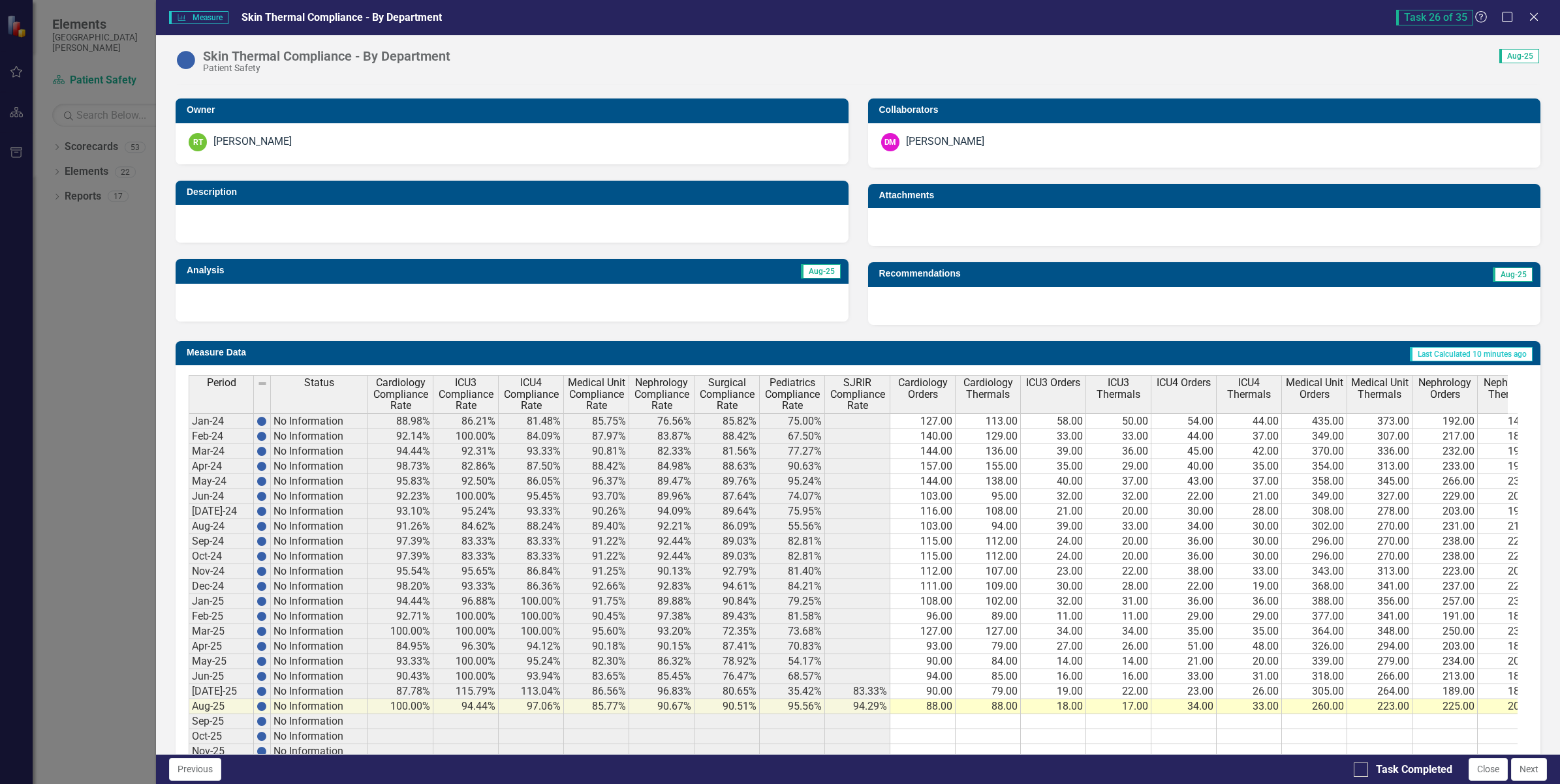
click at [1294, 703] on td "260.00" at bounding box center [1315, 707] width 65 height 15
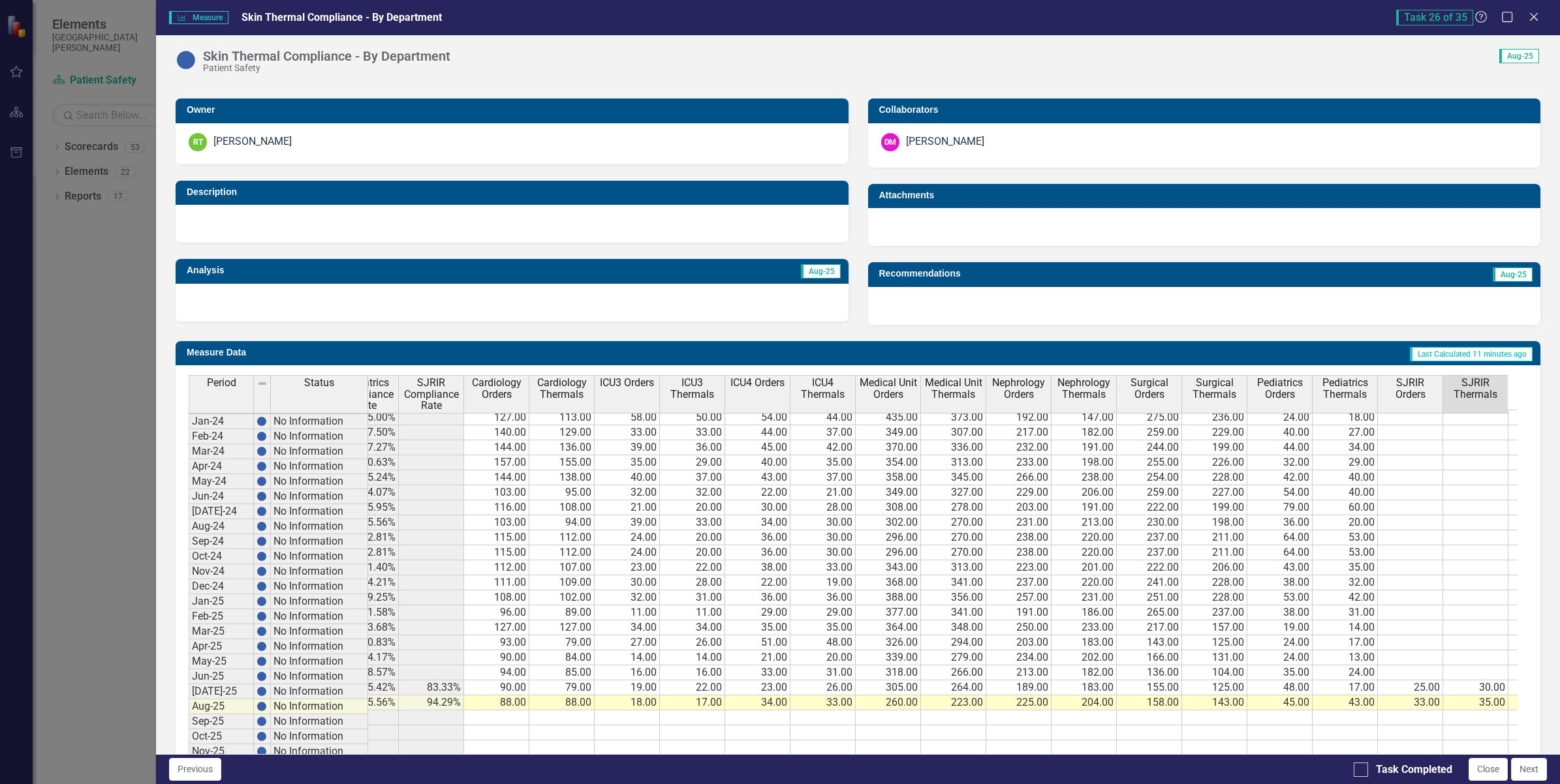
click at [454, 700] on td "94.29%" at bounding box center [431, 702] width 65 height 15
click at [1361, 770] on div at bounding box center [1360, 769] width 15 height 15
click at [1361, 770] on input "Task Completed" at bounding box center [1358, 767] width 9 height 9
click at [1359, 768] on input "Task Completed" at bounding box center [1358, 767] width 9 height 9
checkbox input "false"
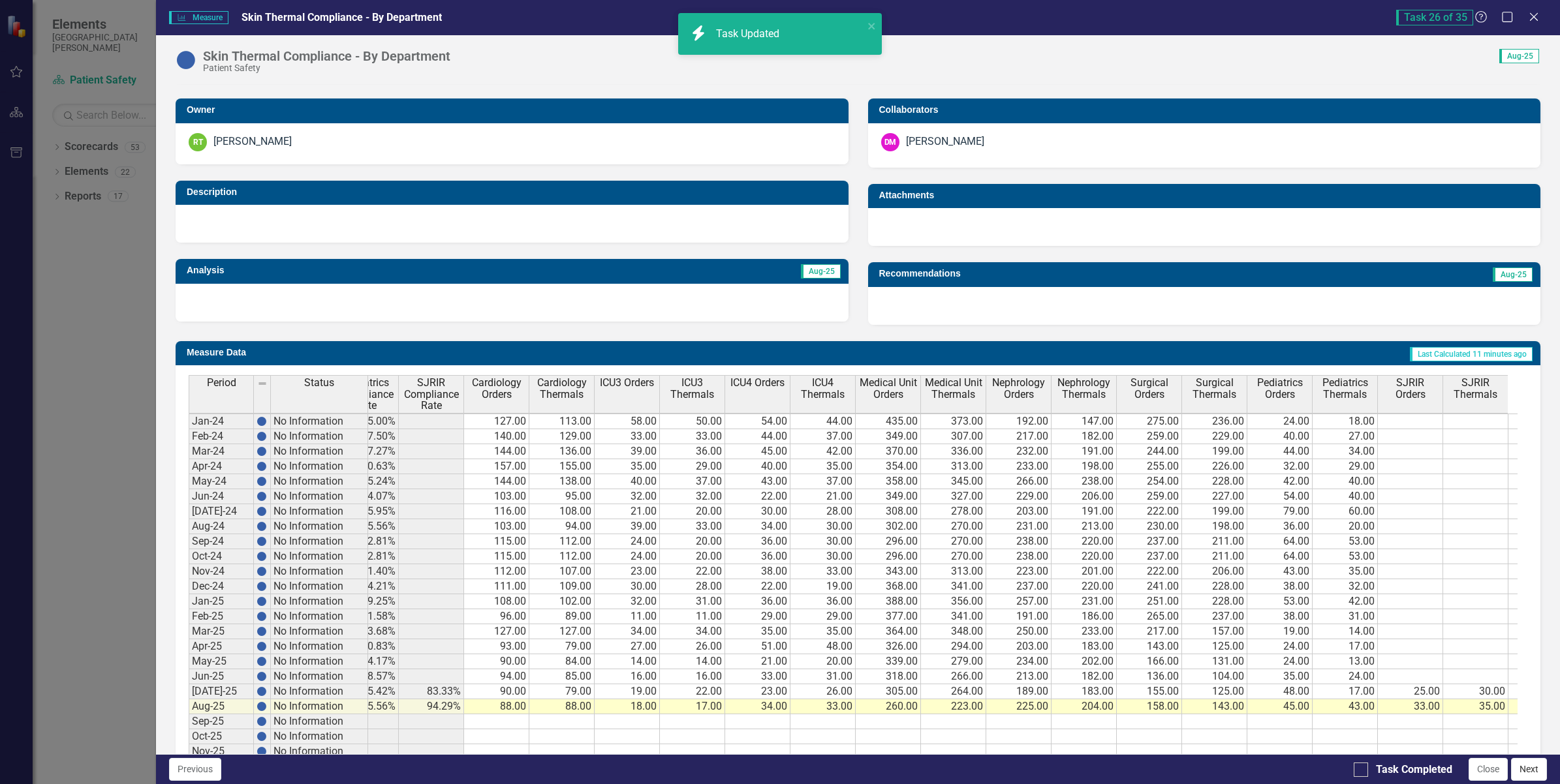
click at [1531, 771] on button "Next" at bounding box center [1529, 769] width 36 height 23
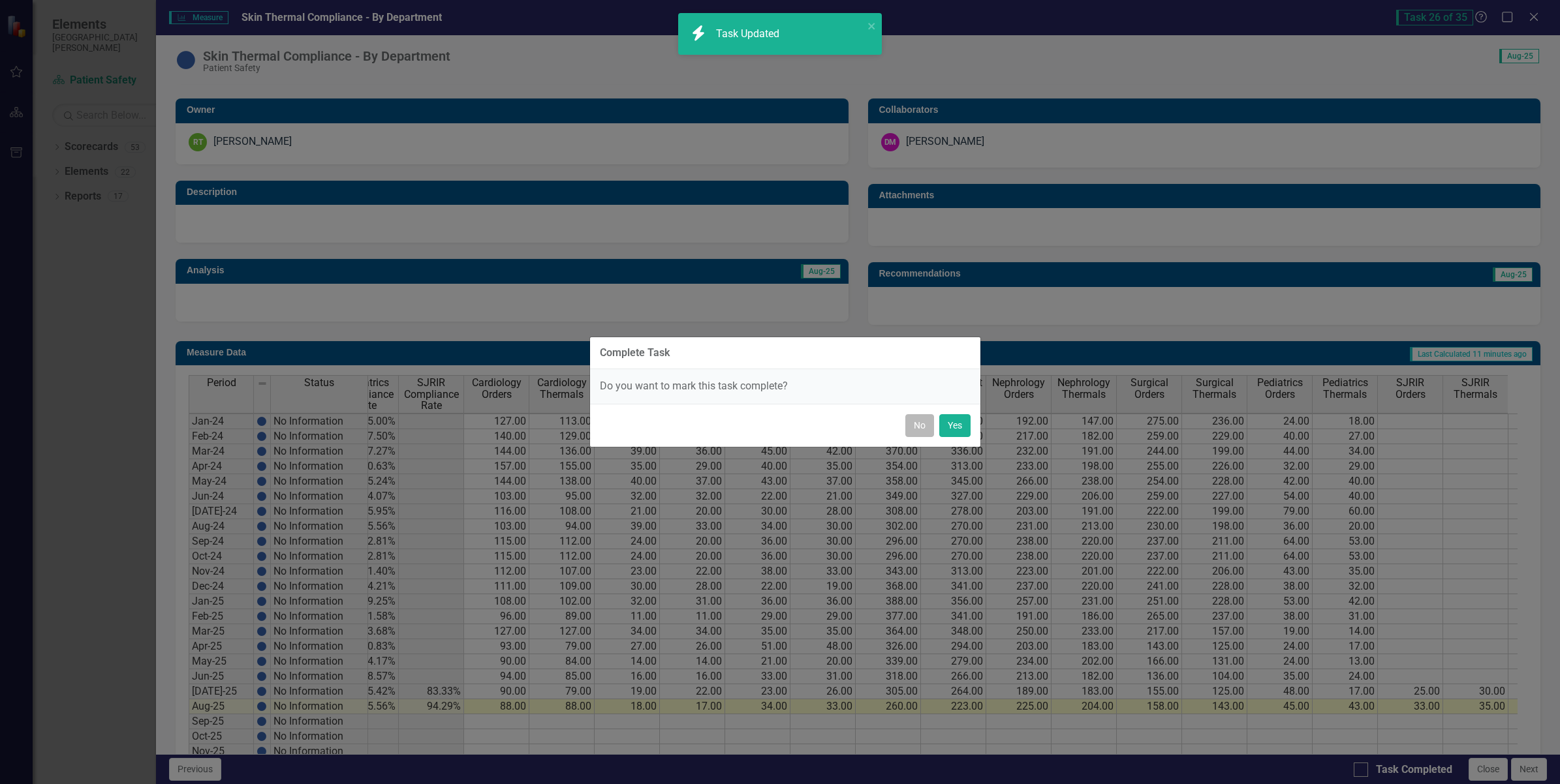
click at [920, 428] on button "No" at bounding box center [919, 425] width 28 height 23
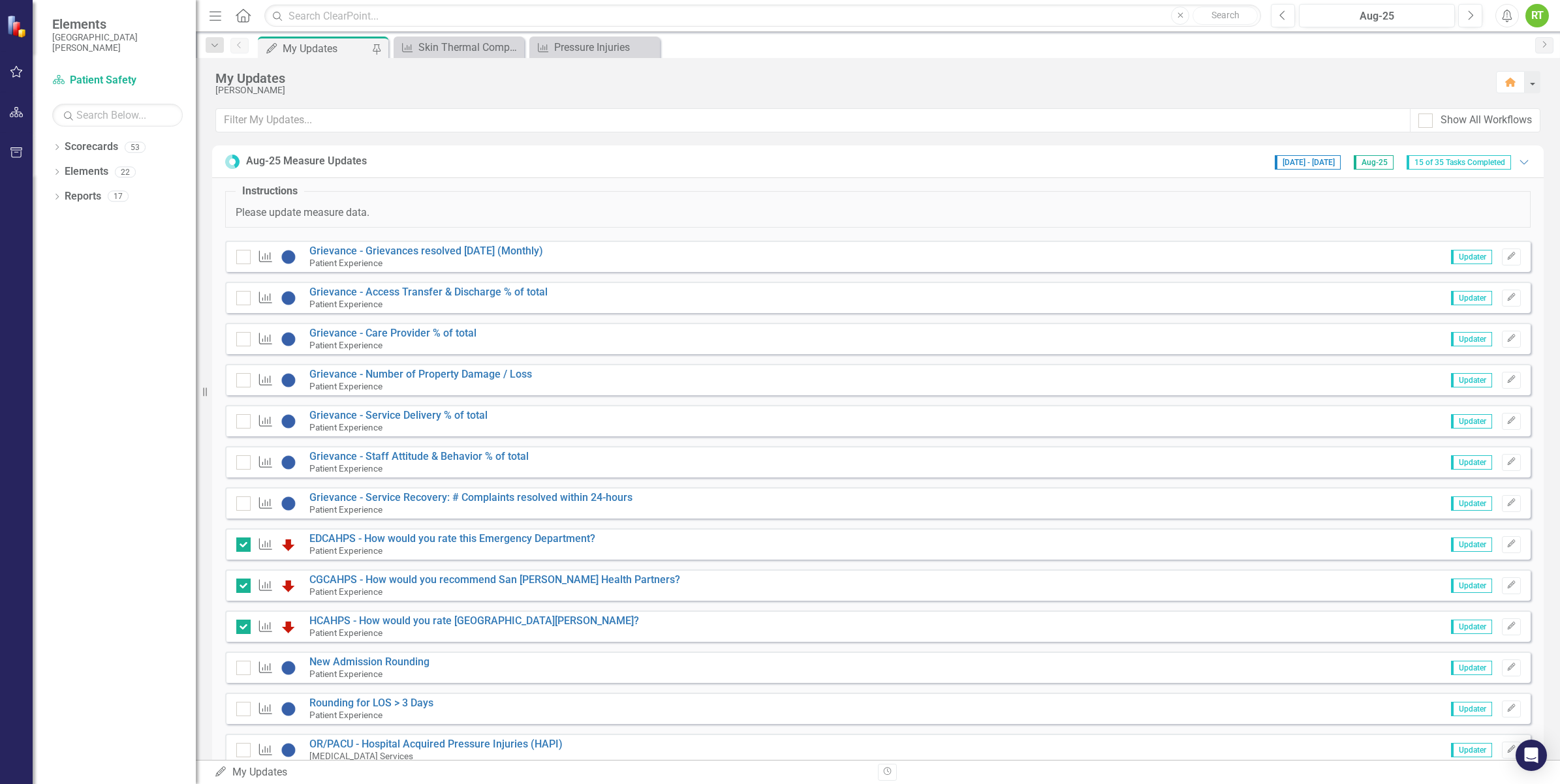
scroll to position [816, 0]
